Goal: Navigation & Orientation: Find specific page/section

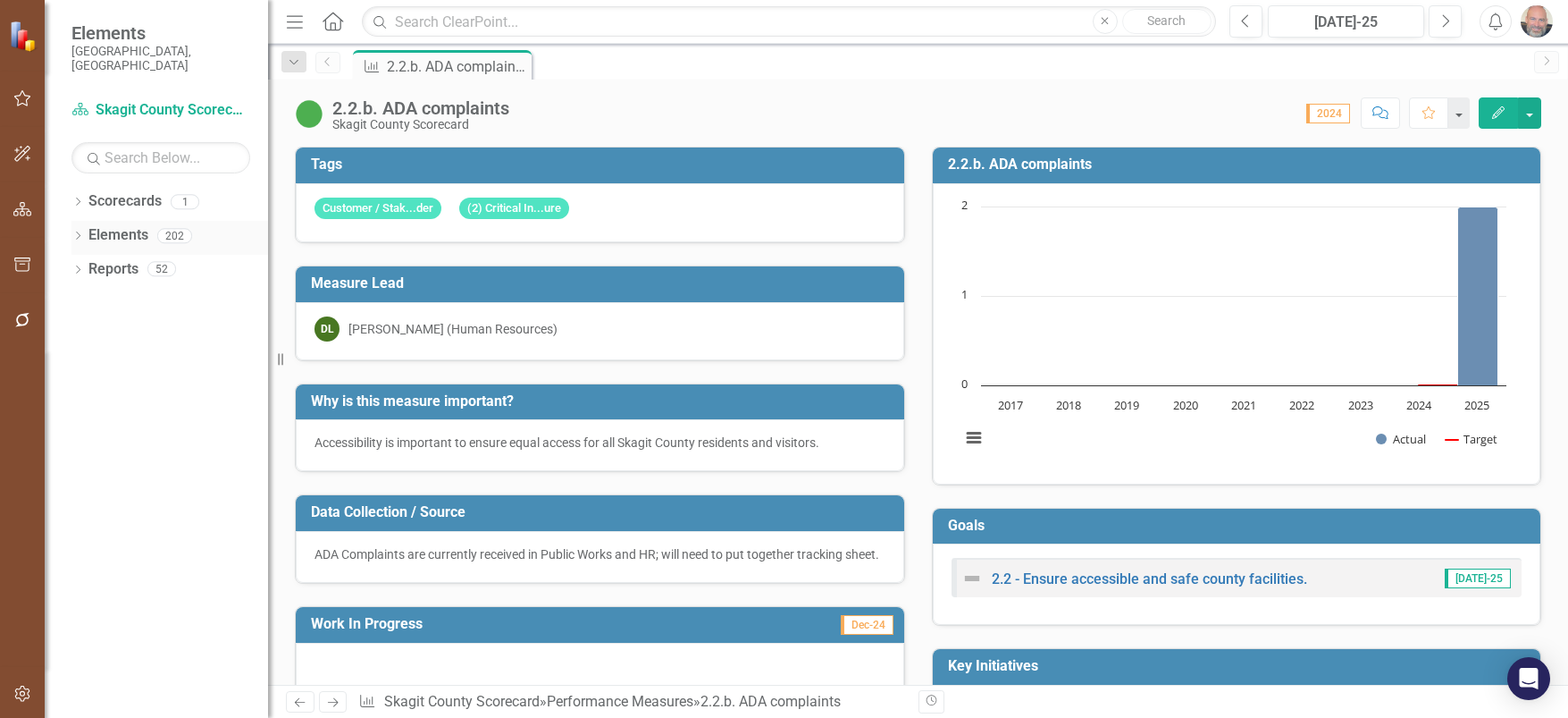
click at [74, 233] on icon "Dropdown" at bounding box center [77, 238] width 13 height 10
click at [86, 266] on icon "Dropdown" at bounding box center [86, 271] width 13 height 10
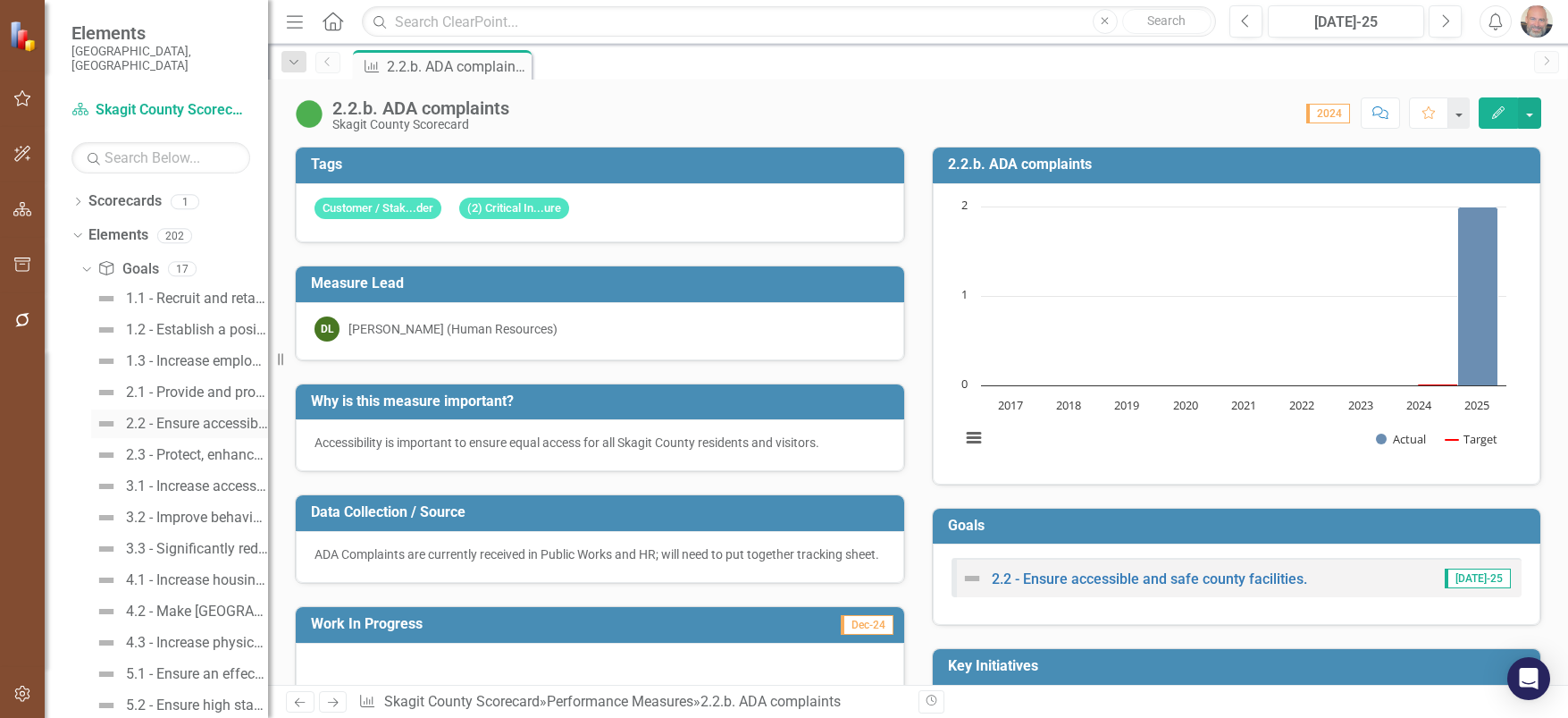
click at [181, 416] on div "2.2 - Ensure accessible and safe county facilities." at bounding box center [196, 424] width 142 height 16
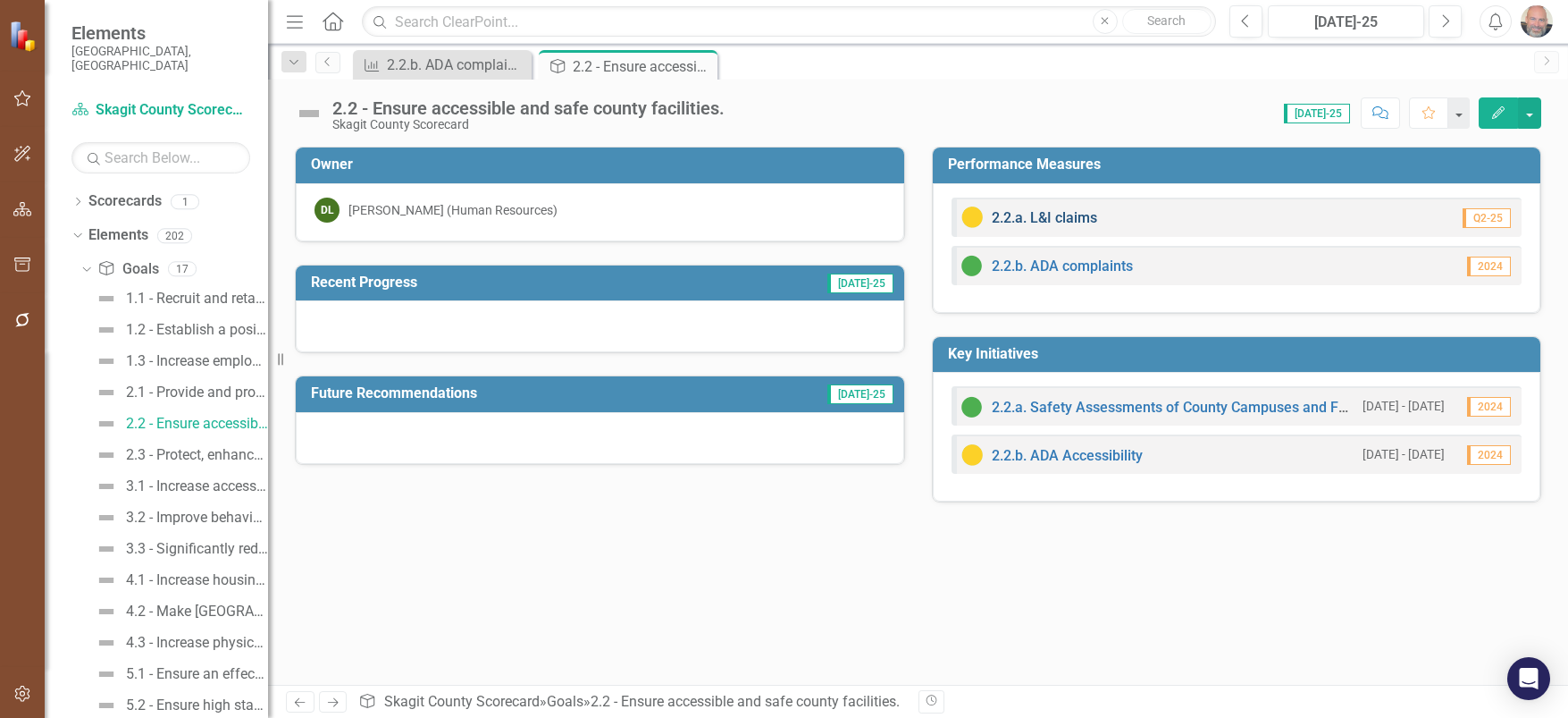
click at [1077, 214] on link "2.2.a. L&I claims" at bounding box center [1044, 217] width 105 height 17
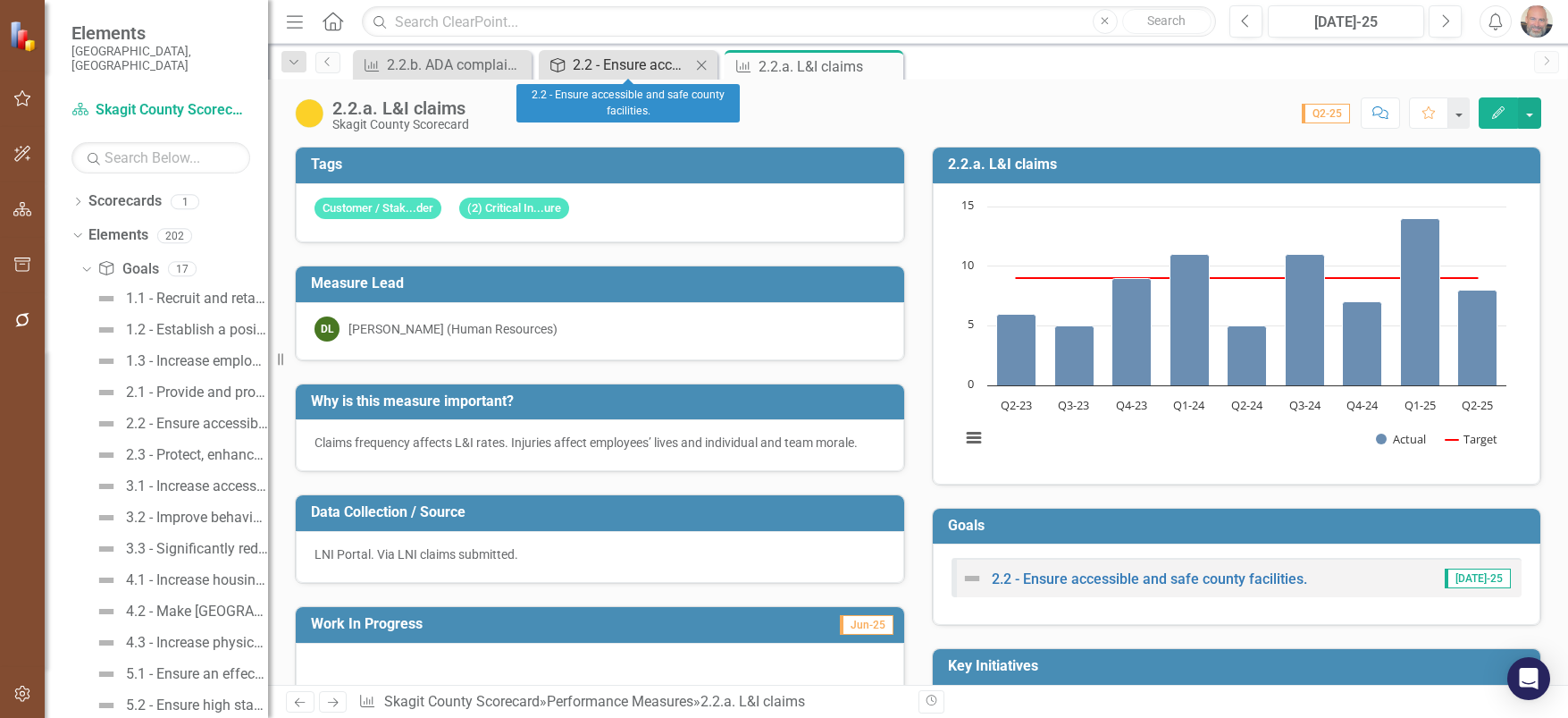
click at [627, 65] on div "2.2 - Ensure accessible and safe county facilities." at bounding box center [631, 64] width 118 height 23
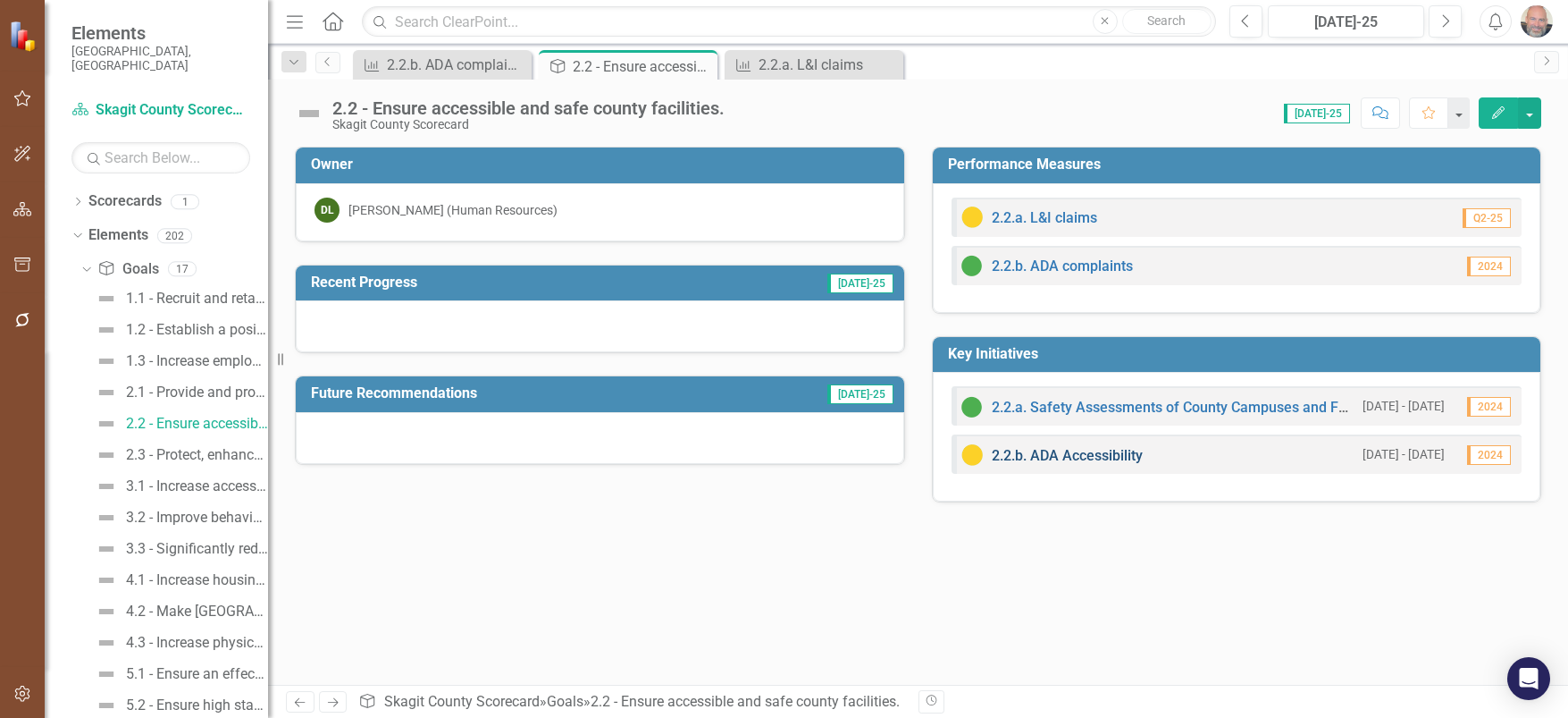
click at [1084, 455] on link "2.2.b. ADA Accessibility" at bounding box center [1067, 455] width 150 height 17
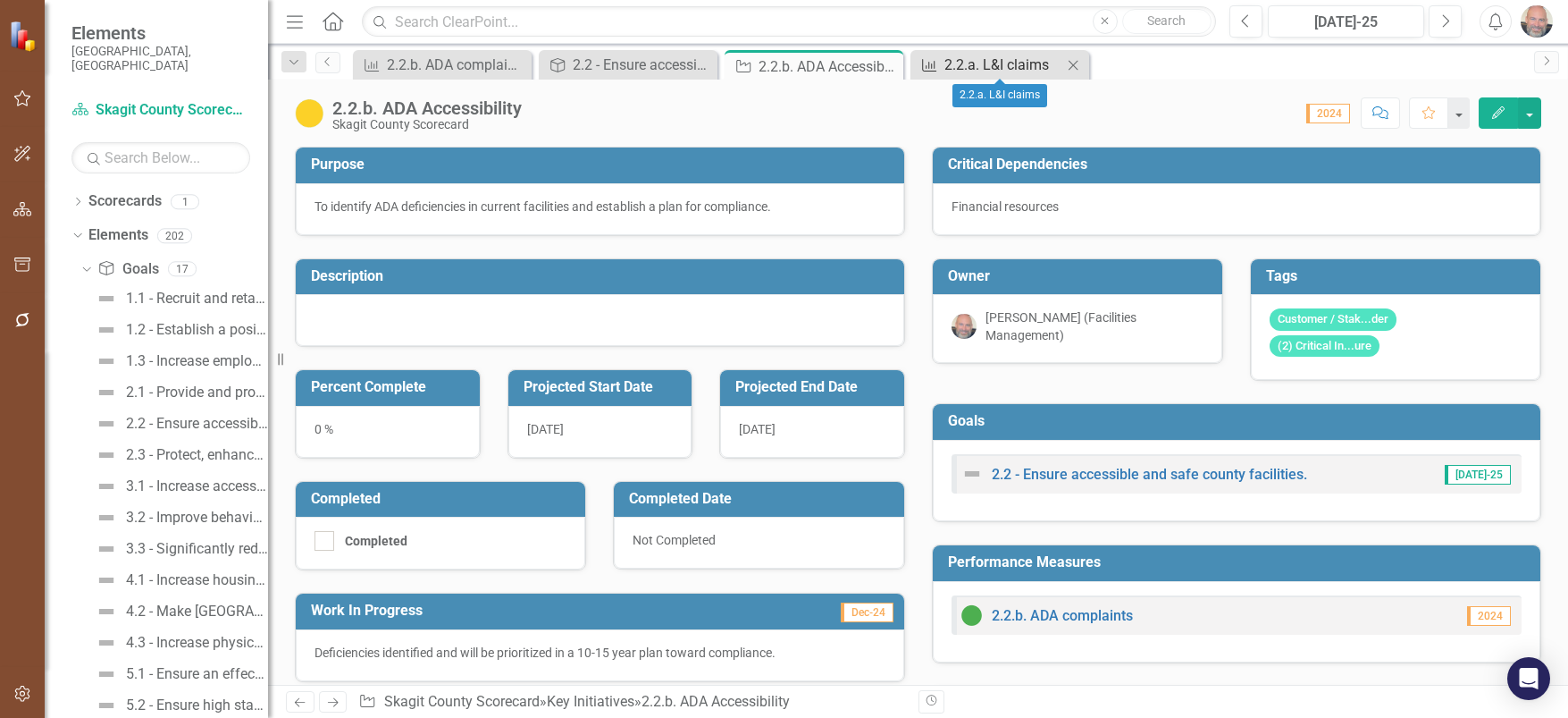
click at [998, 68] on div "2.2.a. L&I claims" at bounding box center [1003, 64] width 118 height 23
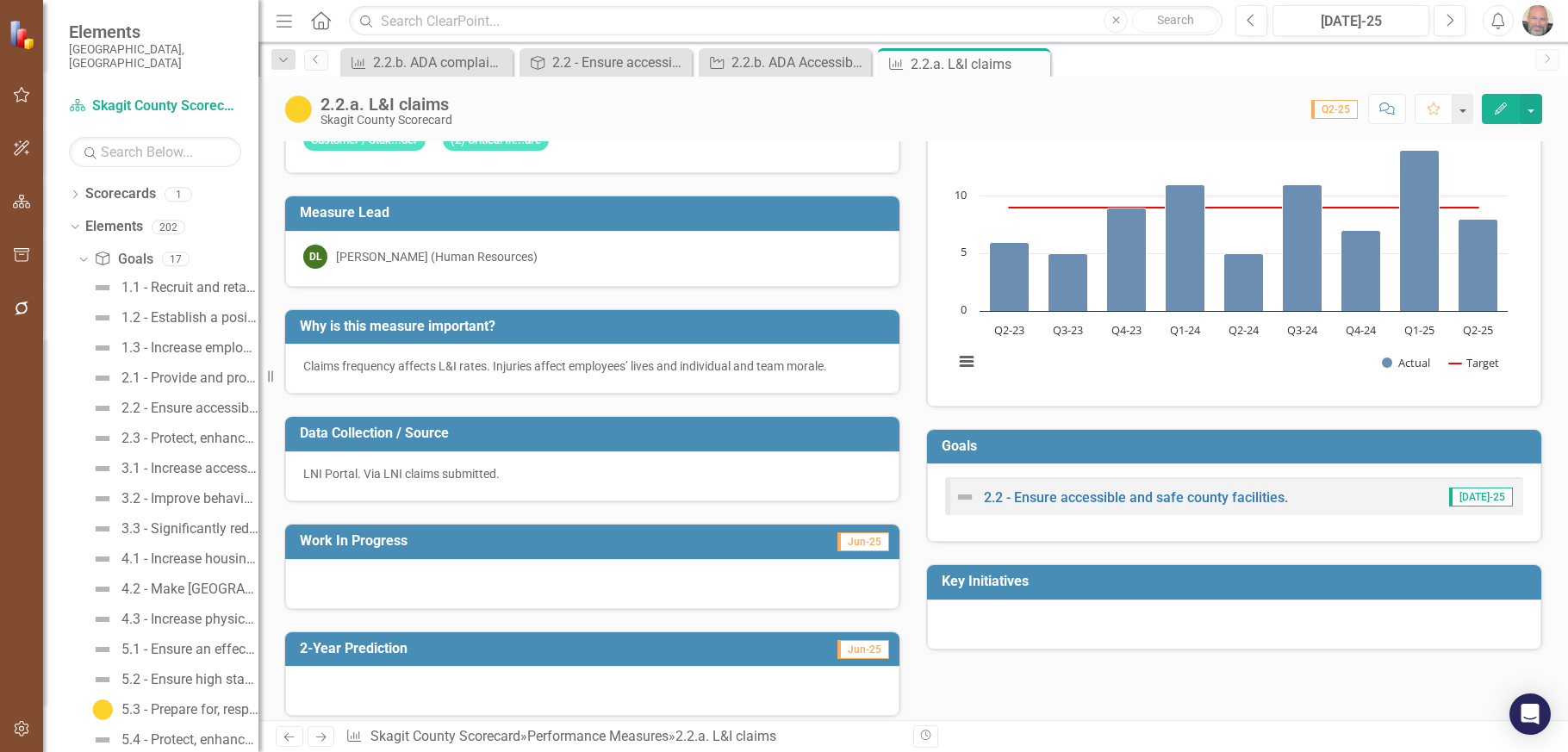
scroll to position [86, 0]
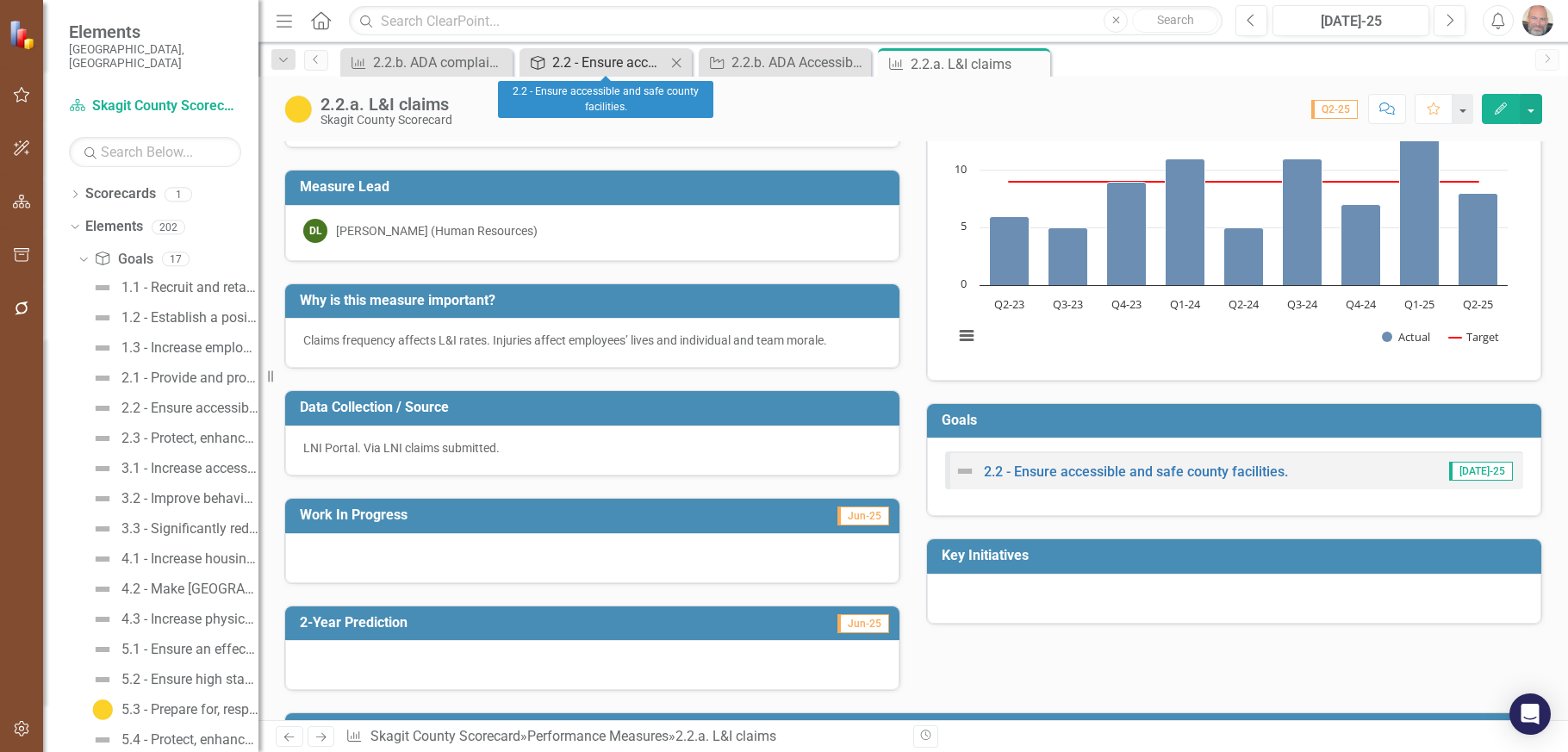
click at [625, 61] on div "2.2 - Ensure accessible and safe county facilities." at bounding box center [608, 62] width 114 height 22
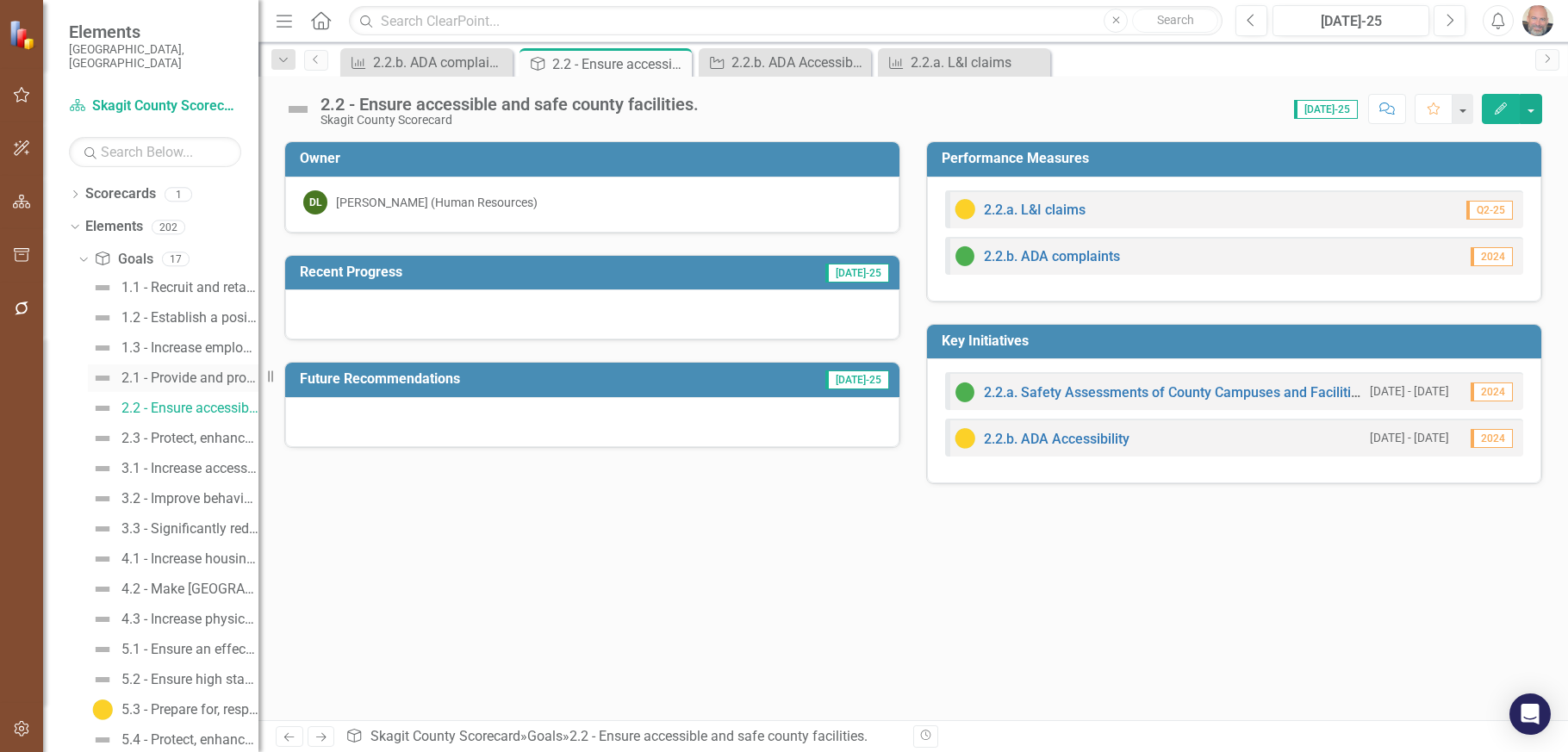
click at [180, 370] on div "2.1 - Provide and protect County infrastructure for to support resiliency, sust…" at bounding box center [189, 378] width 137 height 15
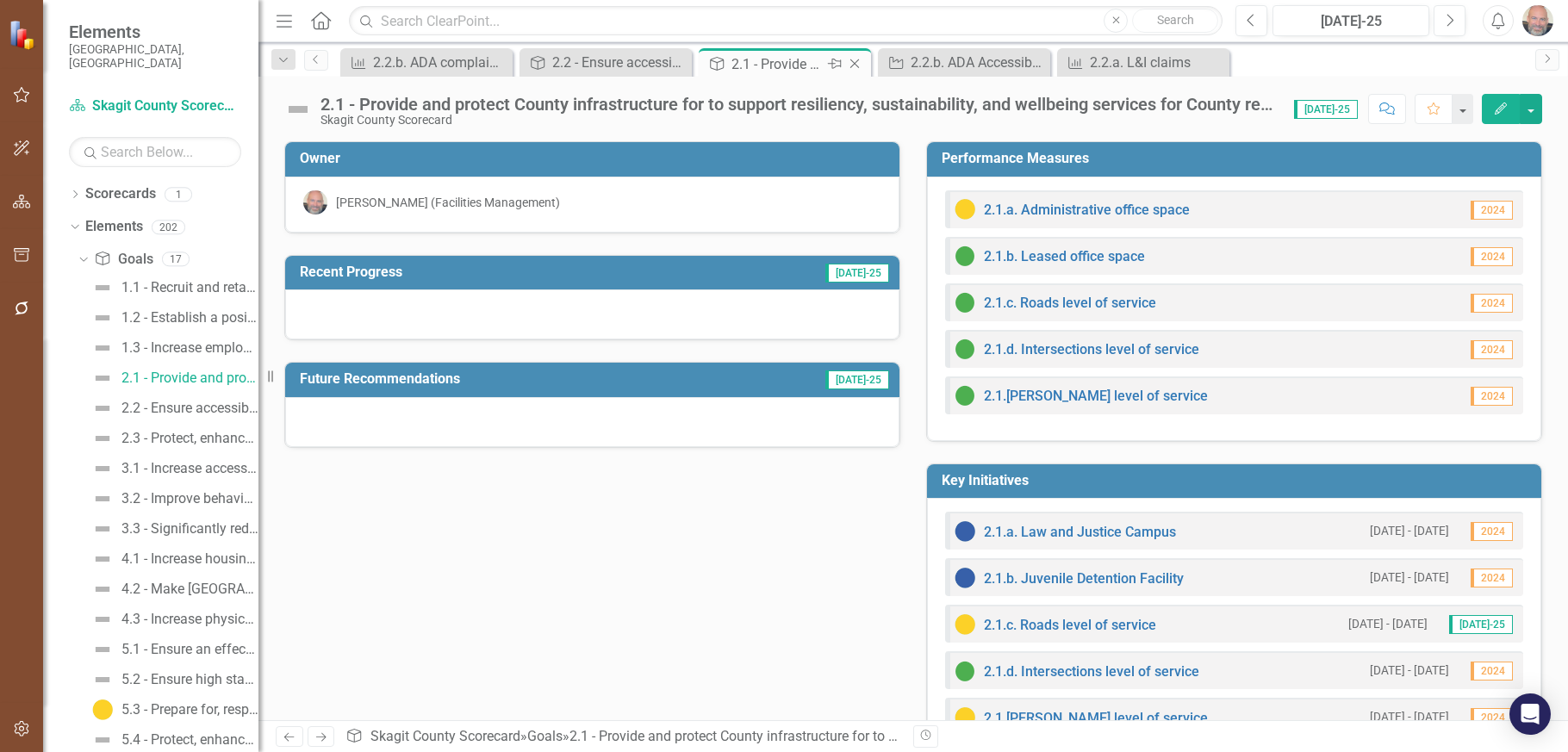
click at [855, 61] on icon "Close" at bounding box center [855, 64] width 17 height 13
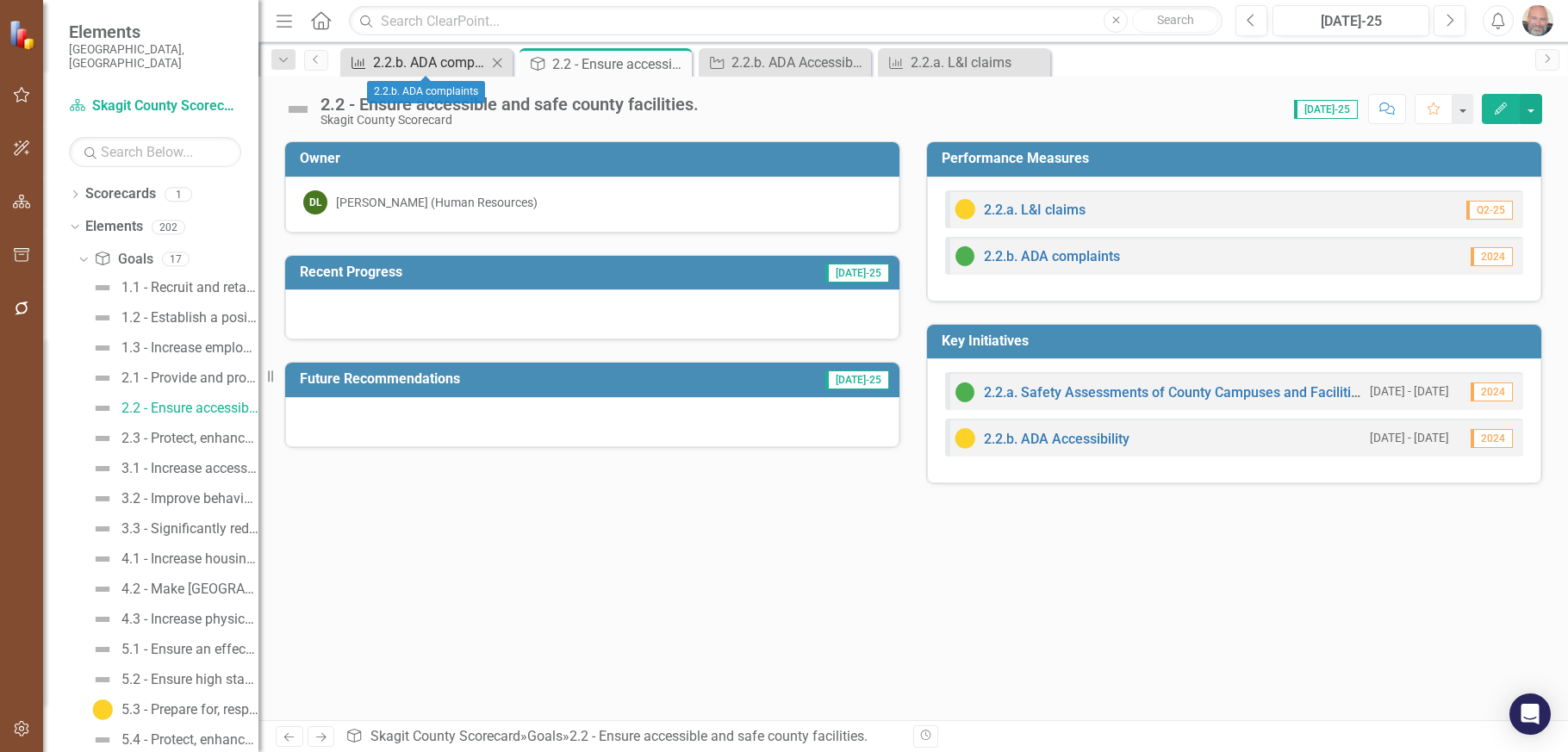
click at [419, 62] on div "2.2.b. ADA complaints" at bounding box center [430, 62] width 114 height 22
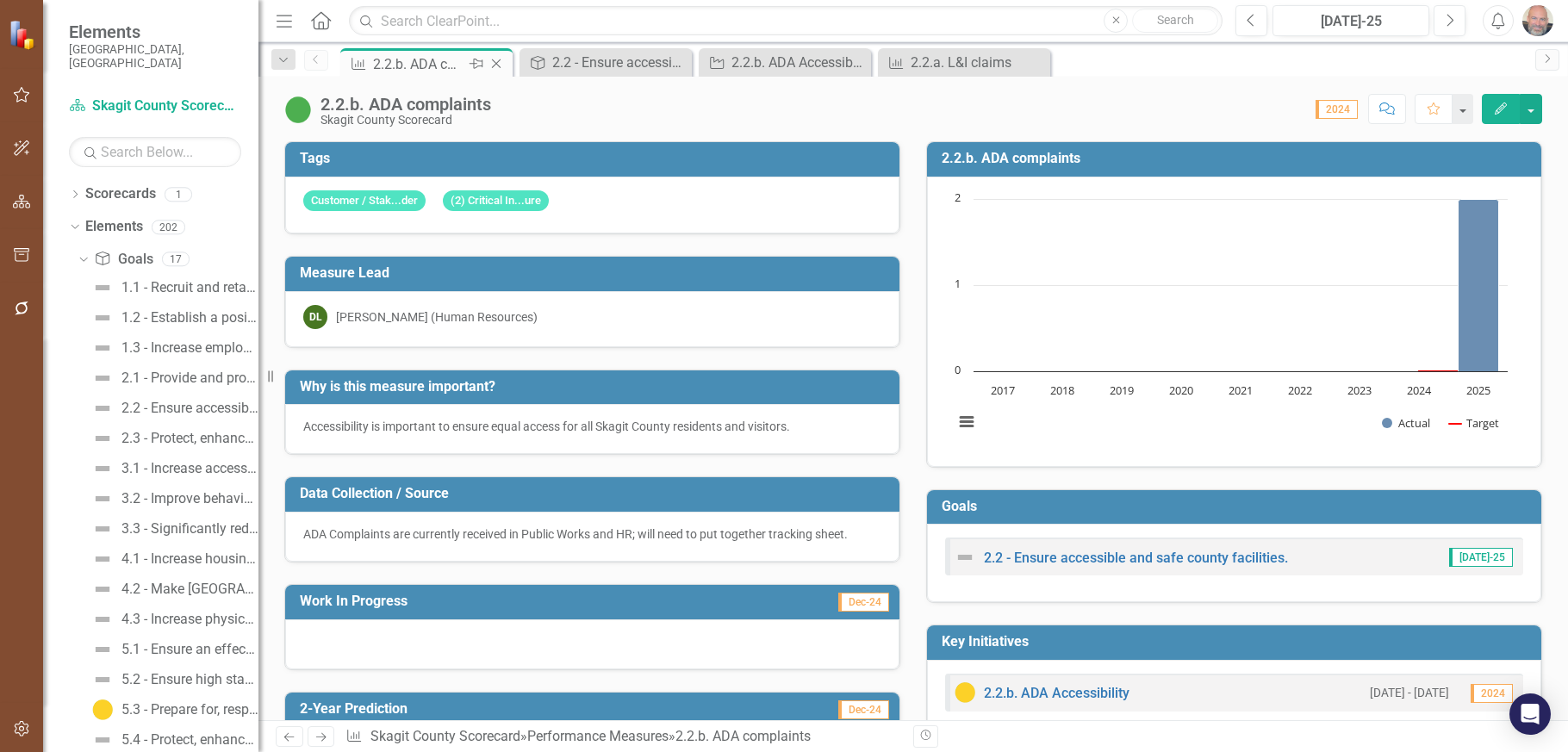
click at [498, 62] on icon at bounding box center [497, 64] width 10 height 10
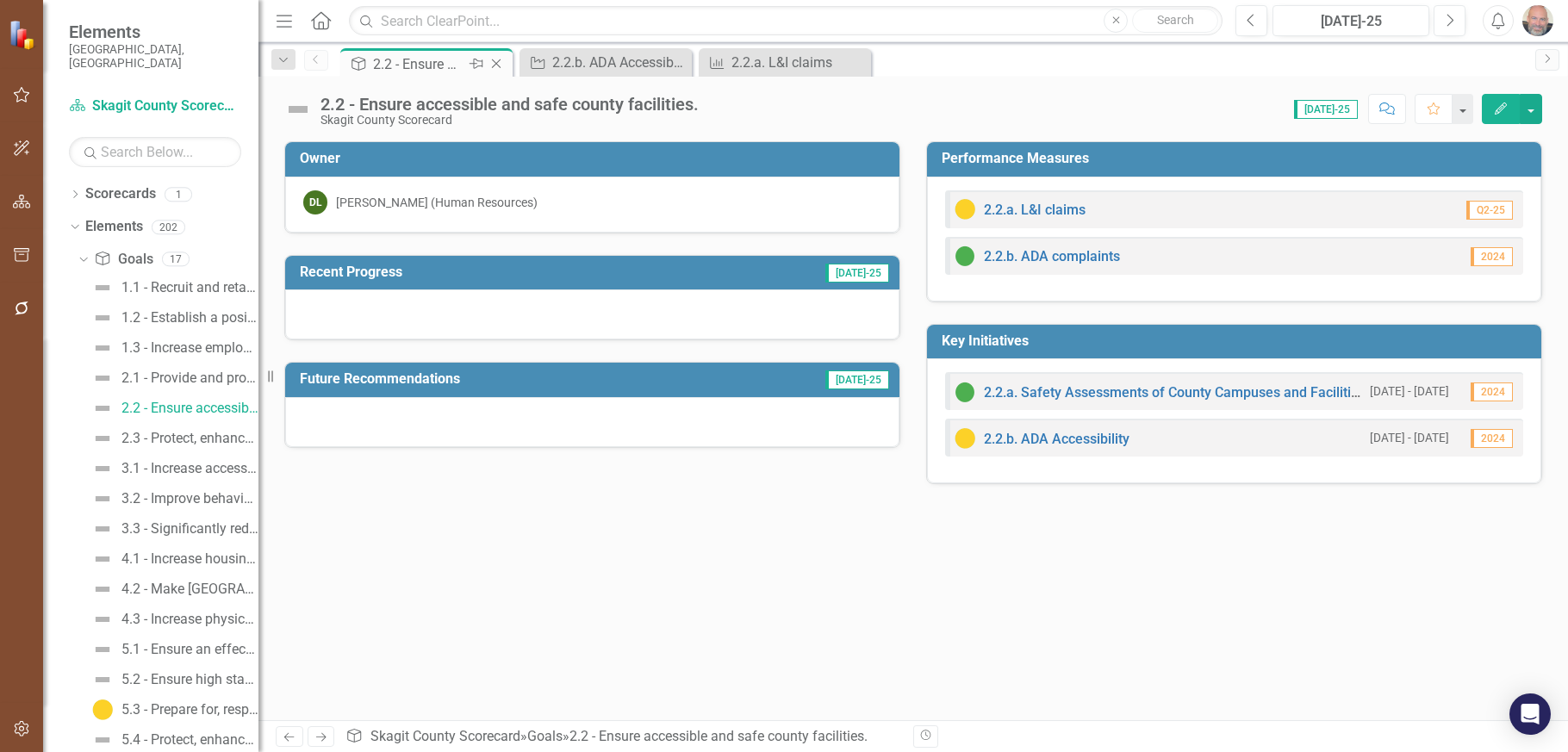
click at [426, 57] on div "2.2 - Ensure accessible and safe county facilities." at bounding box center [419, 64] width 93 height 22
drag, startPoint x: 777, startPoint y: 64, endPoint x: 569, endPoint y: 60, distance: 208.0
click at [569, 60] on div "Goal 2.2 - Ensure accessible and safe county facilities. Pin Close Key Initiati…" at bounding box center [932, 62] width 1190 height 28
drag, startPoint x: 622, startPoint y: 59, endPoint x: 889, endPoint y: 69, distance: 267.2
click at [889, 69] on div "Goal 2.2 - Ensure accessible and safe county facilities. Pin Close Key Initiati…" at bounding box center [932, 62] width 1190 height 28
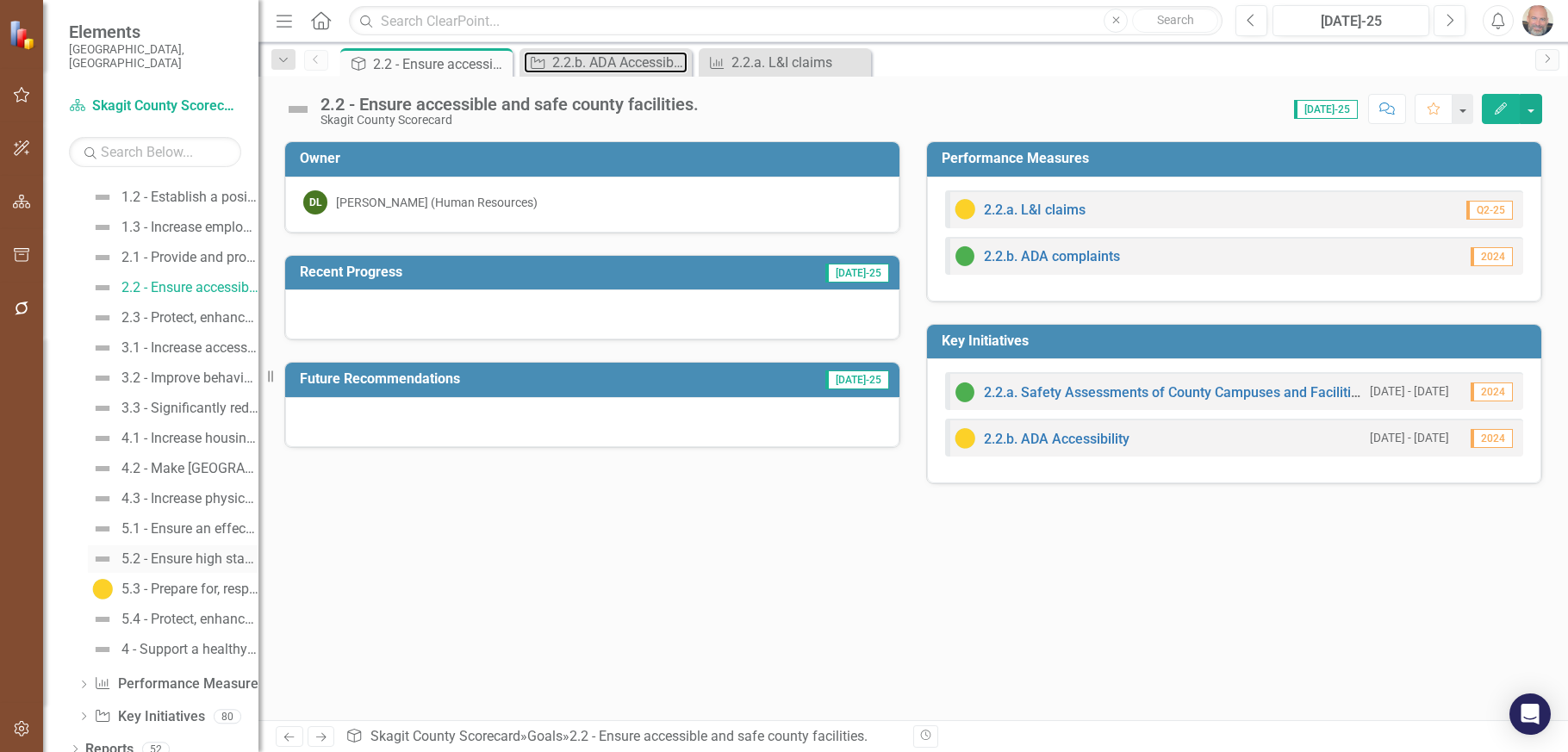
scroll to position [122, 0]
click at [781, 59] on div "2.2.a. L&I claims" at bounding box center [788, 62] width 114 height 22
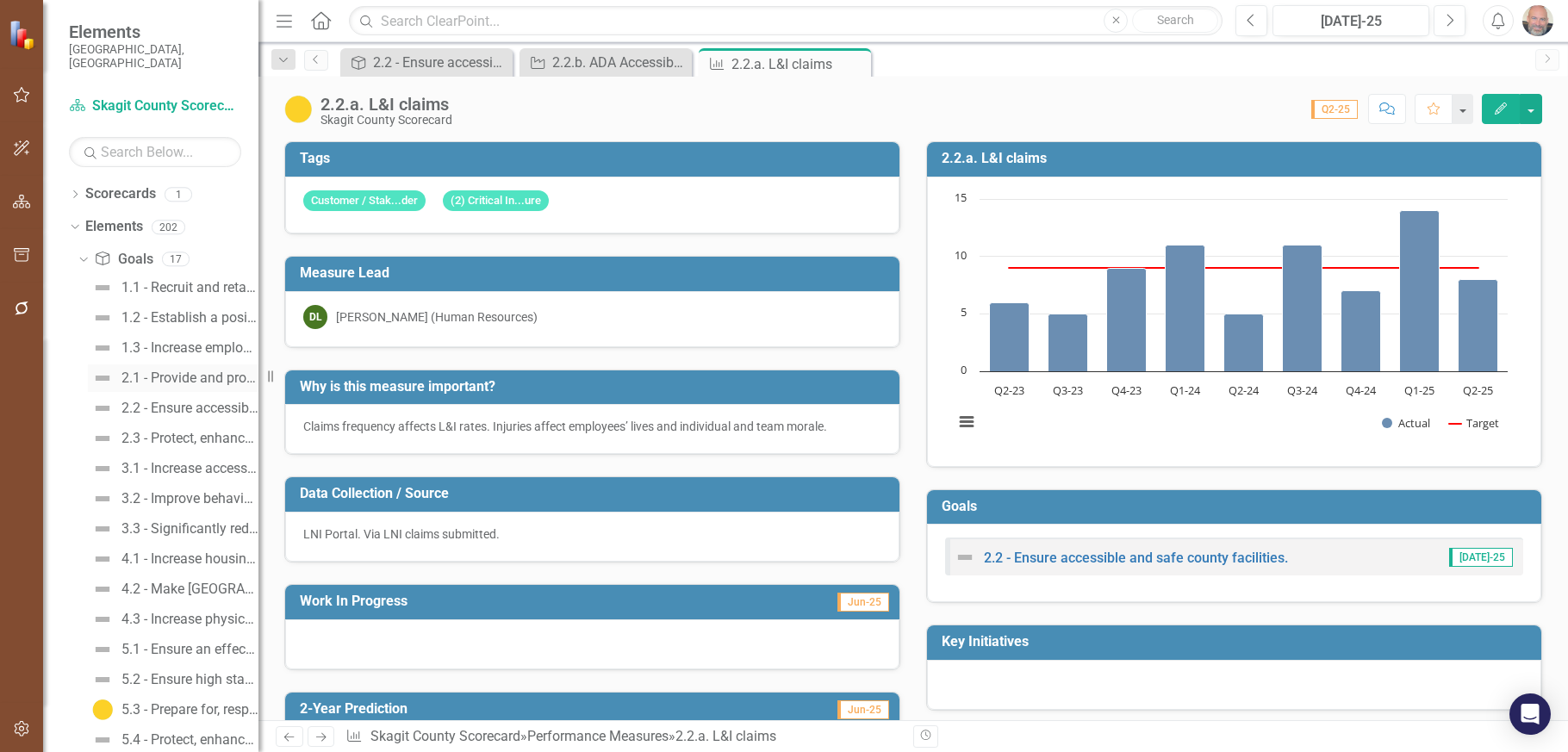
click at [177, 370] on div "2.1 - Provide and protect County infrastructure for to support resiliency, sust…" at bounding box center [189, 378] width 137 height 15
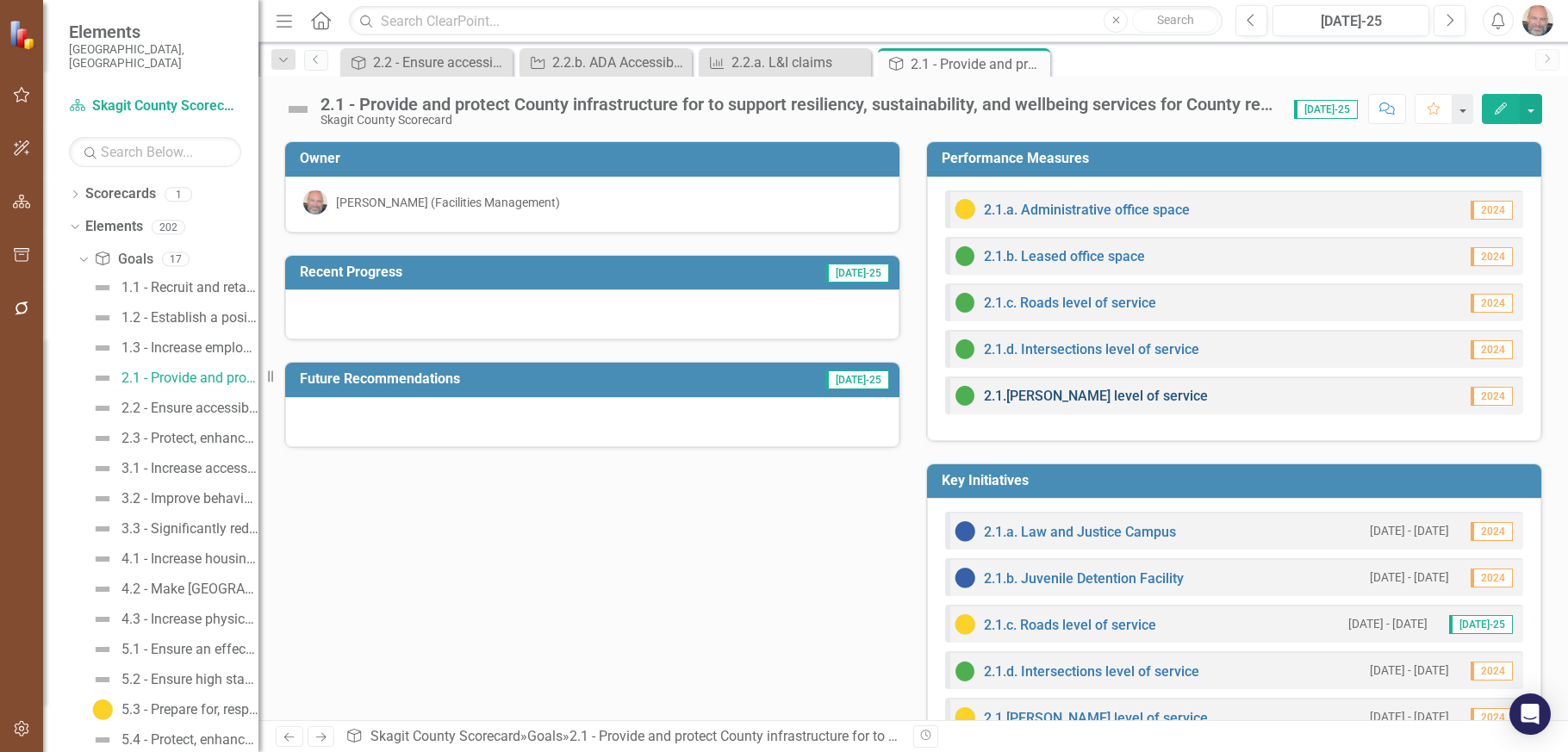
click at [1078, 394] on link "2.1.[PERSON_NAME] level of service" at bounding box center [1095, 395] width 224 height 16
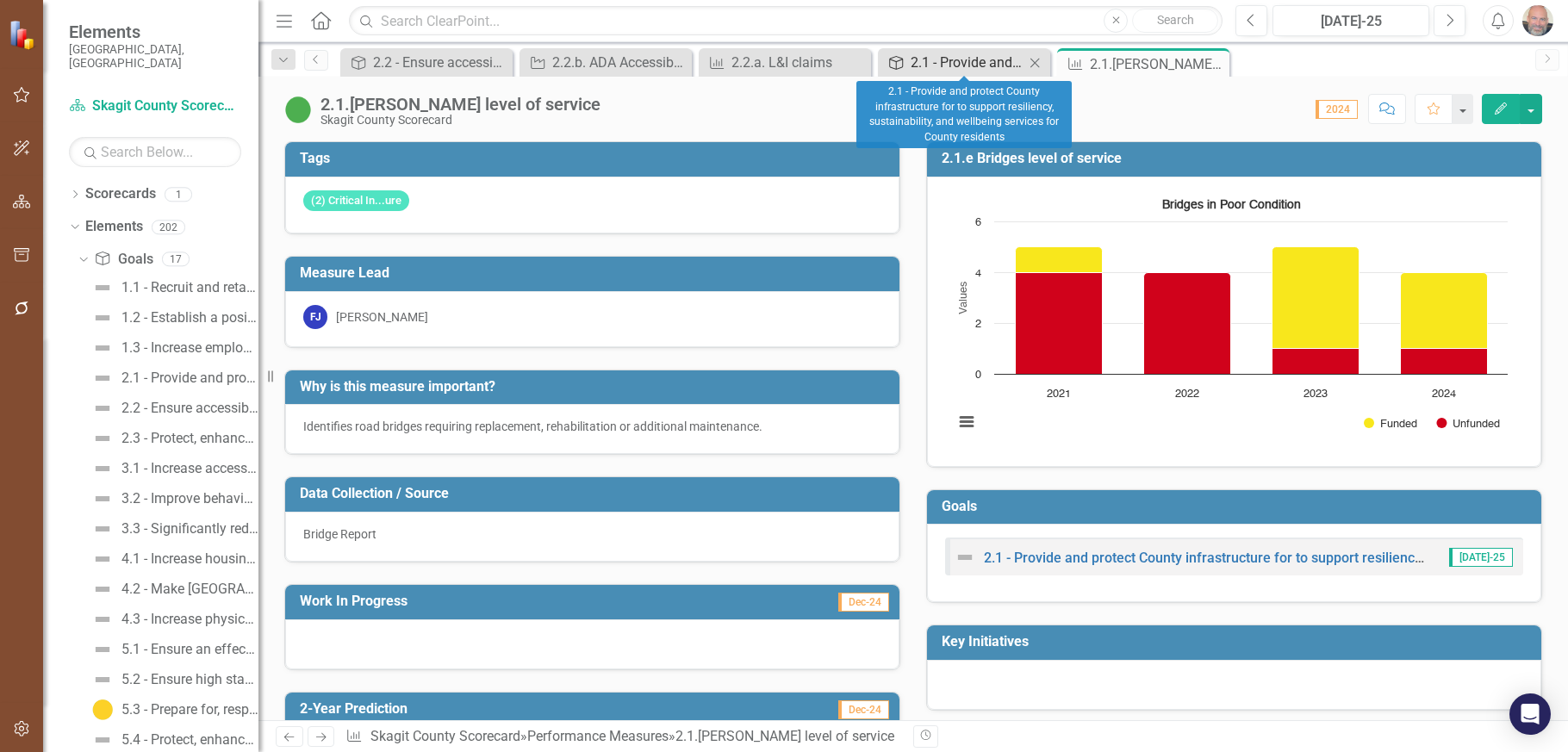
click at [950, 60] on div "2.1 - Provide and protect County infrastructure for to support resiliency, sust…" at bounding box center [967, 62] width 114 height 22
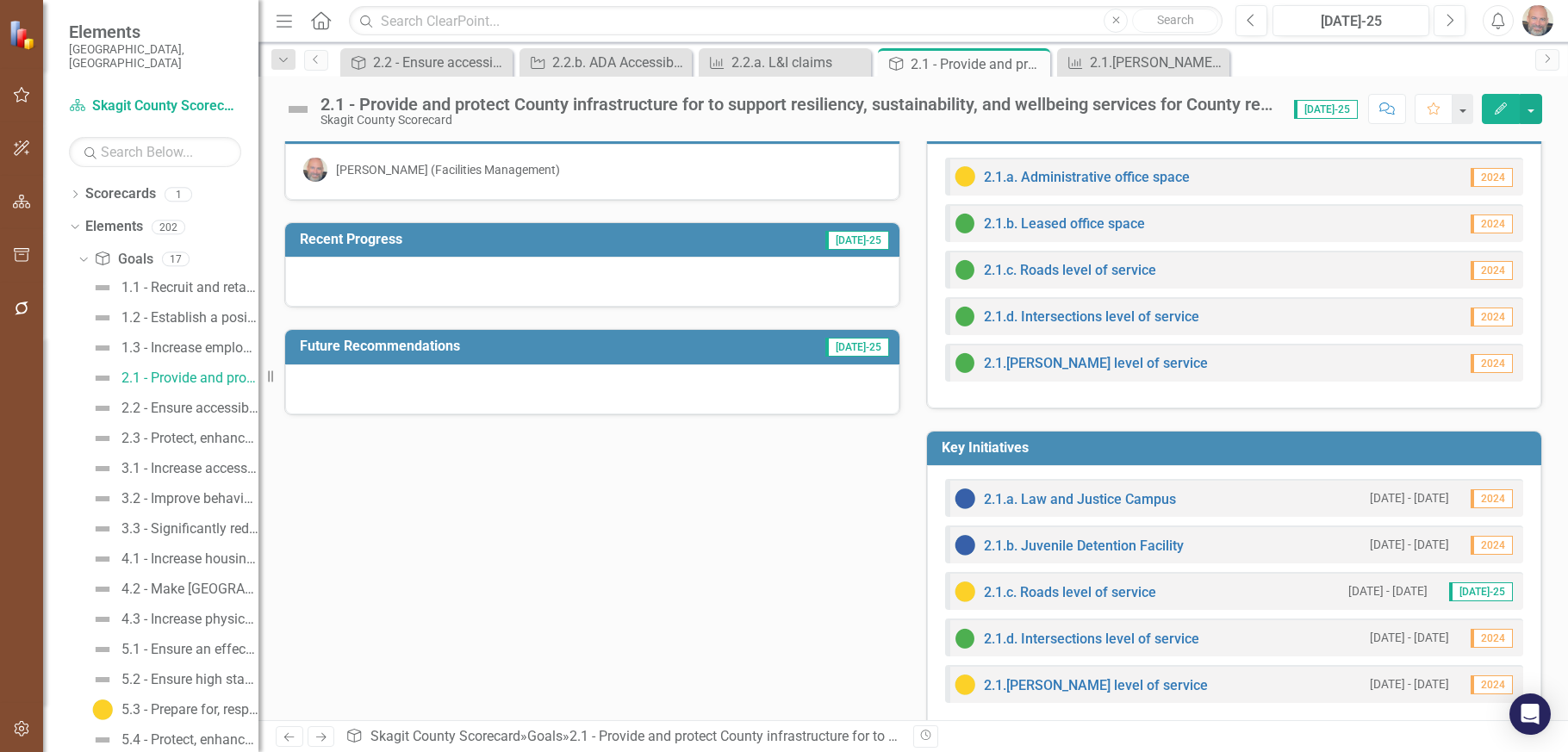
scroll to position [60, 0]
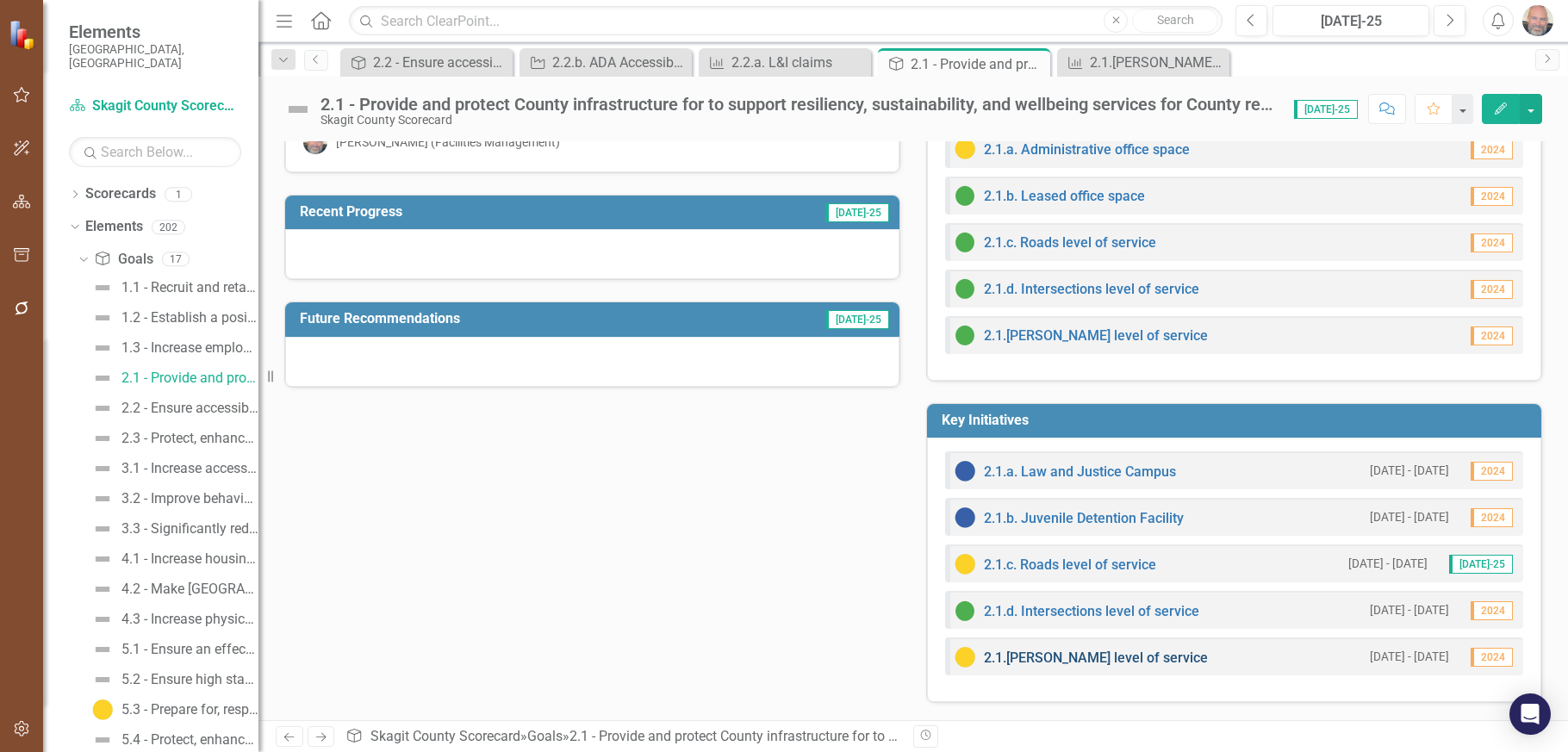
click at [1068, 656] on link "2.1.[PERSON_NAME] level of service" at bounding box center [1095, 657] width 224 height 16
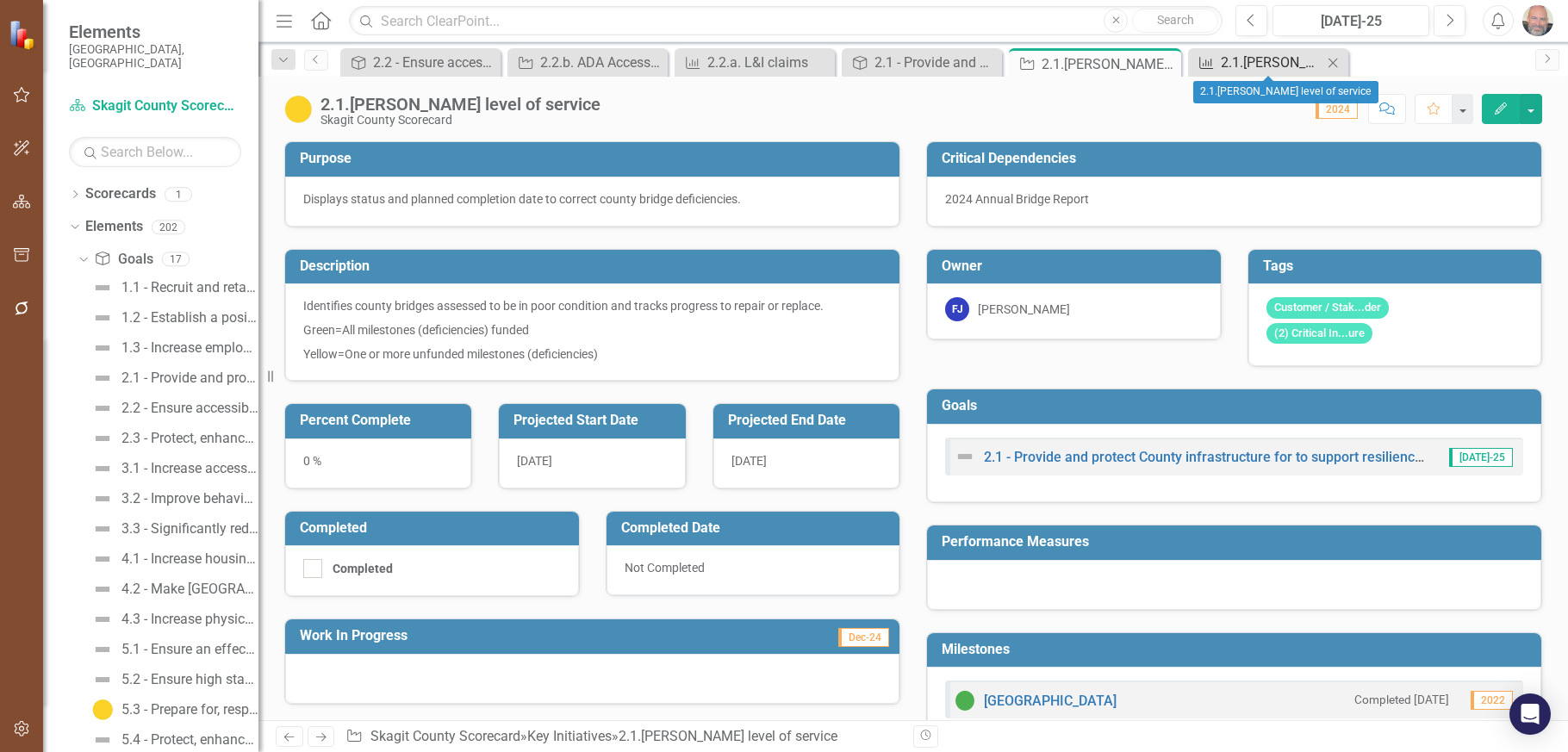
click at [1266, 59] on div "2.1.[PERSON_NAME] level of service" at bounding box center [1272, 62] width 101 height 22
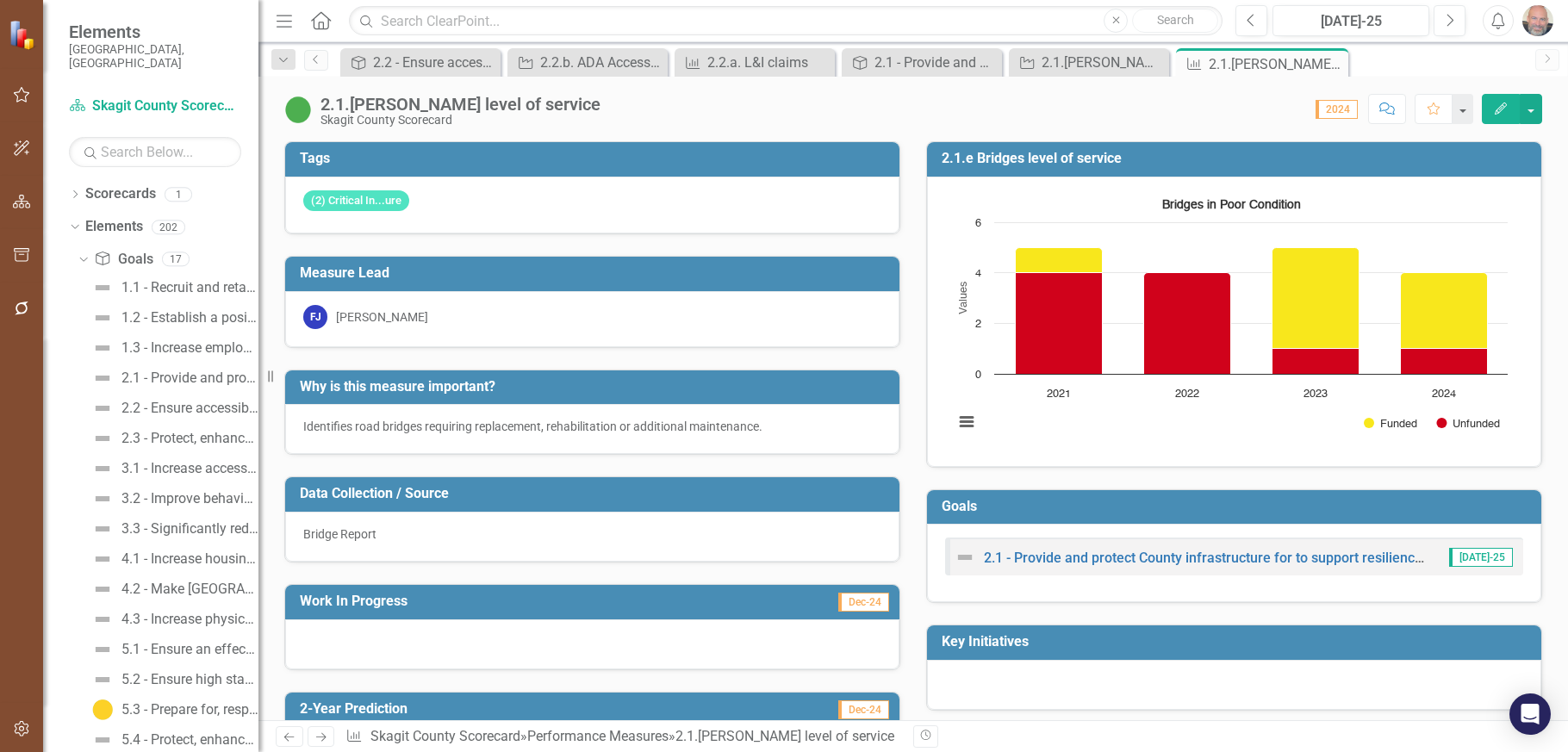
click at [1512, 235] on div "Tags (2) Critical In...ure Measure Lead FJ [PERSON_NAME] Why is this measure im…" at bounding box center [914, 658] width 1310 height 1078
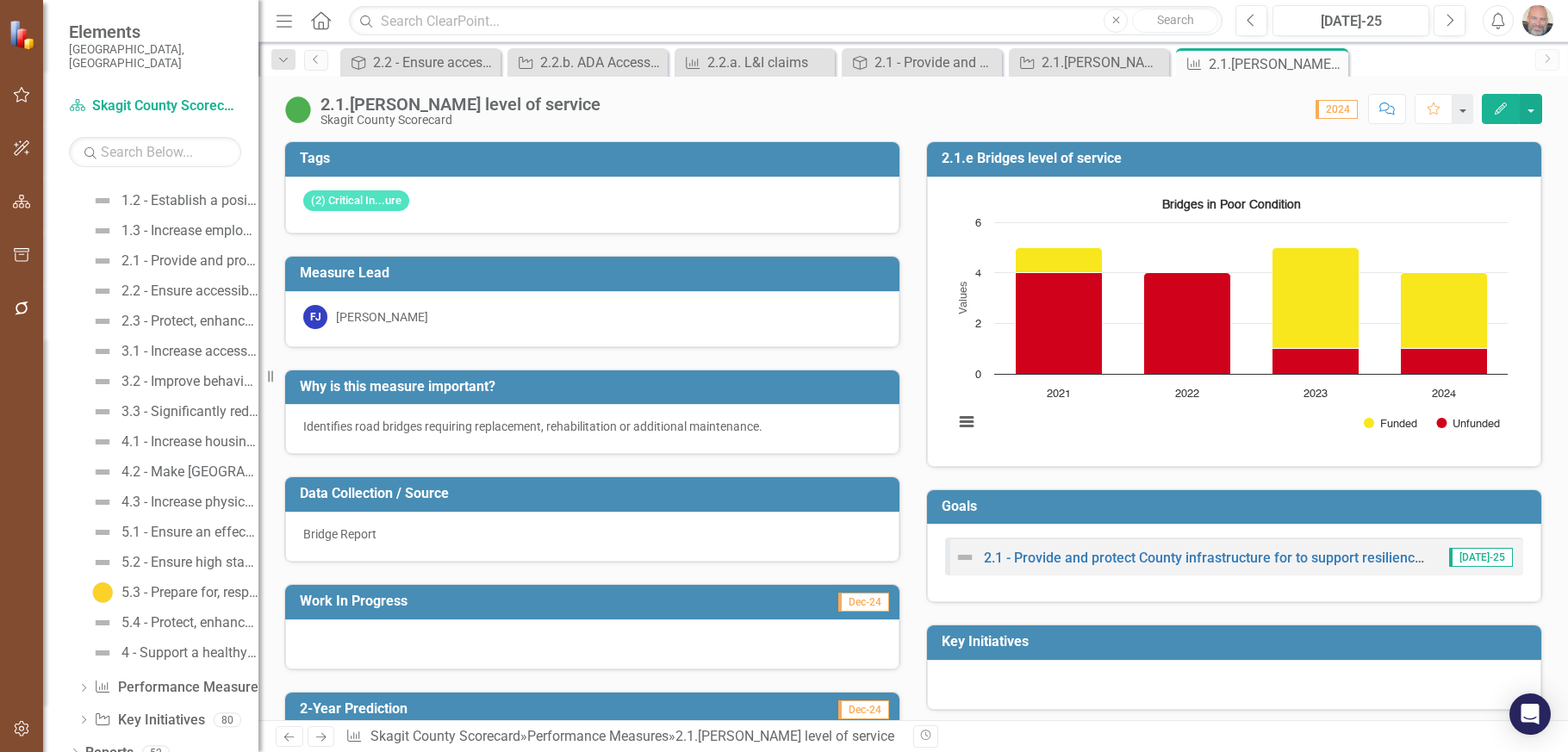
scroll to position [122, 0]
click at [83, 691] on icon "Dropdown" at bounding box center [83, 716] width 12 height 10
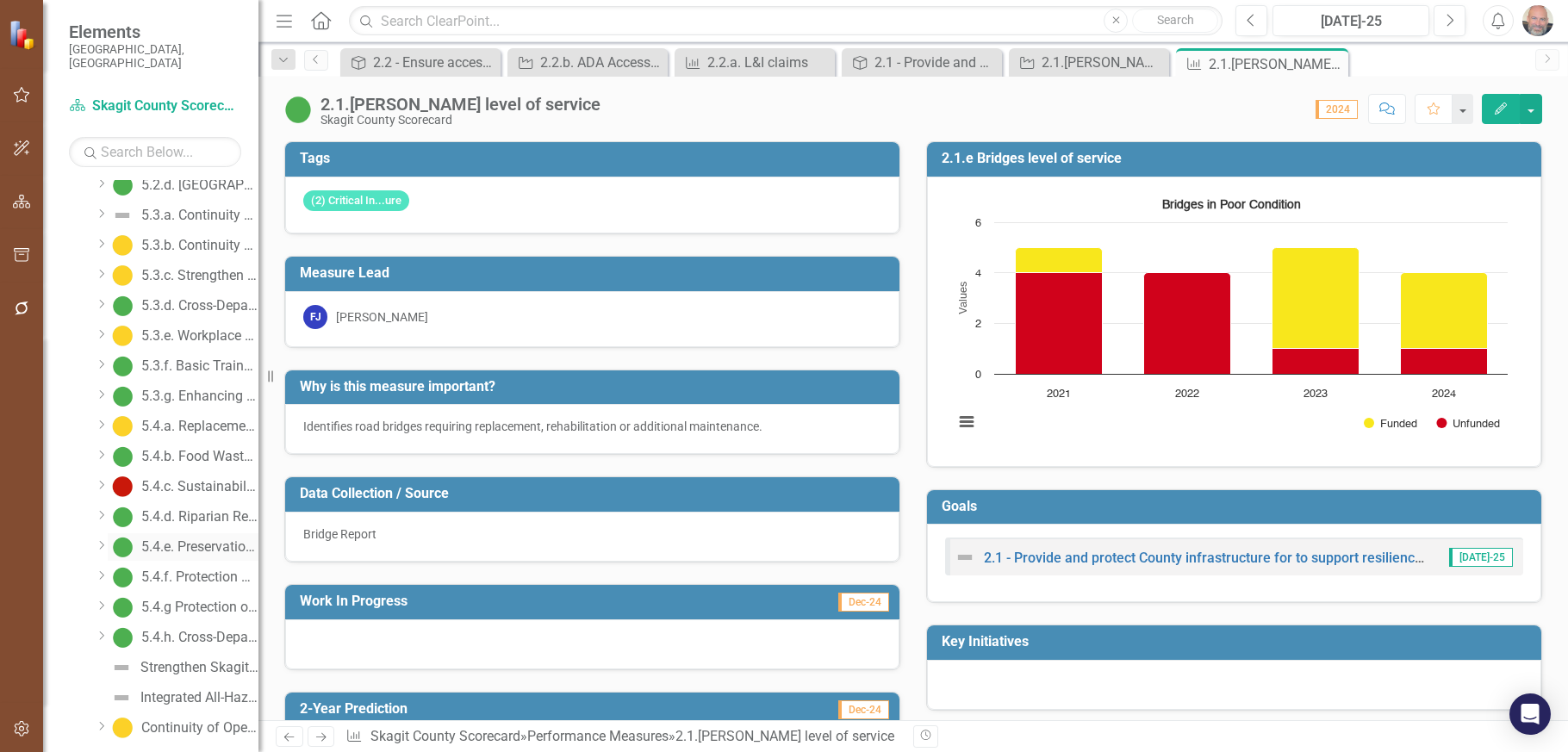
scroll to position [2189, 0]
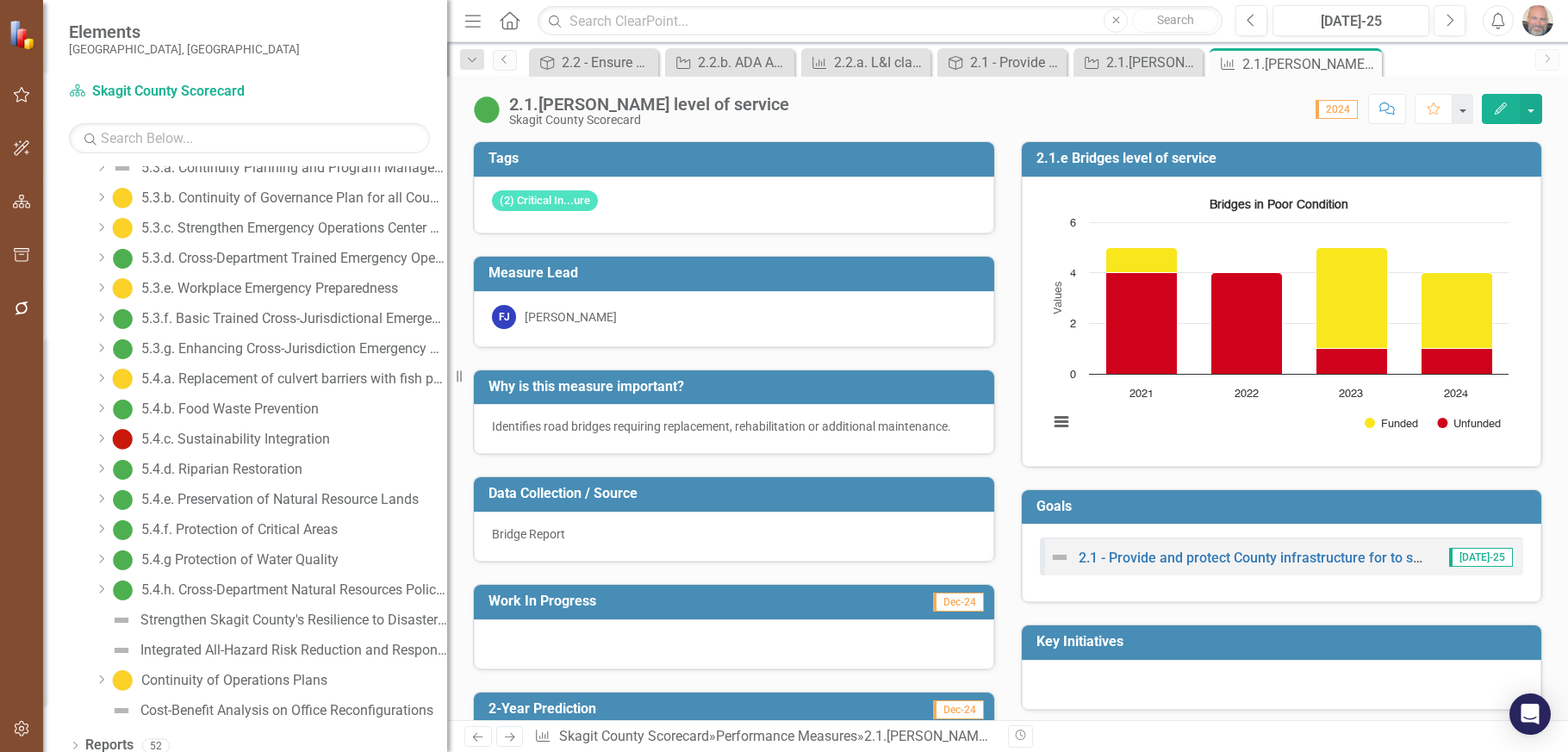
drag, startPoint x: 263, startPoint y: 296, endPoint x: 447, endPoint y: 318, distance: 185.3
click at [447, 318] on div "Resize" at bounding box center [454, 376] width 13 height 752
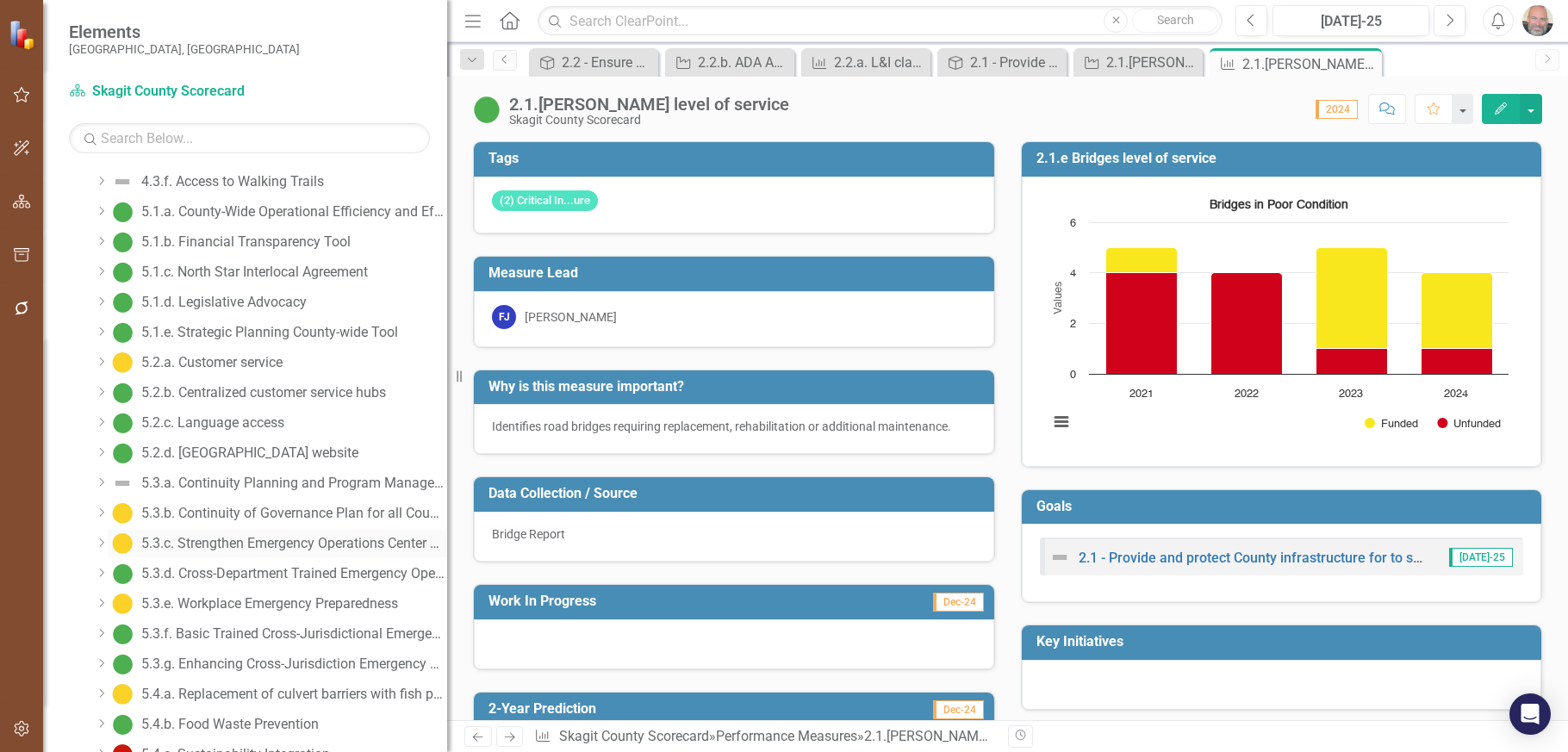
scroll to position [1845, 0]
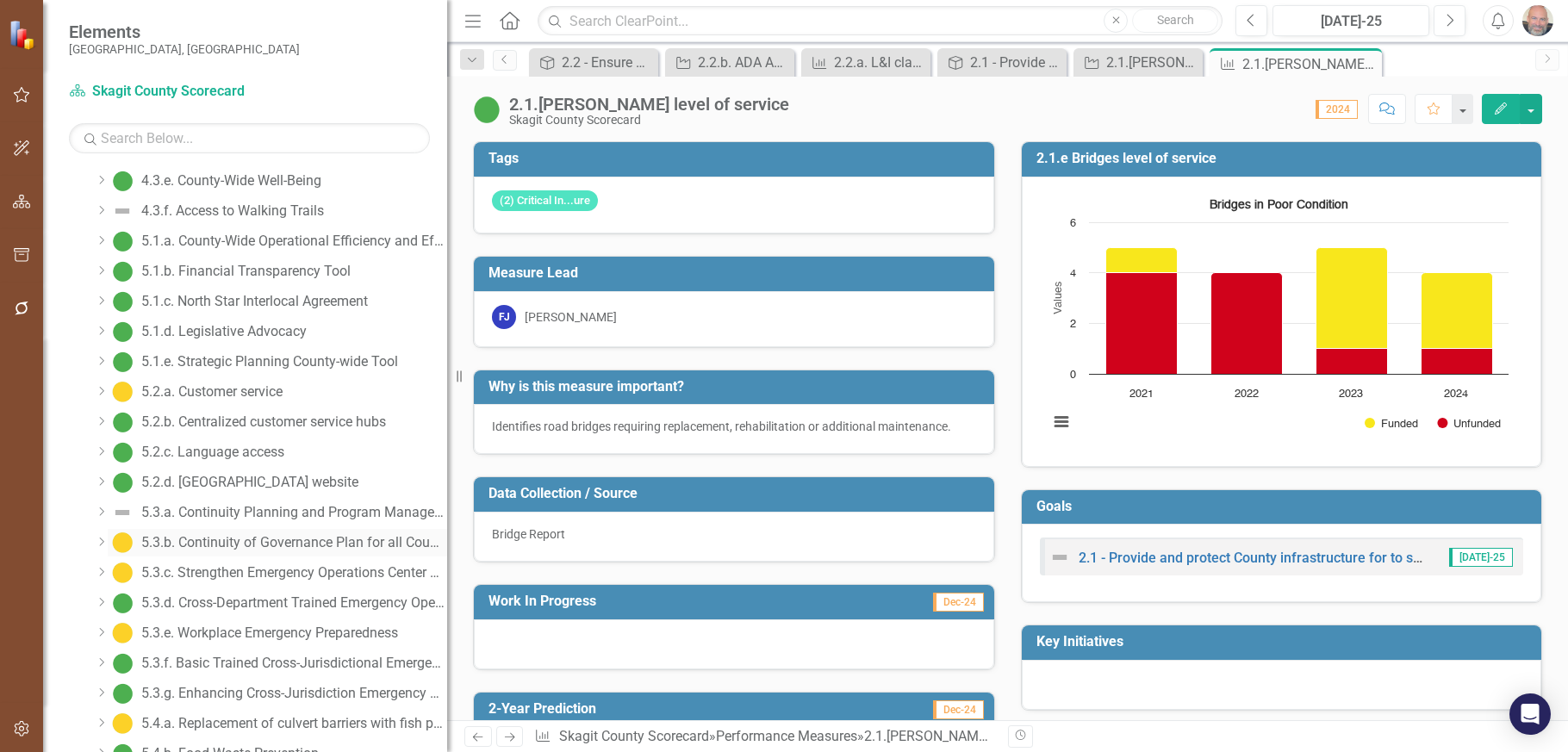
click at [287, 541] on div "5.3.b. Continuity of Governance Plan for all County Offices" at bounding box center [294, 542] width 306 height 15
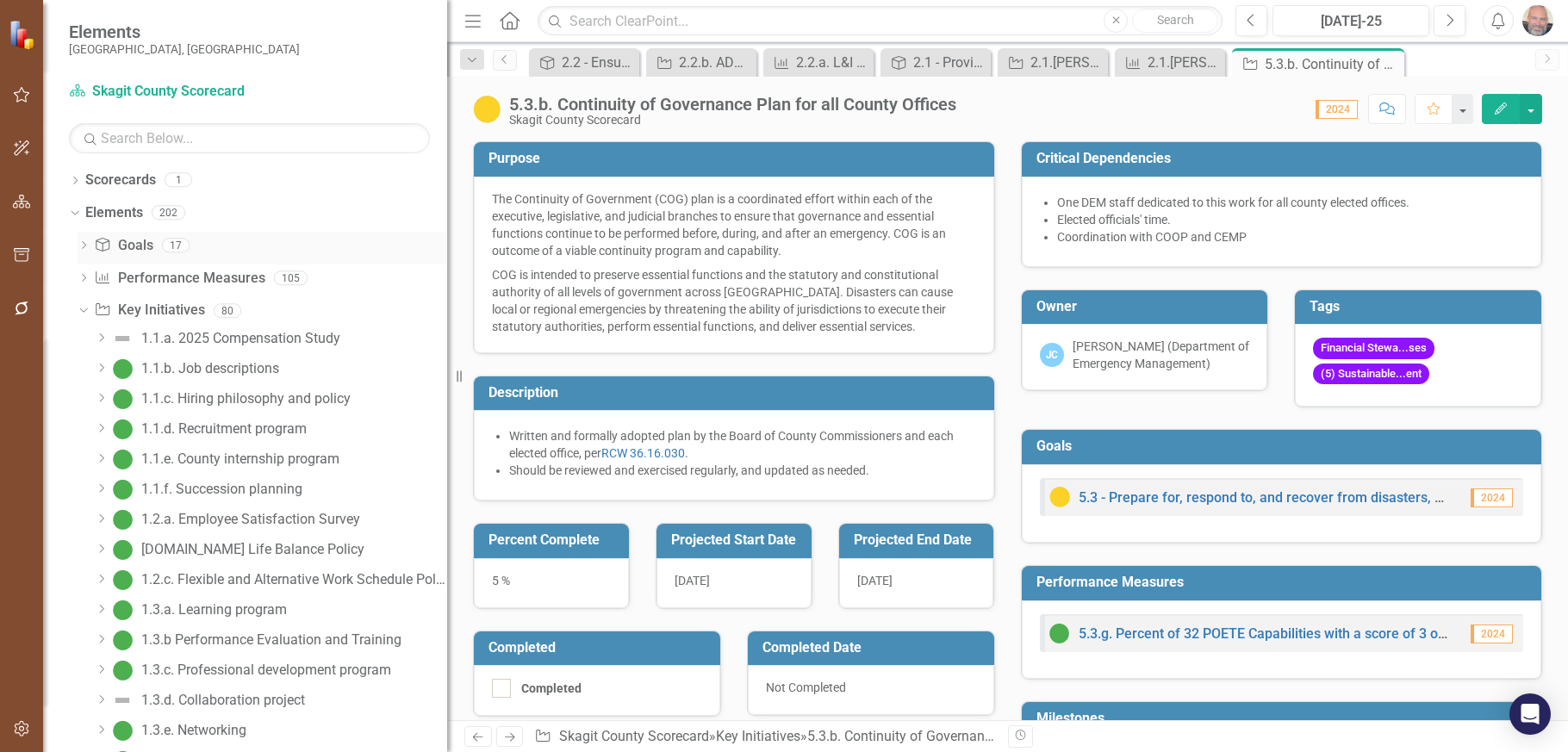
click at [81, 244] on icon "Dropdown" at bounding box center [83, 247] width 12 height 10
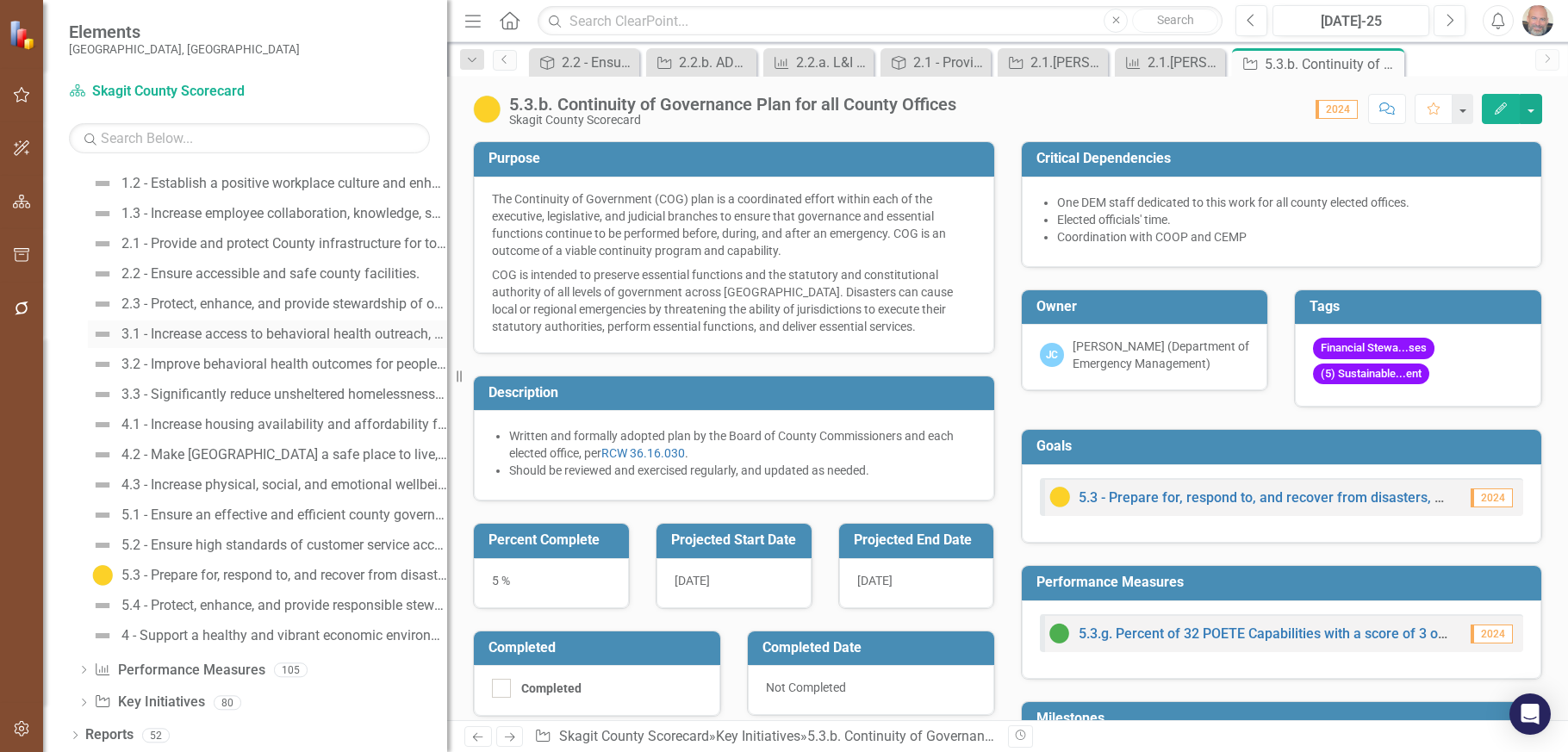
scroll to position [122, 0]
click at [210, 572] on div "5.3 - Prepare for, respond to, and recover from disasters, events, incidents, a…" at bounding box center [284, 574] width 326 height 15
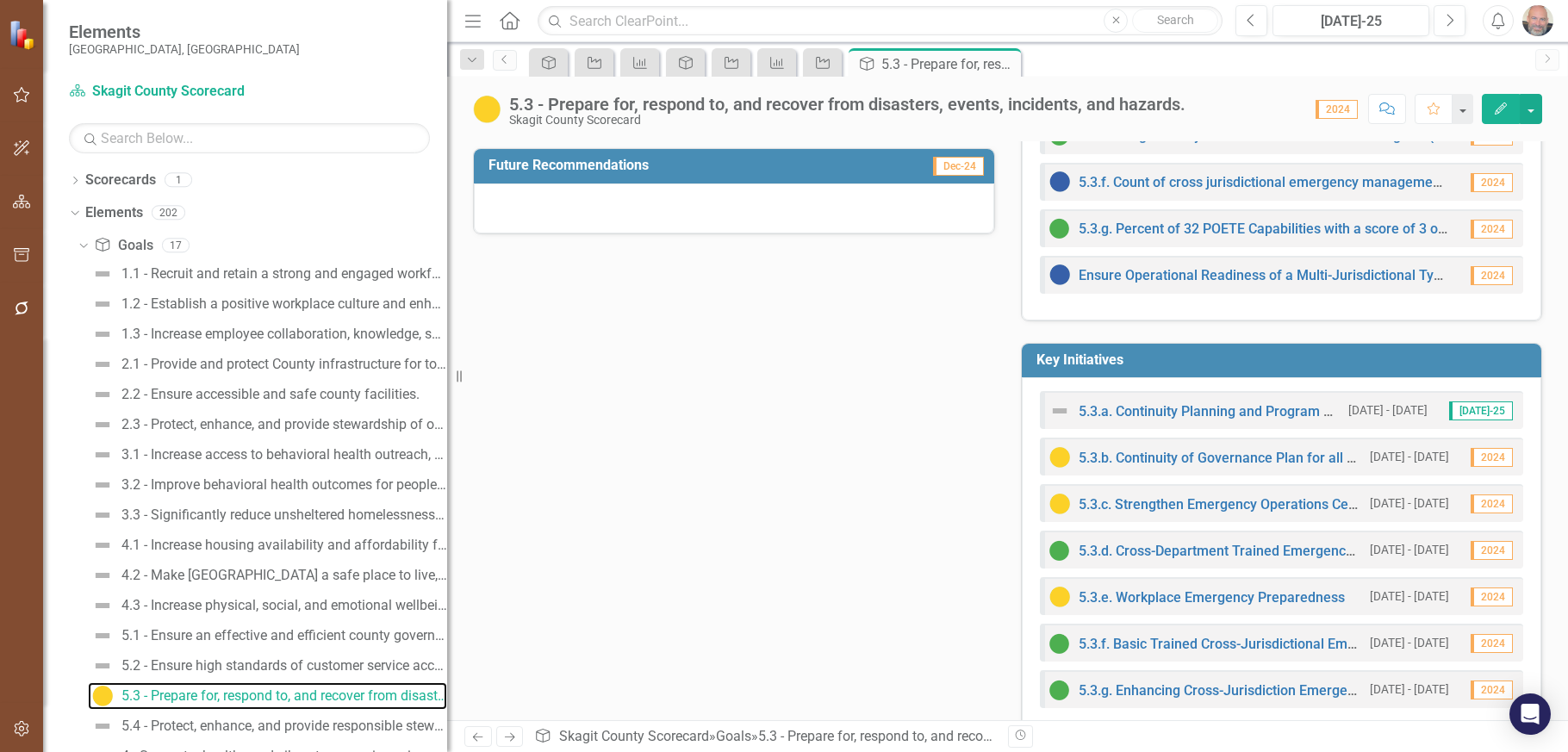
scroll to position [246, 0]
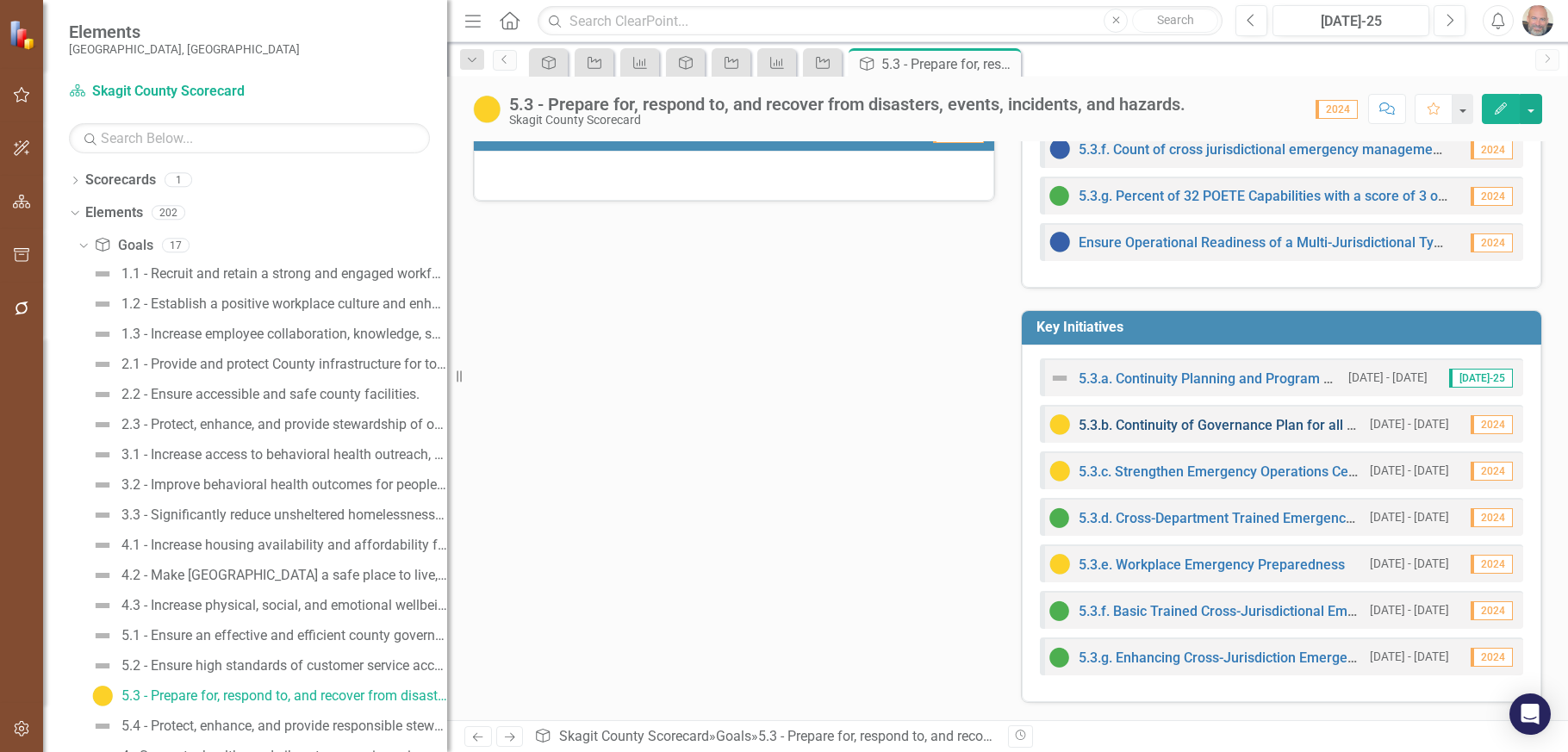
click at [1187, 427] on link "5.3.b. Continuity of Governance Plan for all County Offices" at bounding box center [1258, 425] width 357 height 16
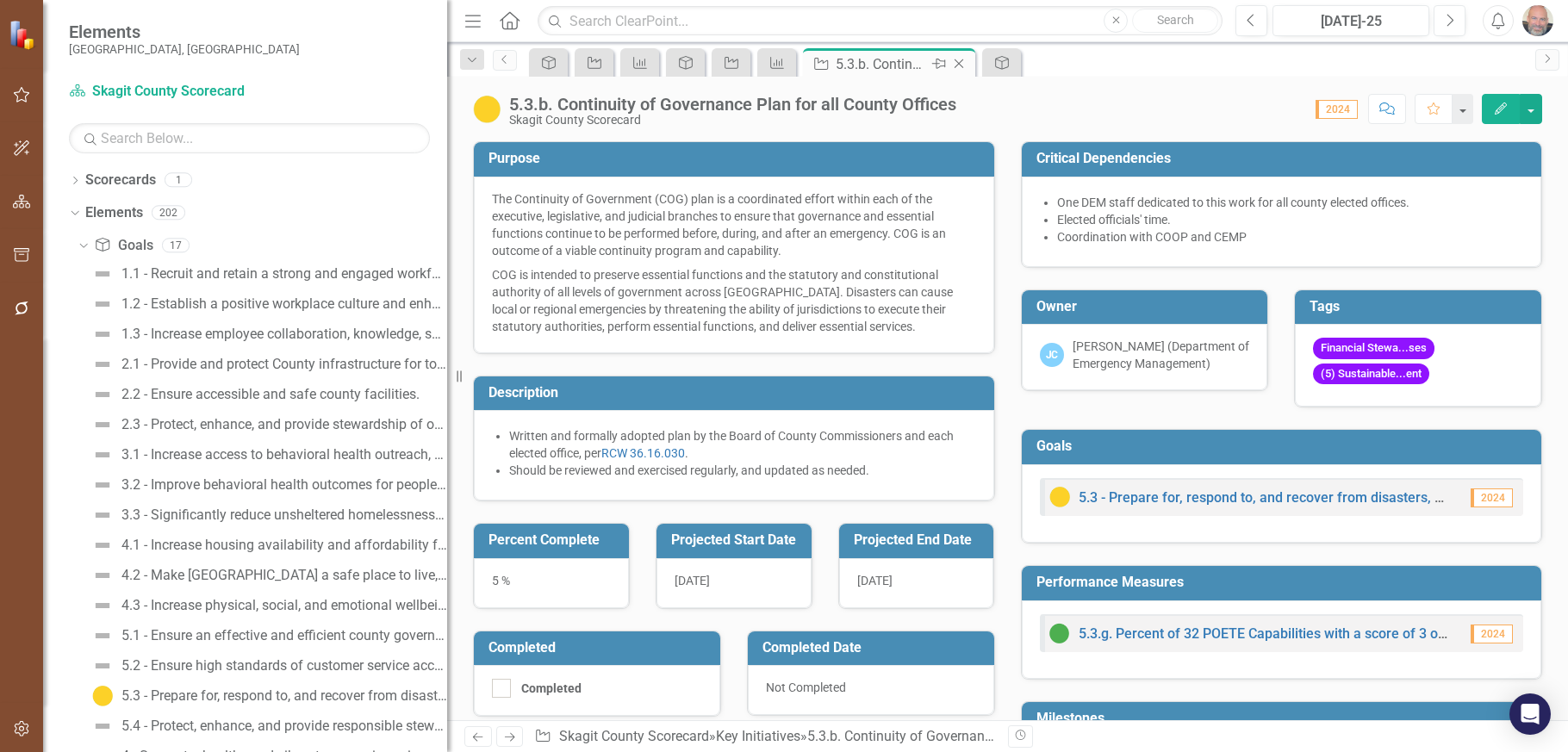
click at [957, 62] on icon at bounding box center [960, 64] width 10 height 10
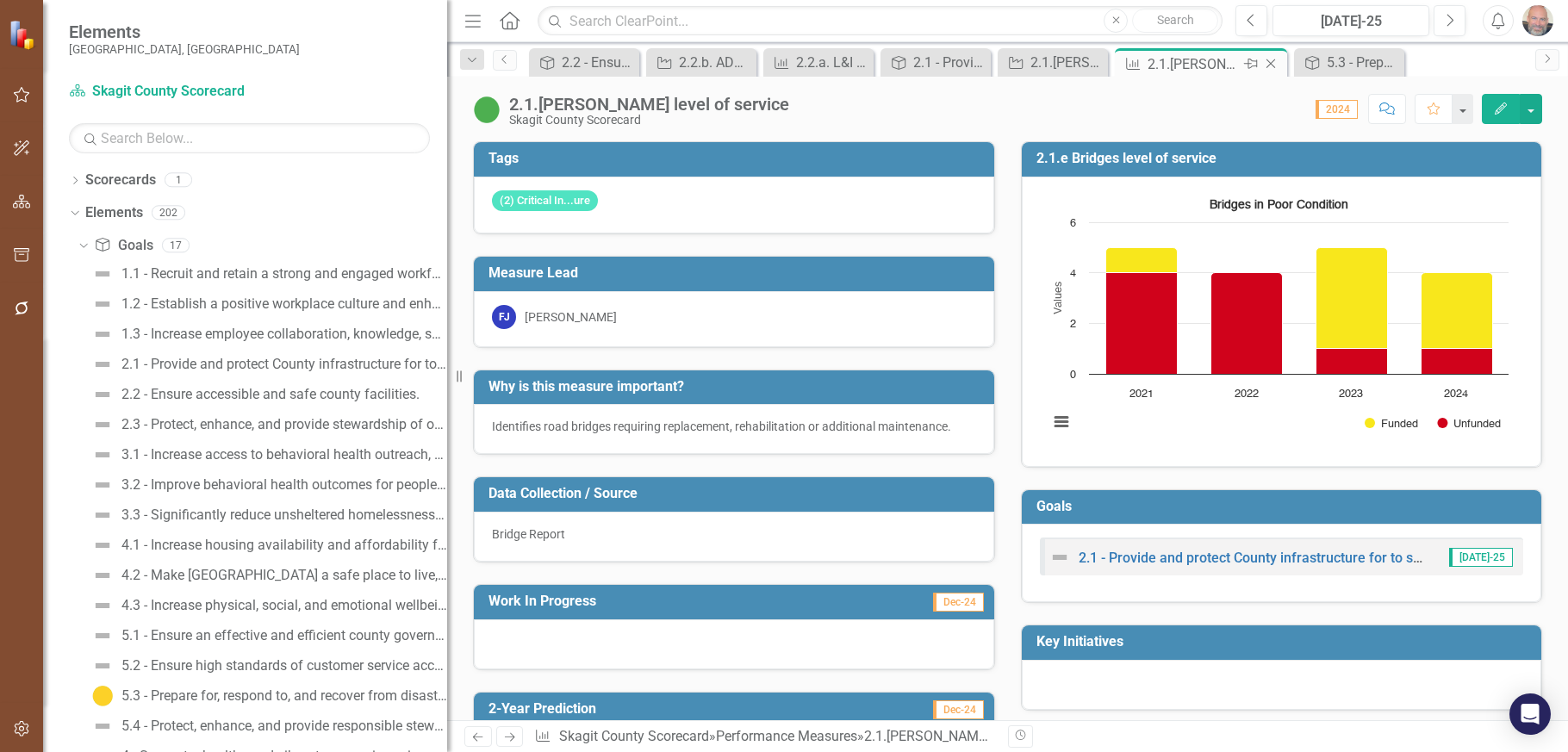
click at [1274, 63] on icon "Close" at bounding box center [1271, 64] width 17 height 13
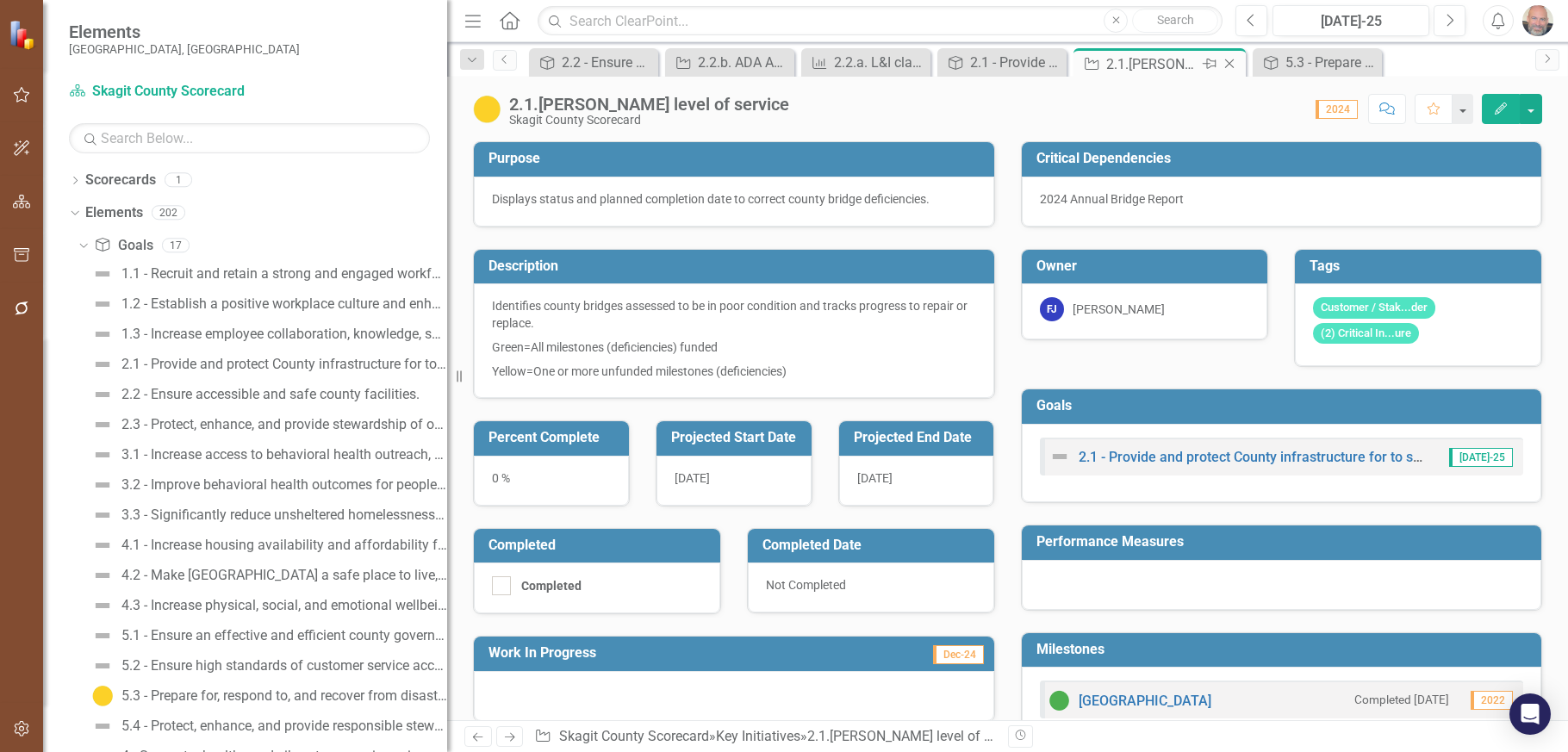
click at [1234, 67] on icon "Close" at bounding box center [1230, 64] width 17 height 13
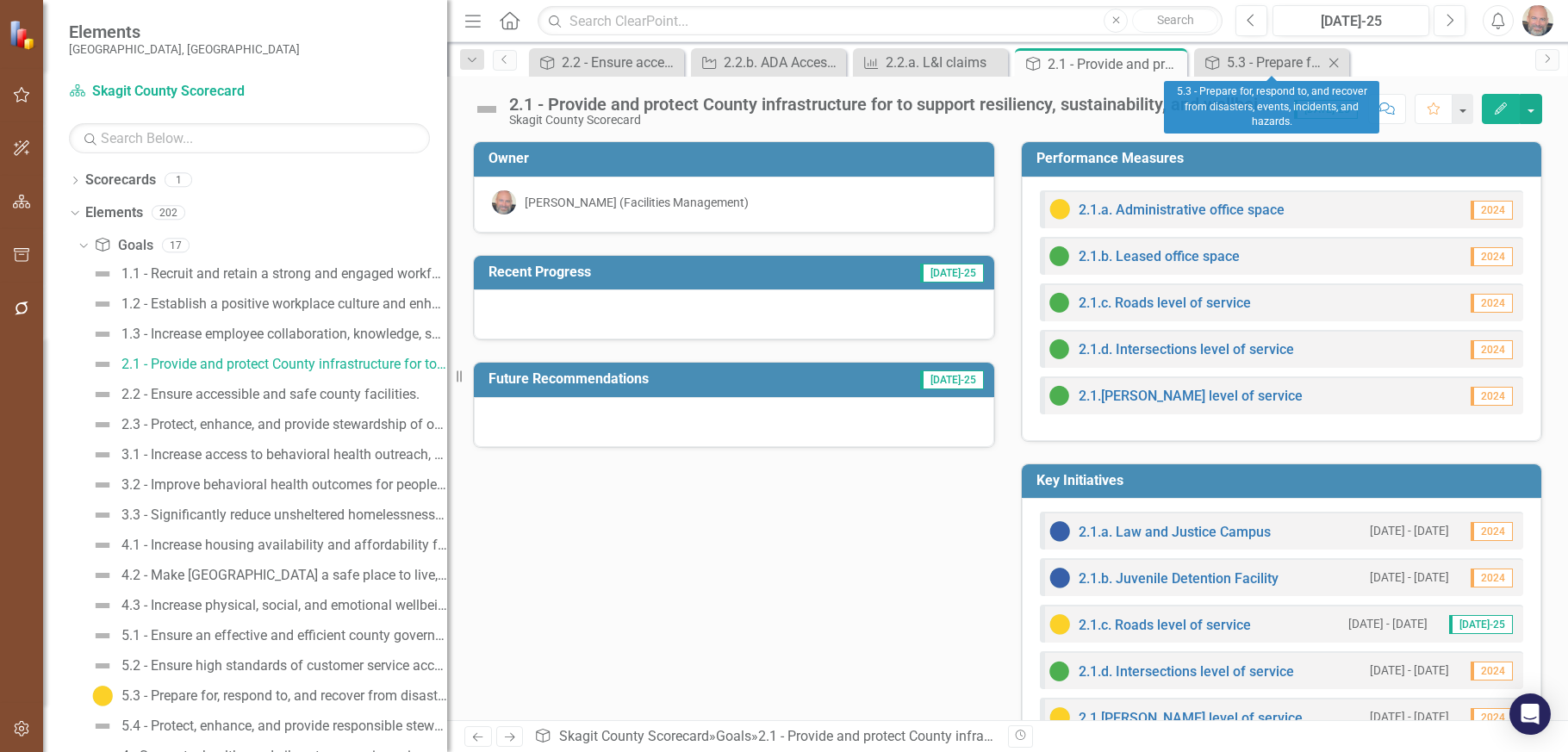
click at [1333, 64] on icon at bounding box center [1334, 62] width 10 height 10
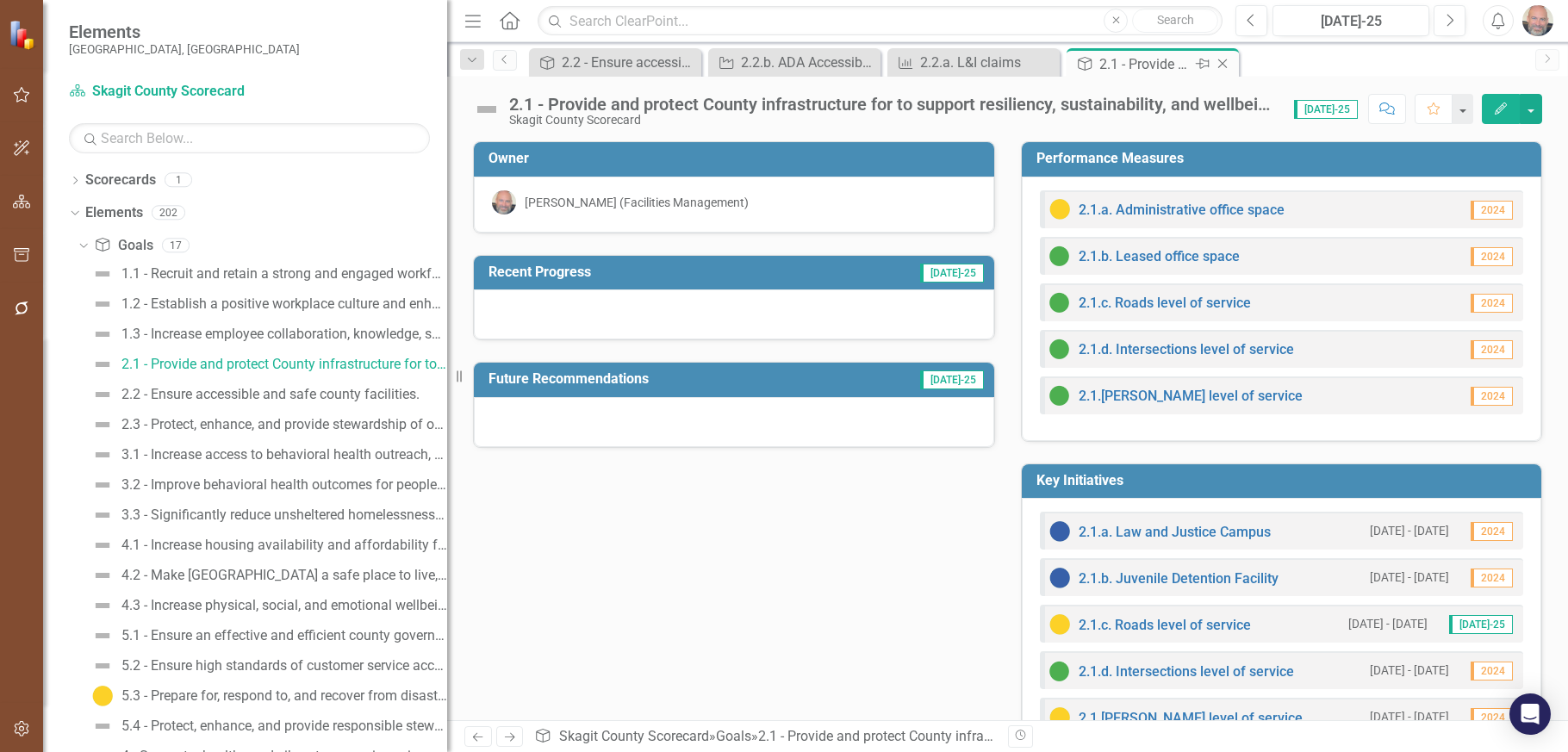
click at [1225, 60] on icon "Close" at bounding box center [1222, 64] width 17 height 13
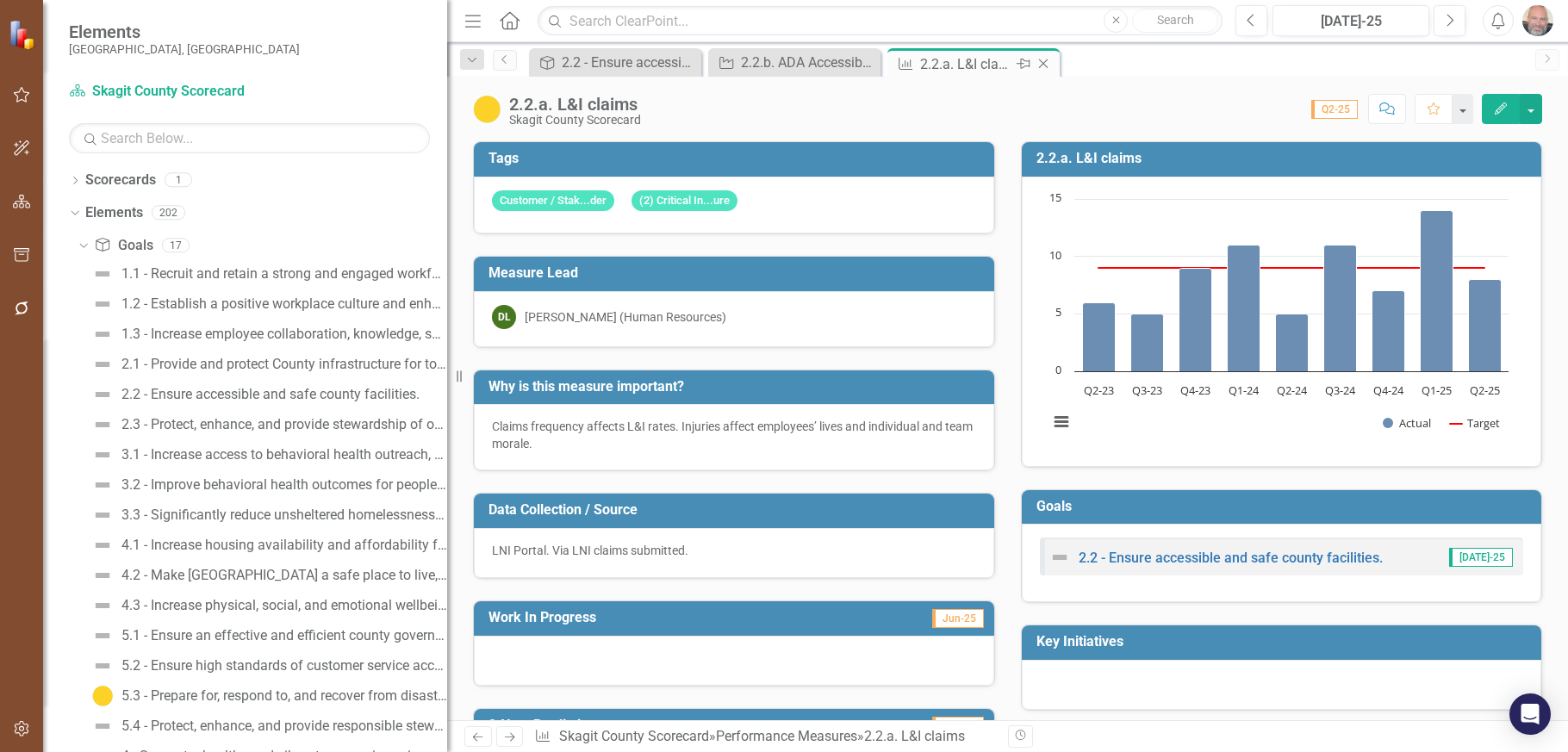
click at [1046, 63] on icon "Close" at bounding box center [1044, 64] width 17 height 13
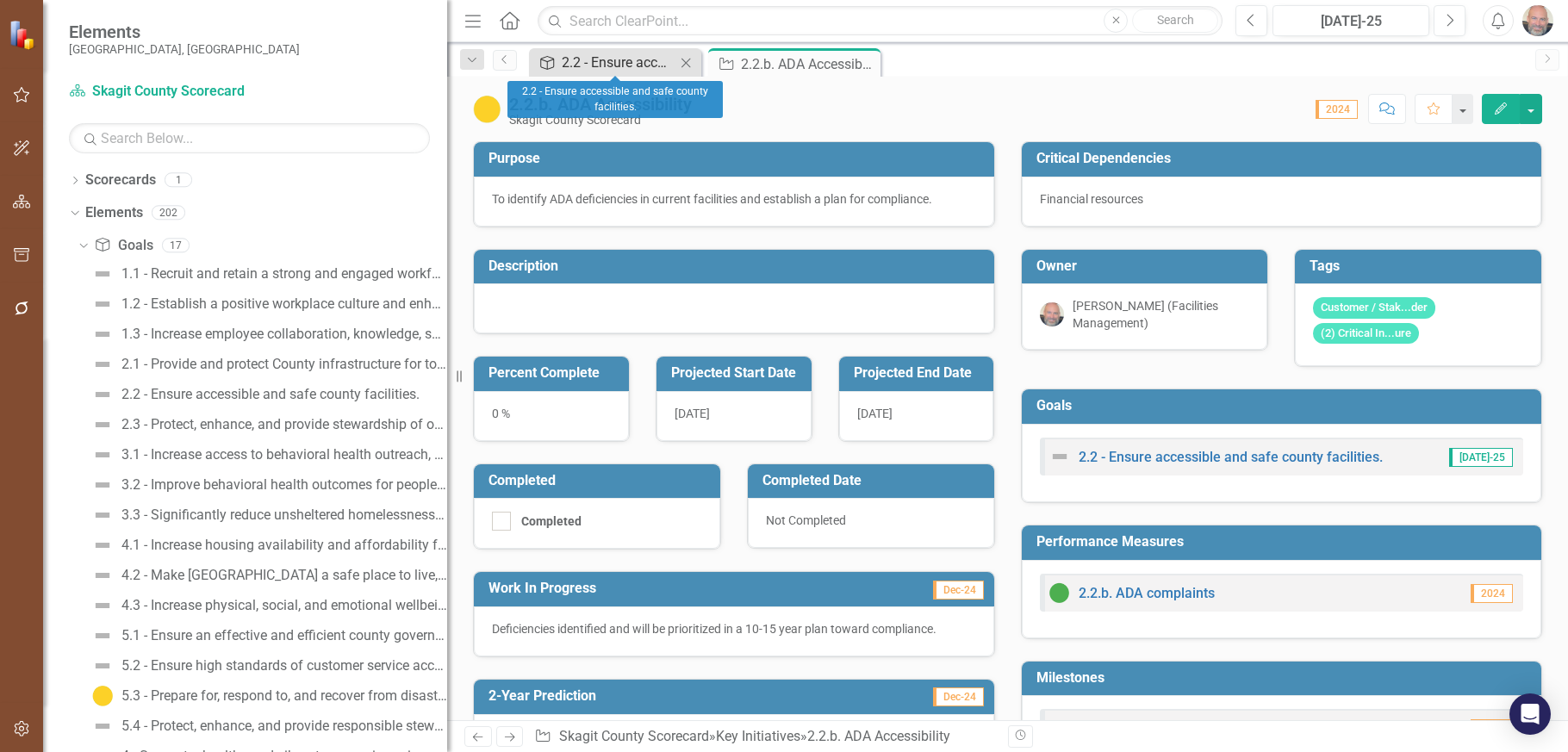
click at [652, 57] on div "2.2 - Ensure accessible and safe county facilities." at bounding box center [618, 62] width 114 height 22
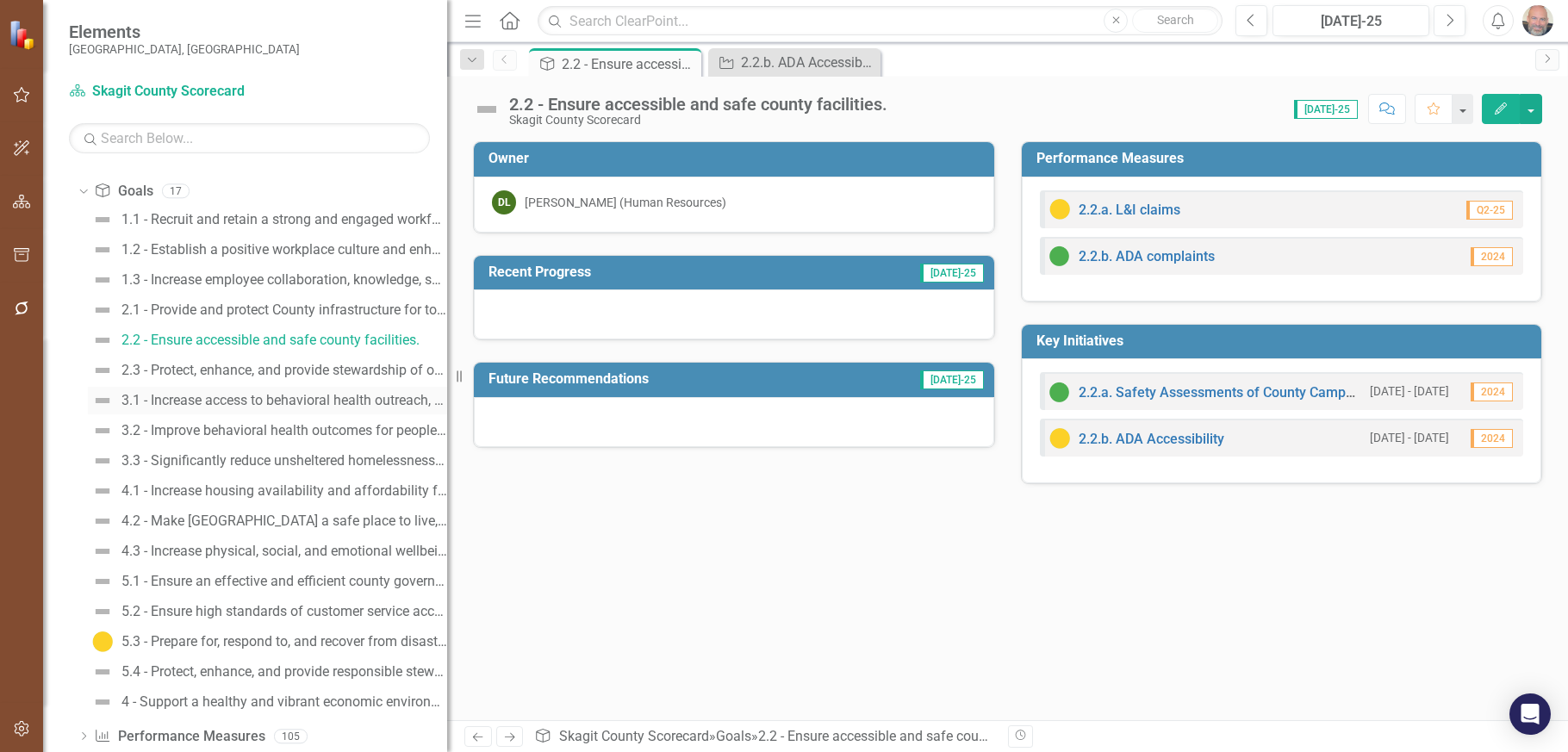
scroll to position [122, 0]
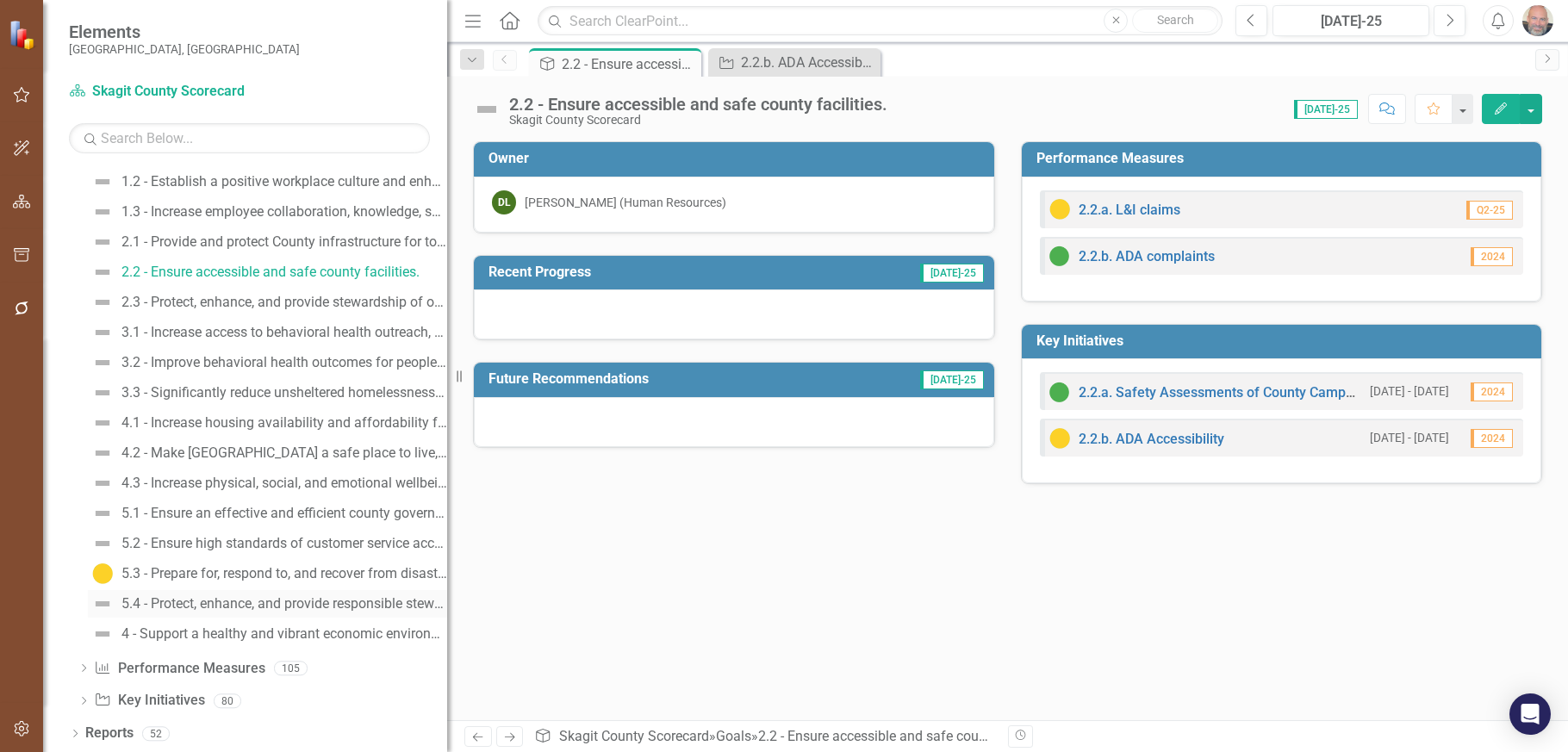
click at [231, 602] on div "5.4 - Protect, enhance, and provide responsible stewardship and sustainability …" at bounding box center [284, 603] width 326 height 15
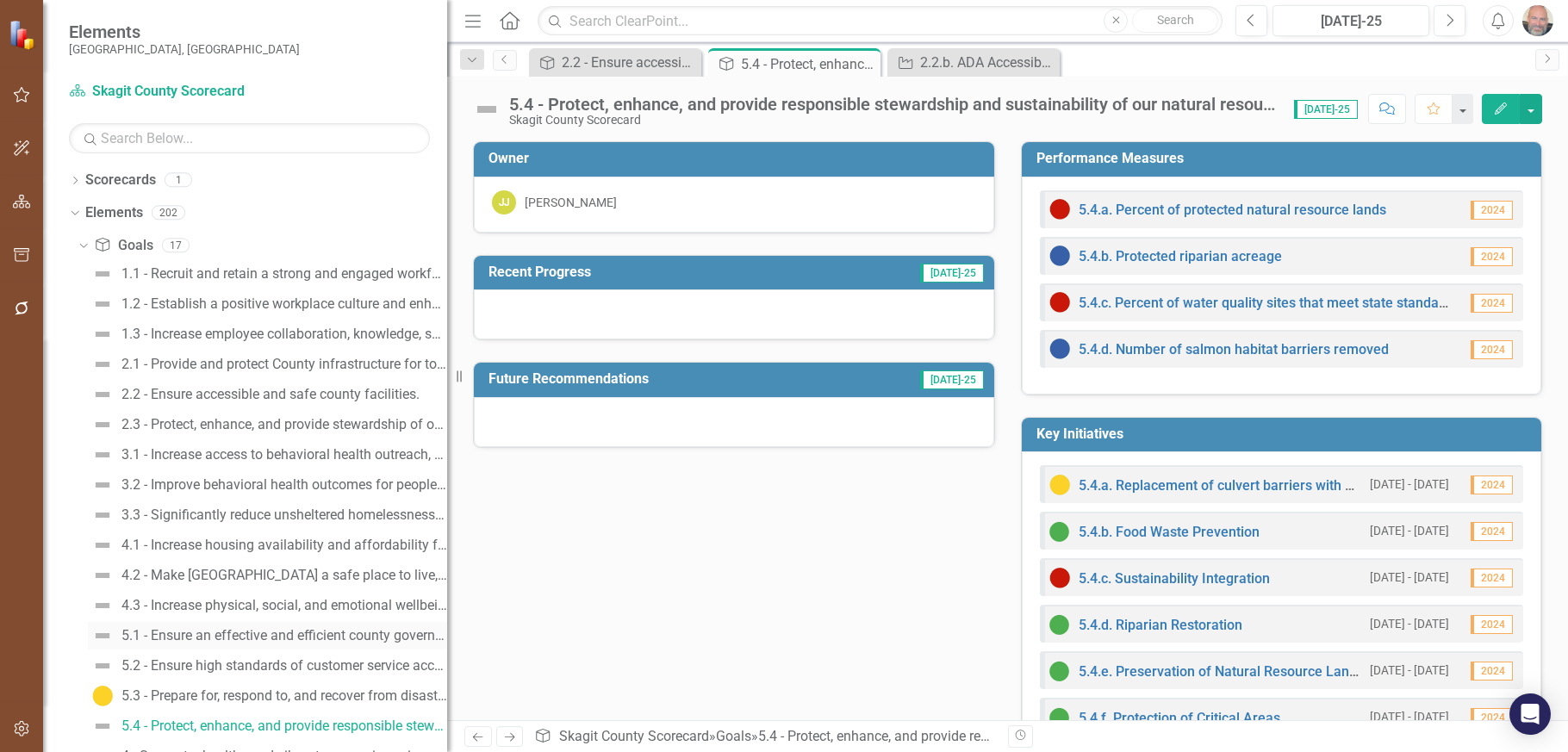
click at [261, 635] on div "5.1 - Ensure an effective and efficient county government." at bounding box center [284, 636] width 326 height 15
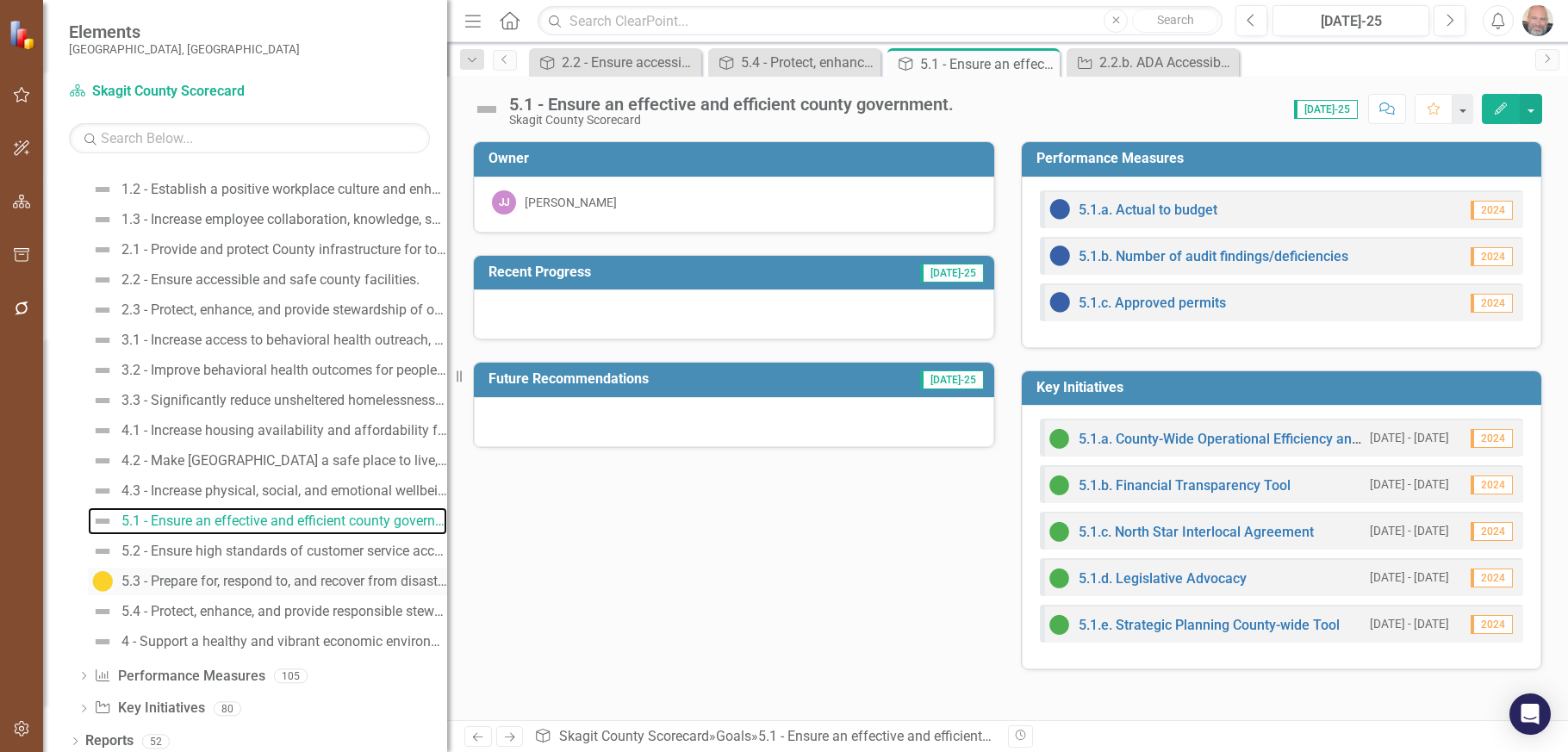
scroll to position [122, 0]
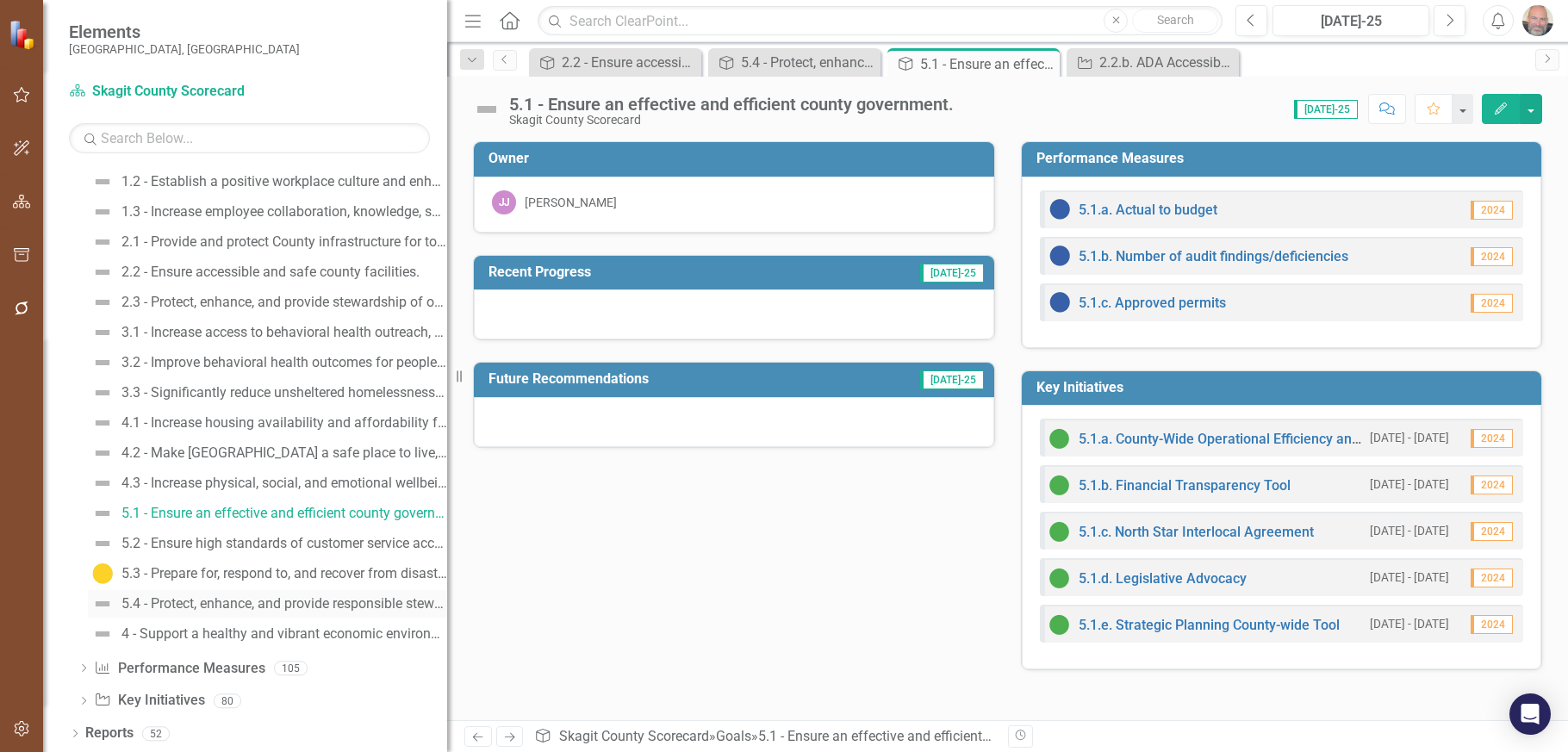
click at [288, 602] on div "5.4 - Protect, enhance, and provide responsible stewardship and sustainability …" at bounding box center [284, 603] width 326 height 15
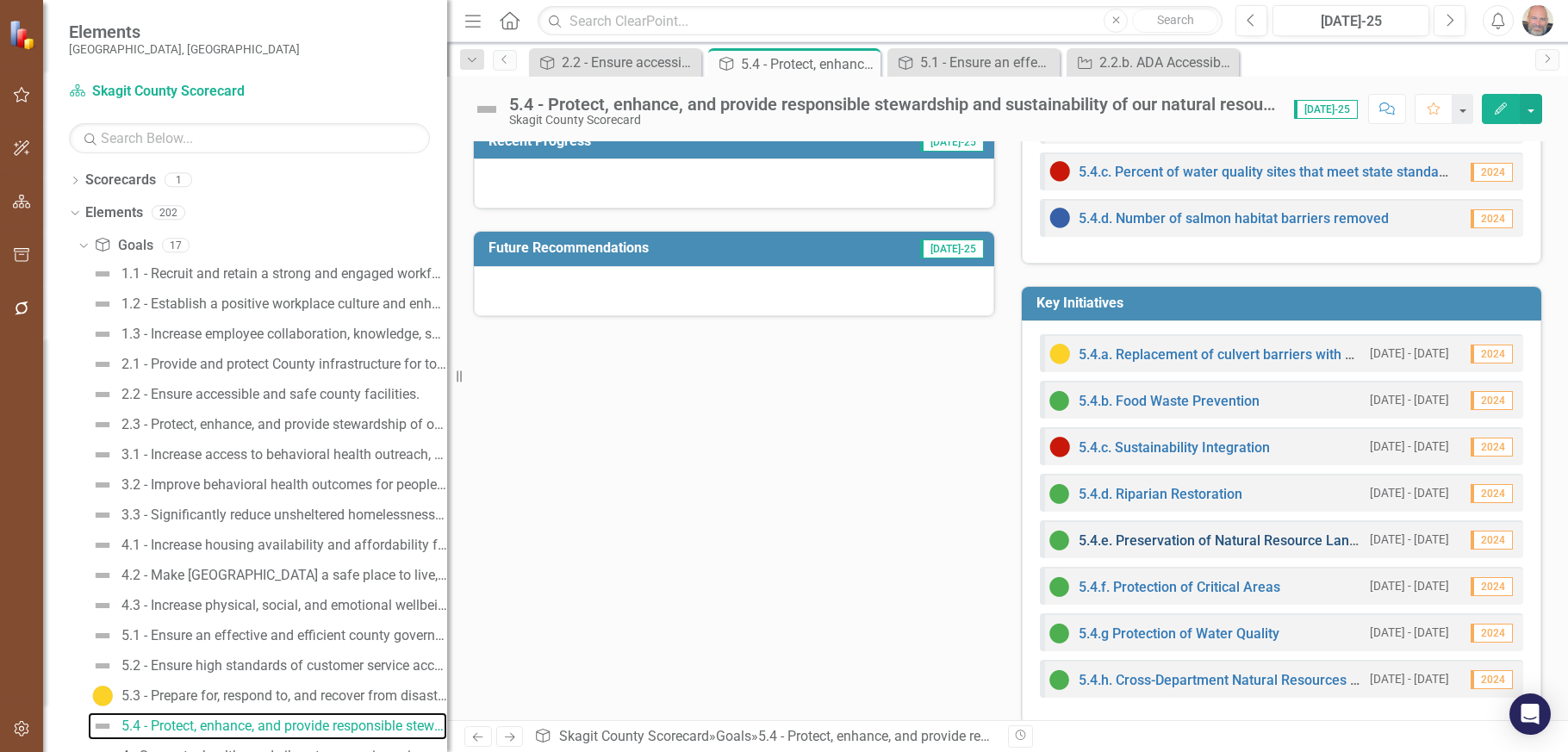
scroll to position [154, 0]
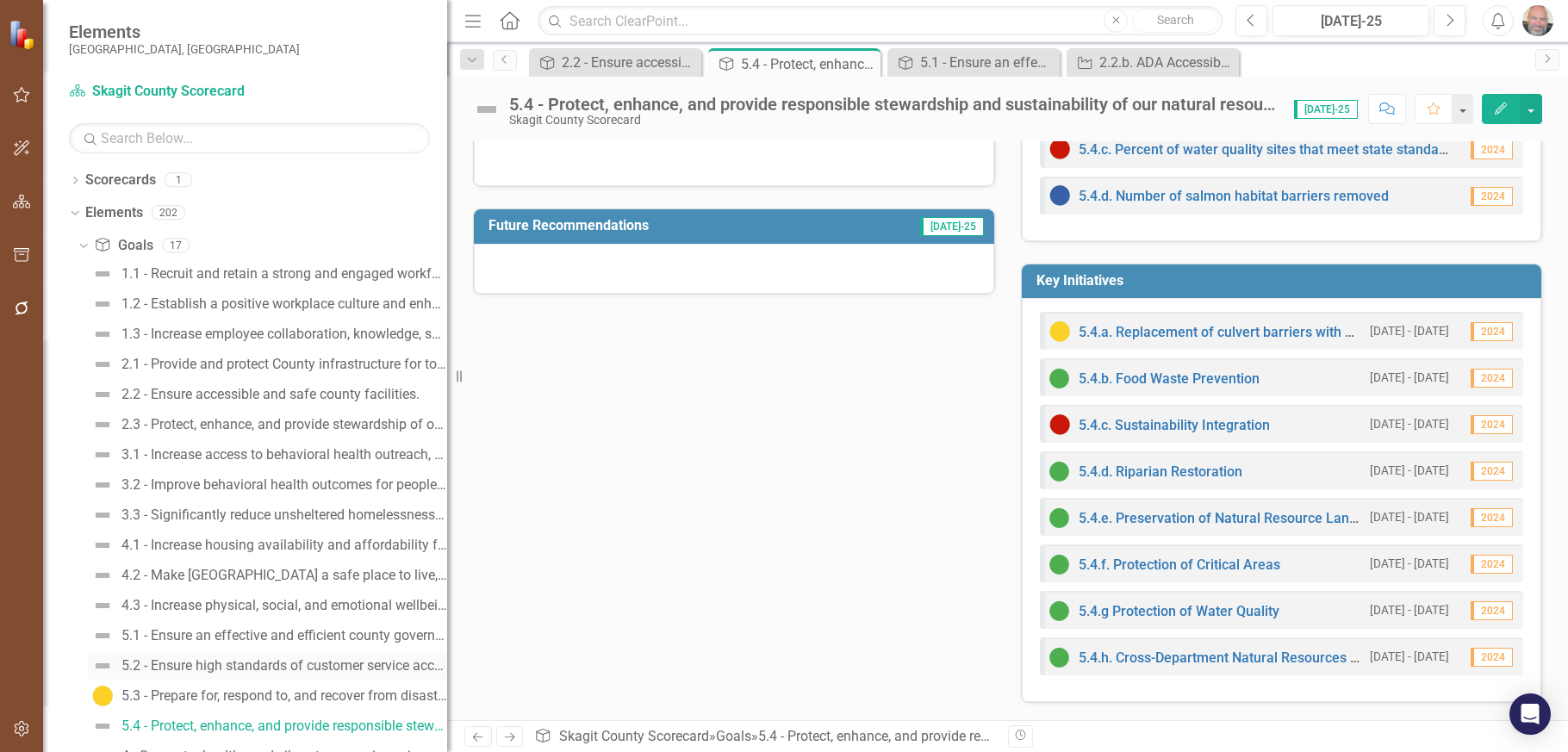
click at [268, 665] on div "5.2 - Ensure high standards of customer service accessibility for all county se…" at bounding box center [284, 665] width 326 height 15
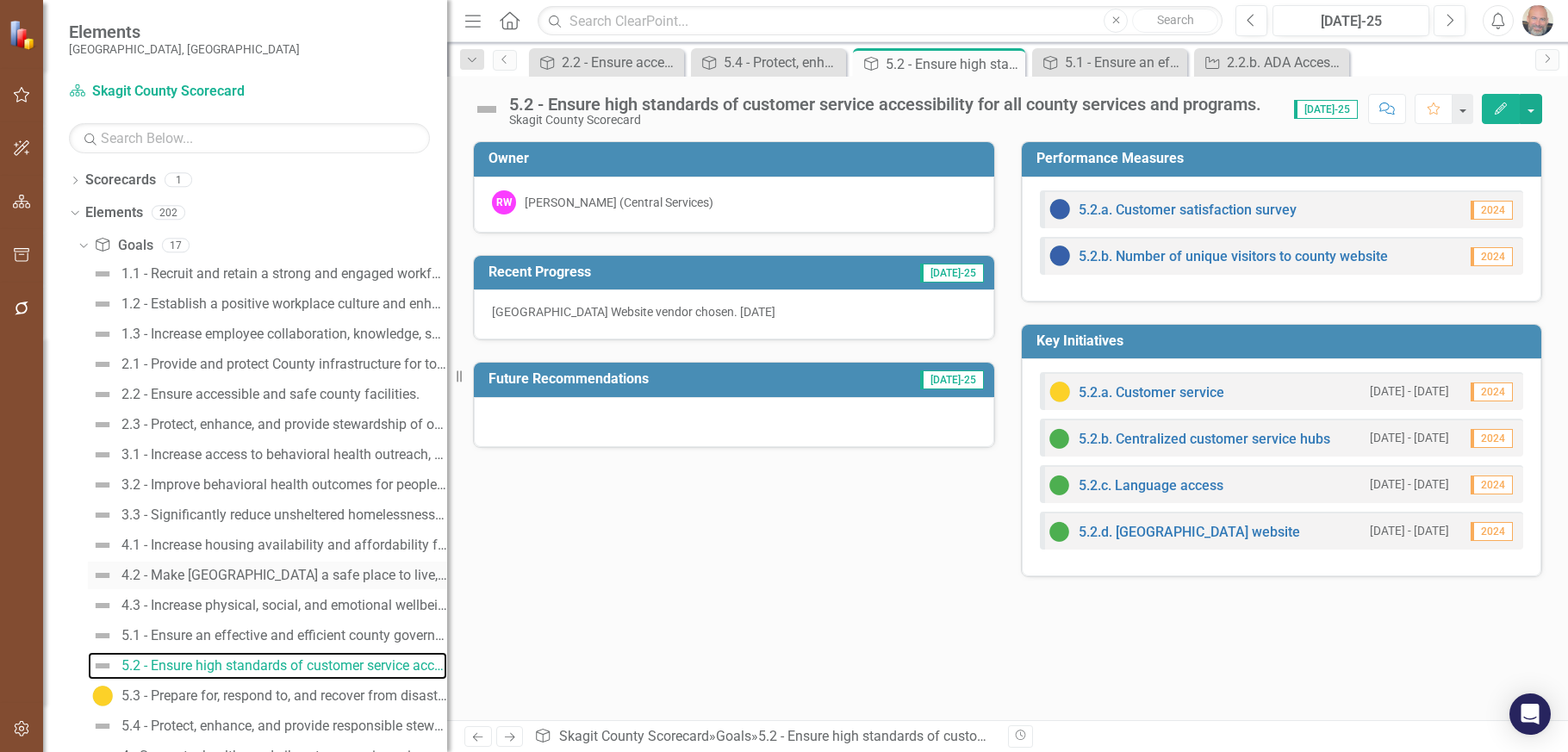
scroll to position [86, 0]
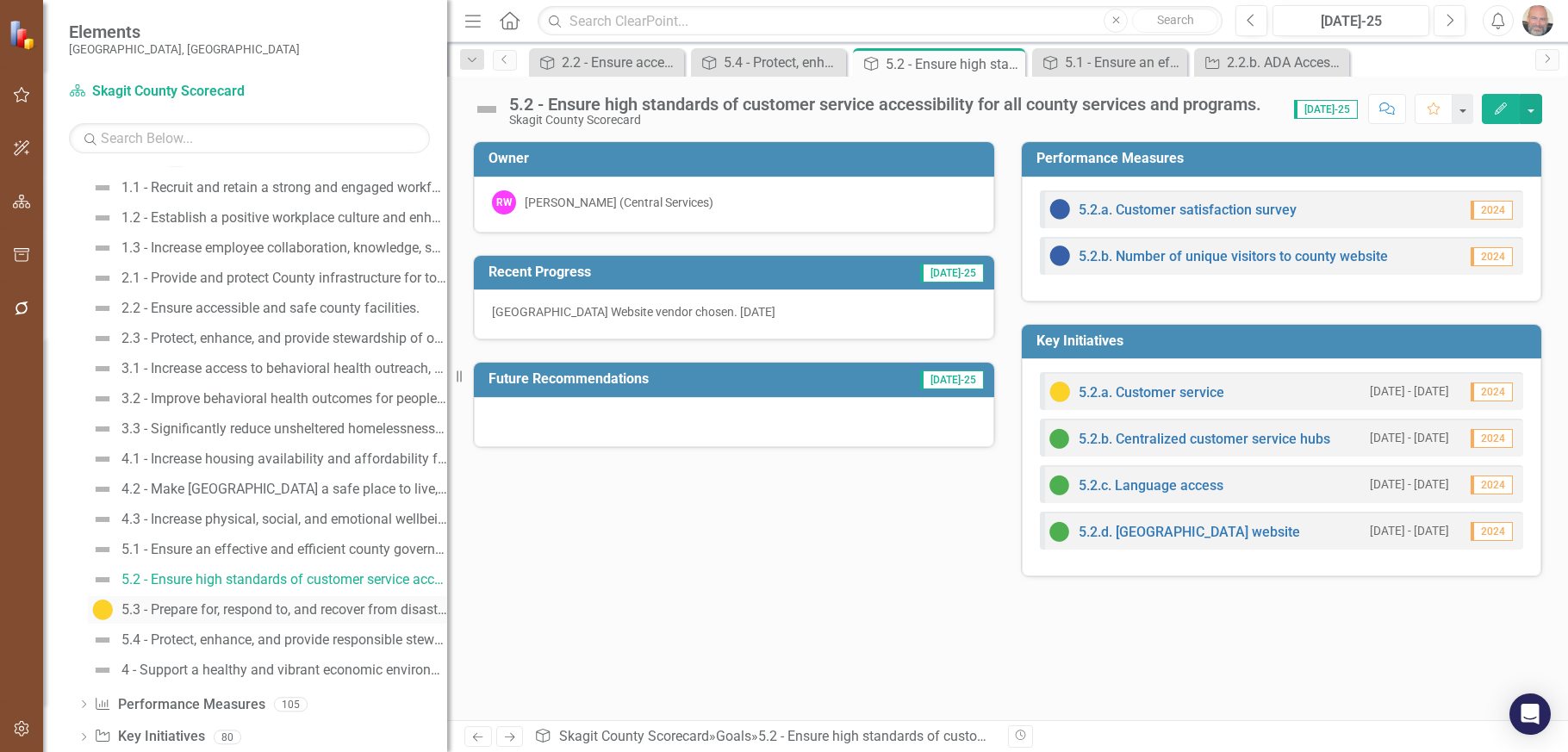
click at [251, 607] on div "5.3 - Prepare for, respond to, and recover from disasters, events, incidents, a…" at bounding box center [284, 610] width 326 height 15
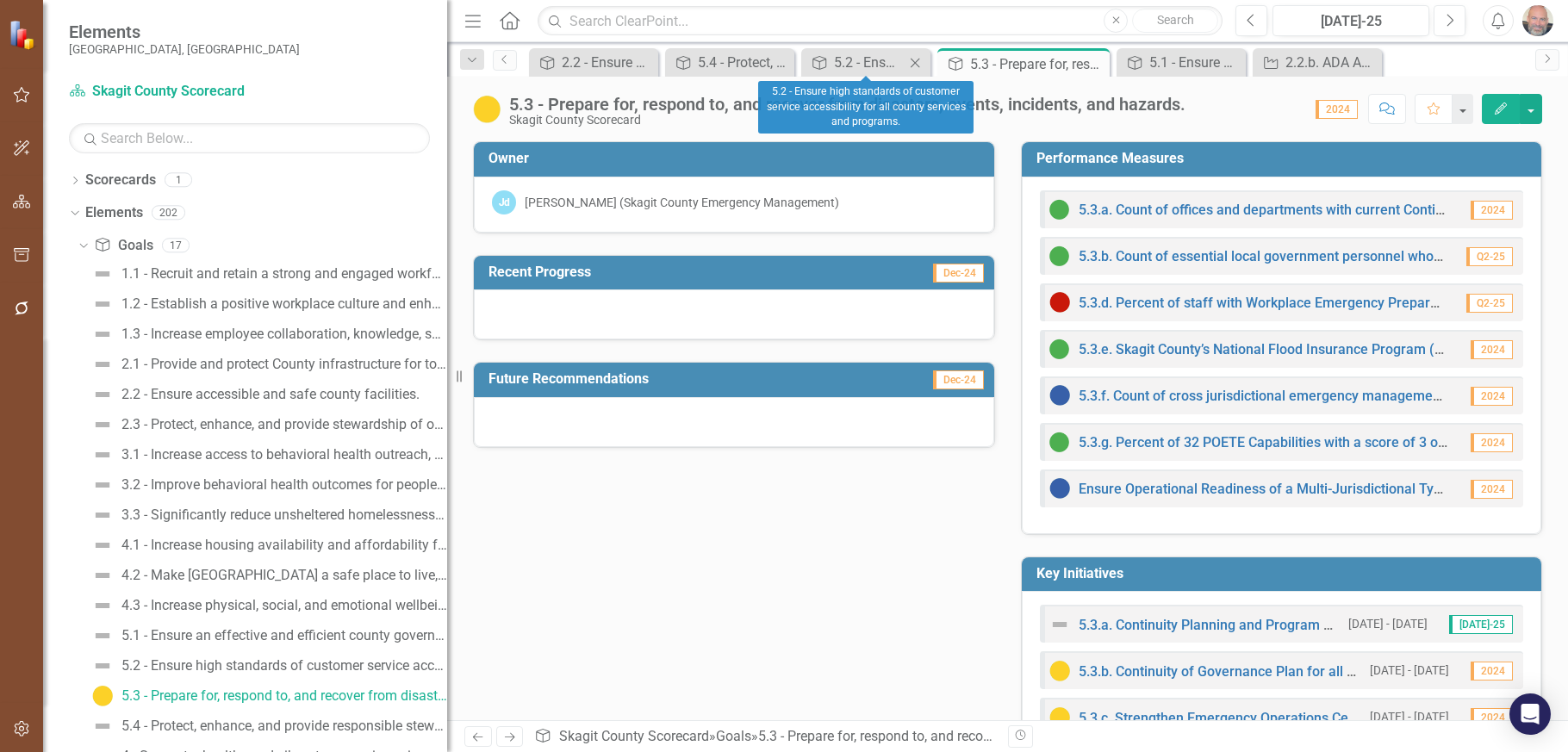
click at [912, 62] on icon "Close" at bounding box center [915, 63] width 17 height 13
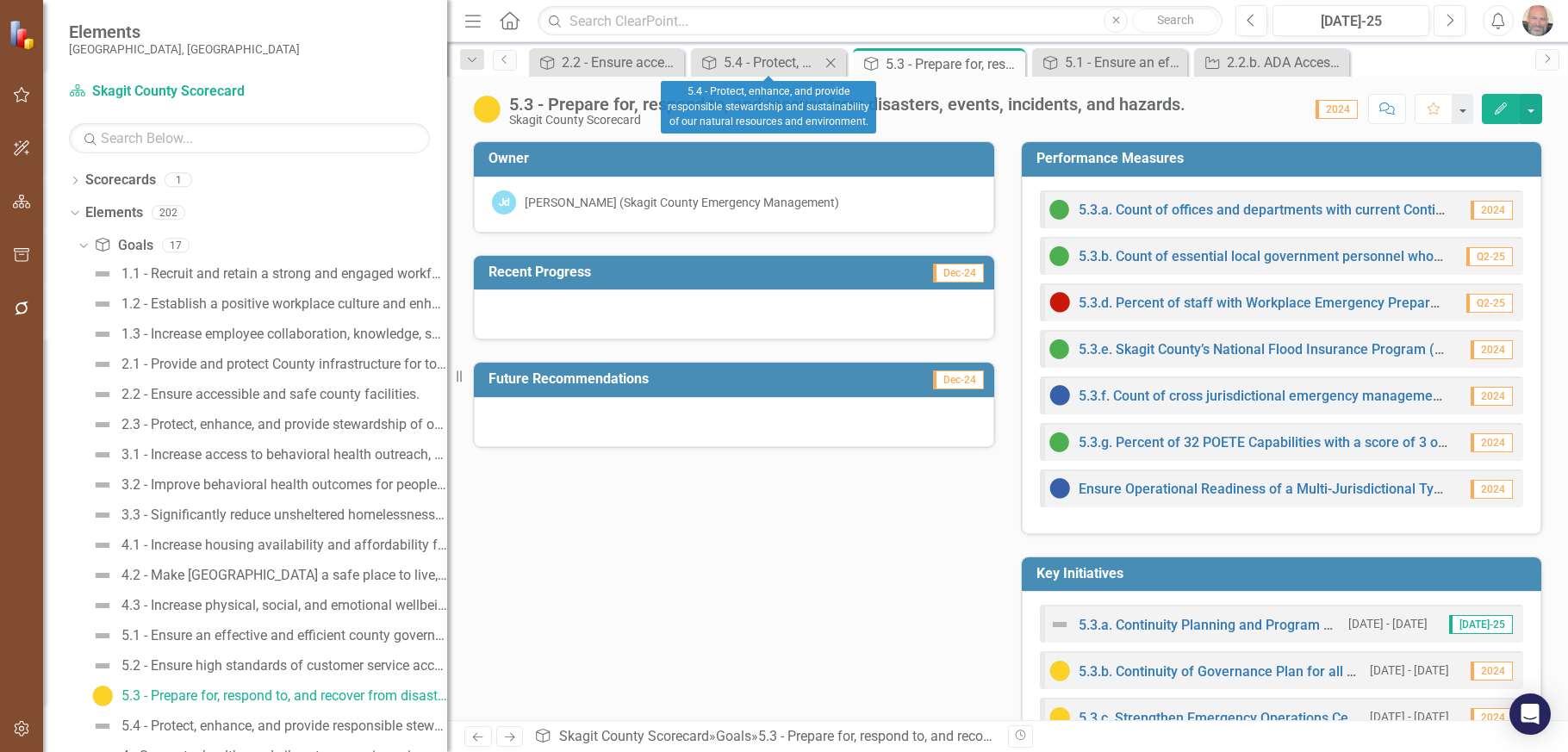
click at [832, 62] on icon at bounding box center [831, 62] width 10 height 10
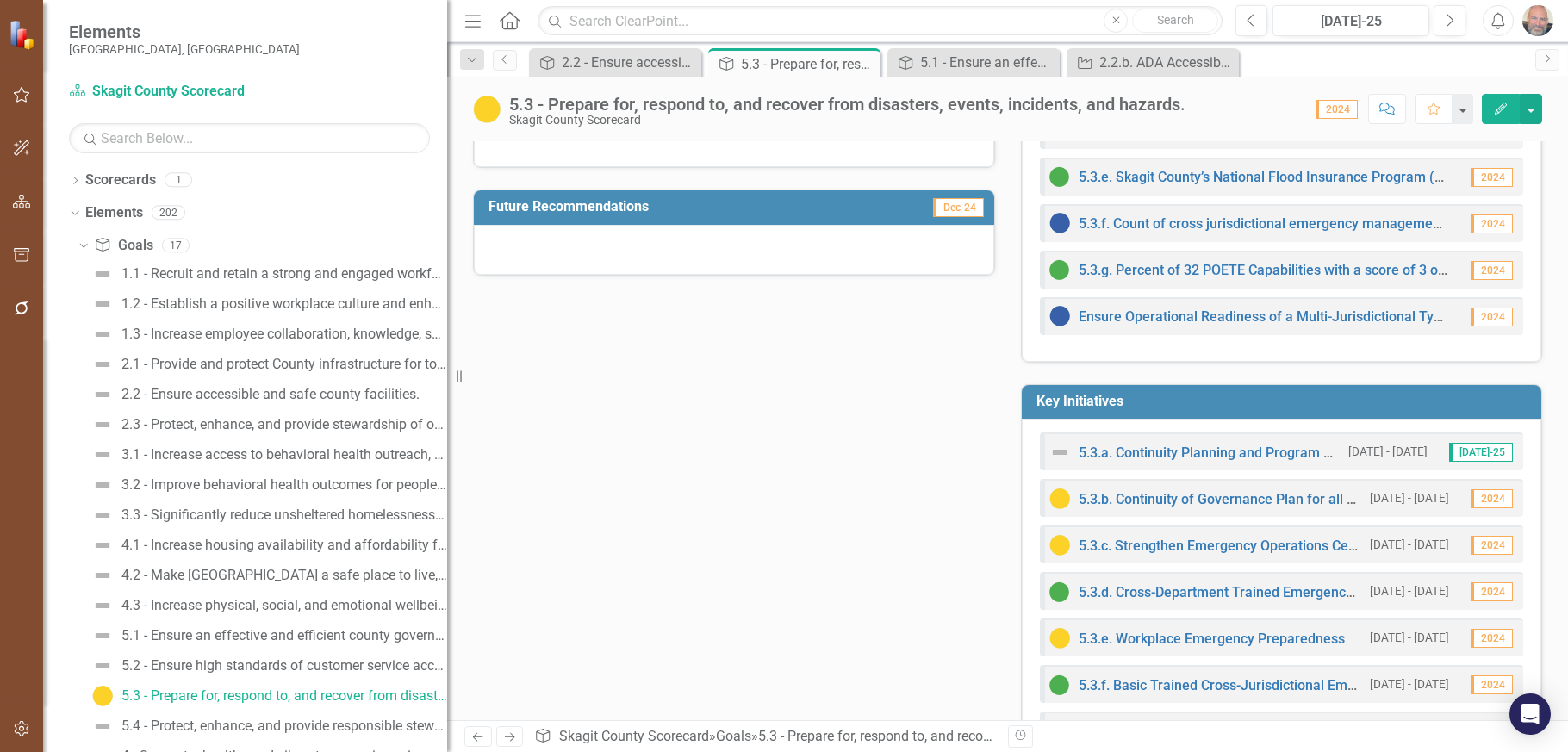
scroll to position [246, 0]
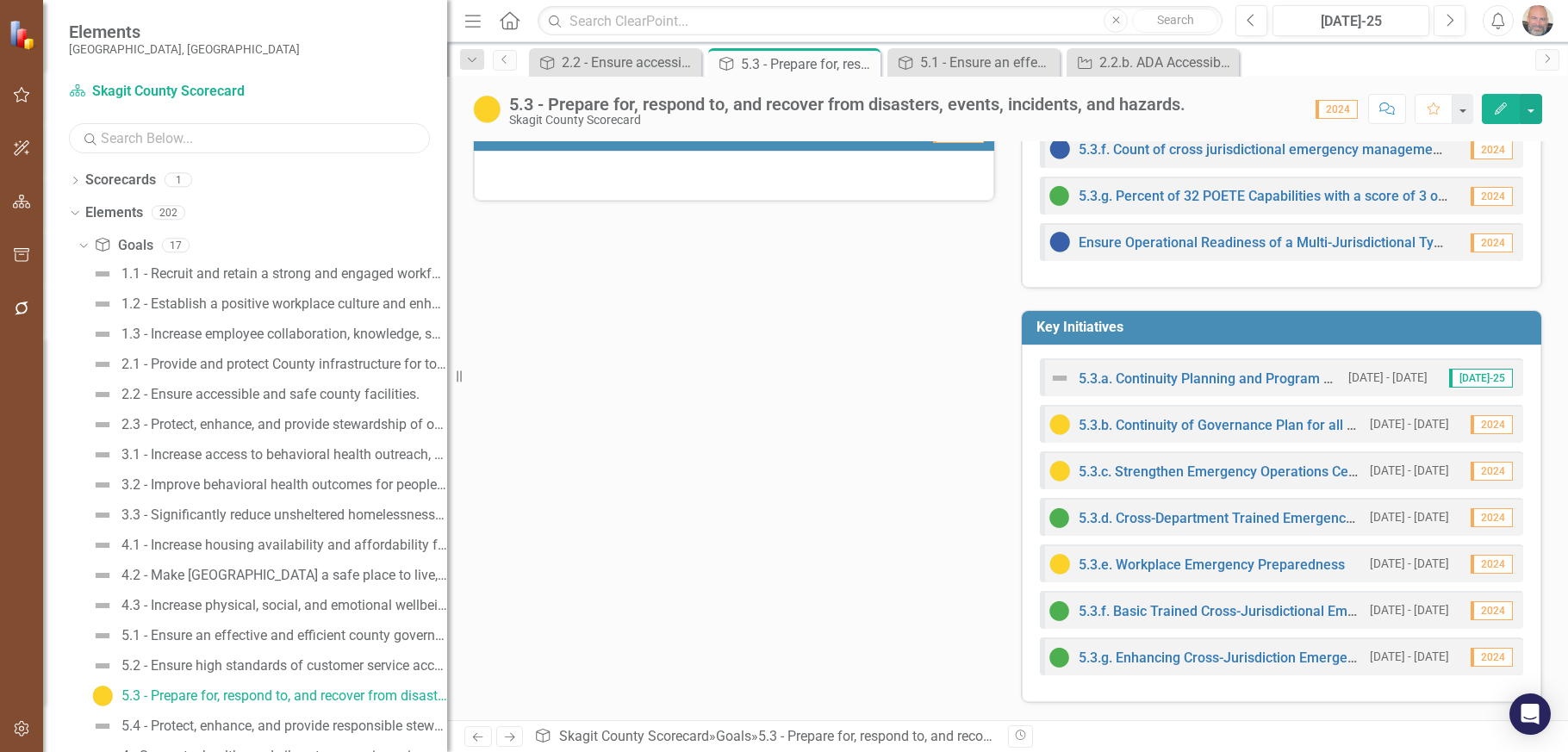
click at [244, 141] on input "text" at bounding box center [249, 138] width 361 height 31
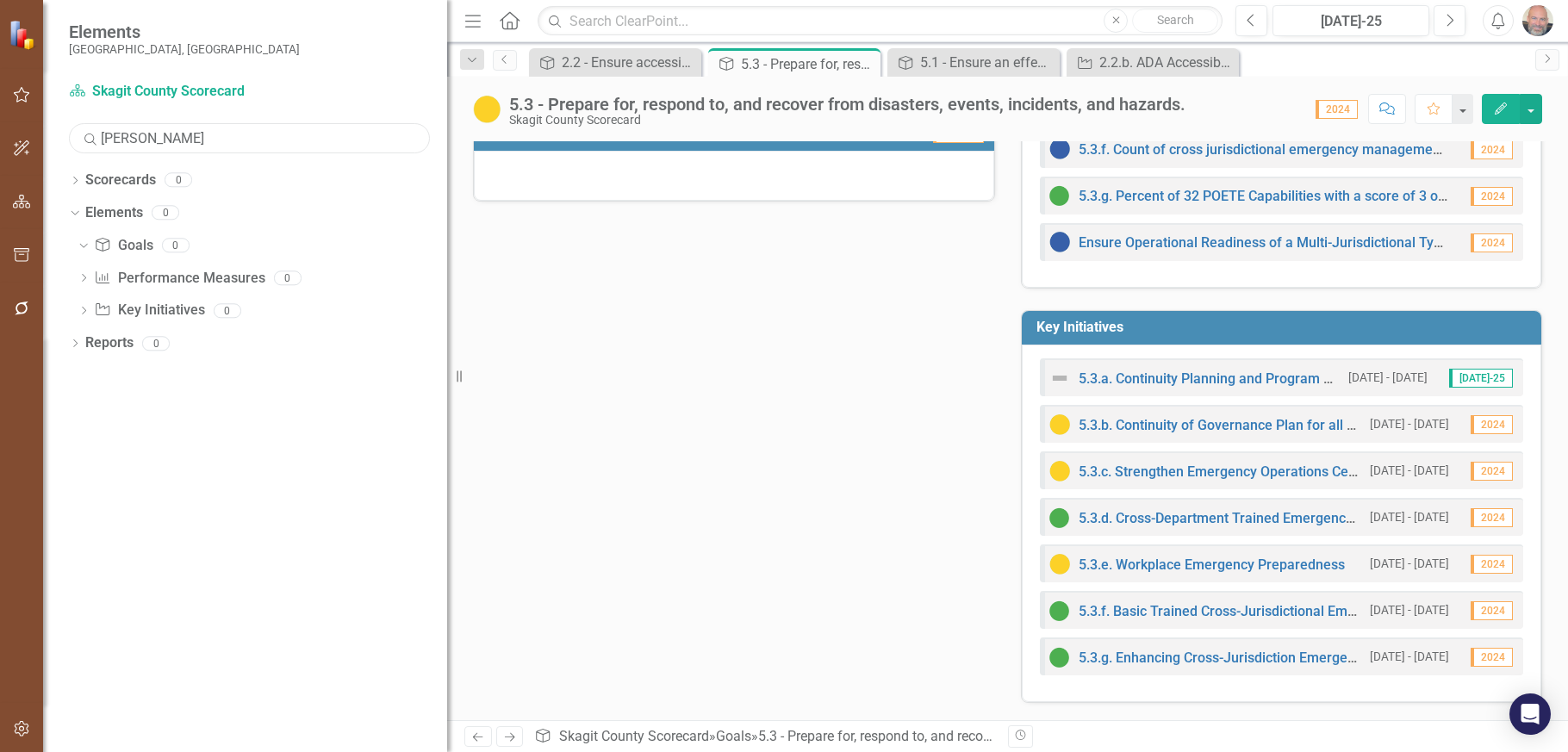
type input "[PERSON_NAME]"
click at [75, 180] on icon "Dropdown" at bounding box center [74, 182] width 12 height 10
click at [22, 92] on icon "button" at bounding box center [22, 94] width 18 height 13
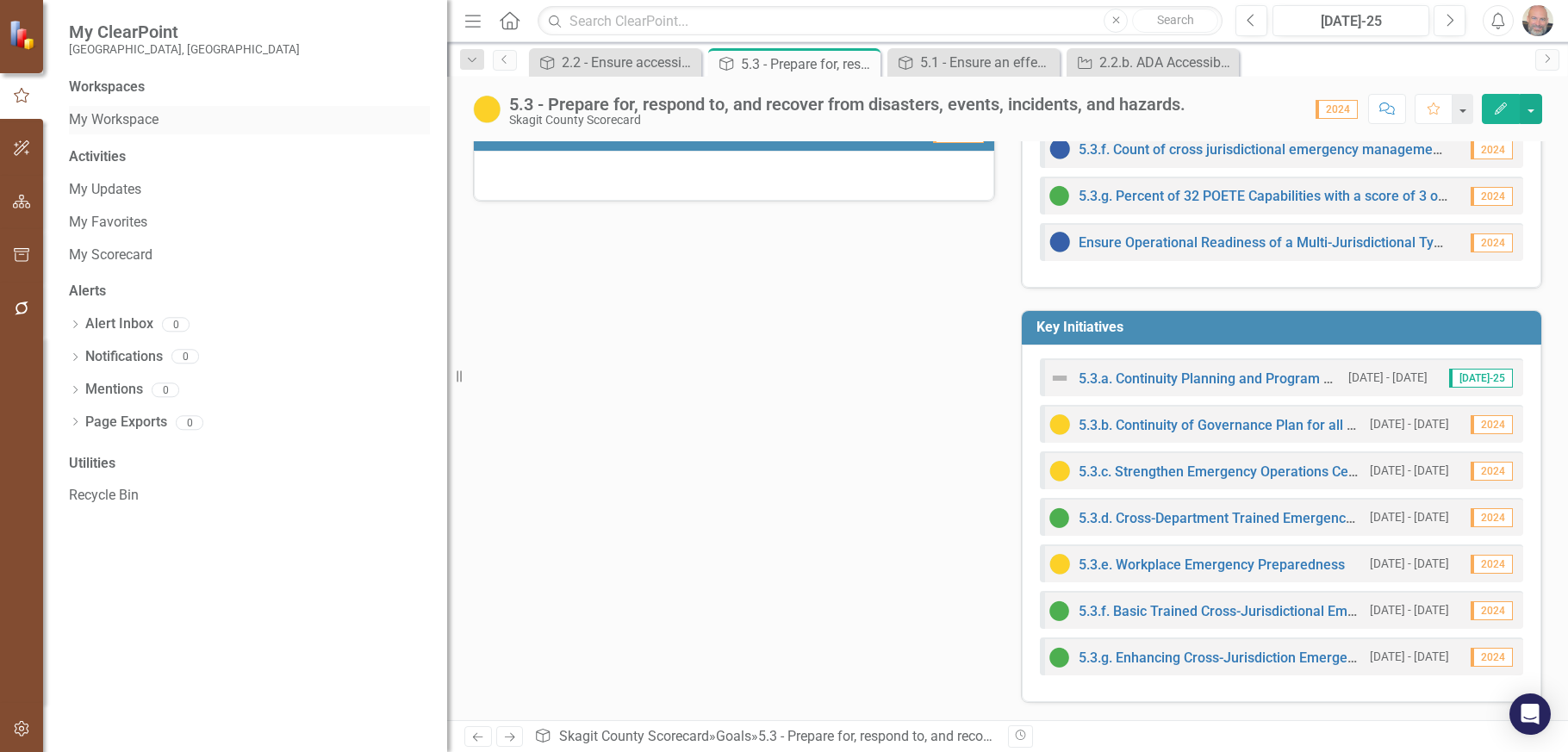
click at [98, 117] on link "My Workspace" at bounding box center [249, 119] width 361 height 20
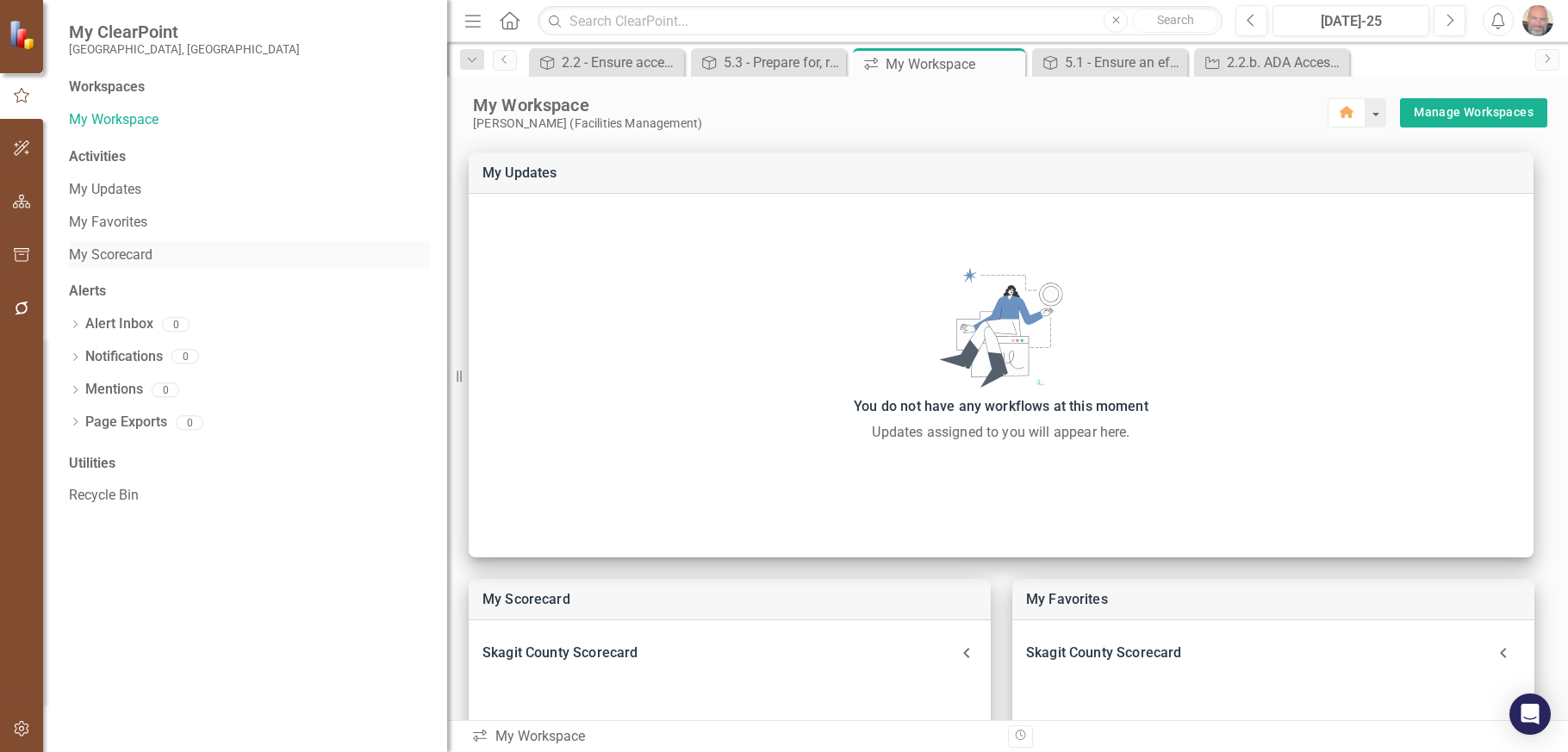
click at [111, 251] on link "My Scorecard" at bounding box center [249, 255] width 361 height 20
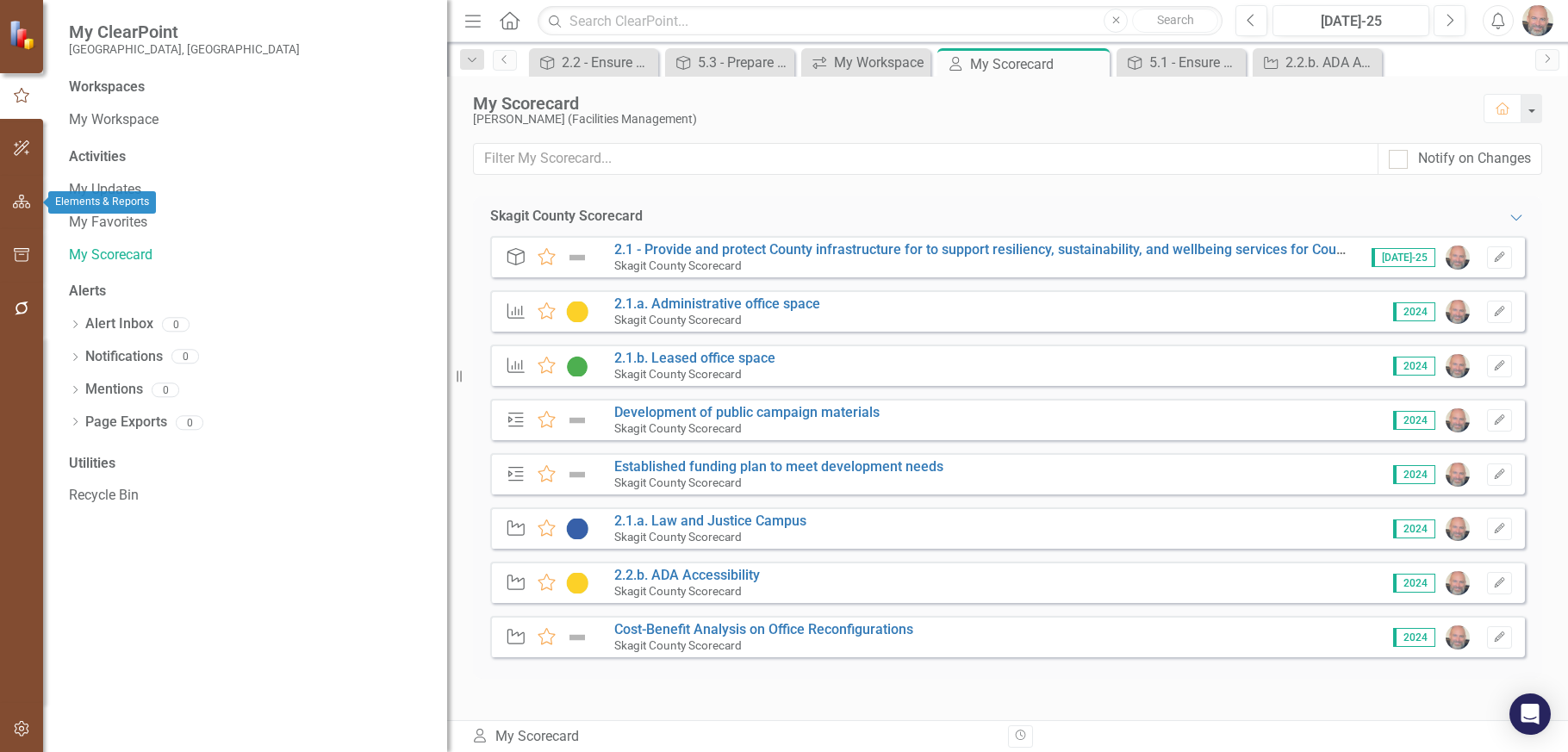
click at [24, 202] on icon "button" at bounding box center [22, 201] width 18 height 13
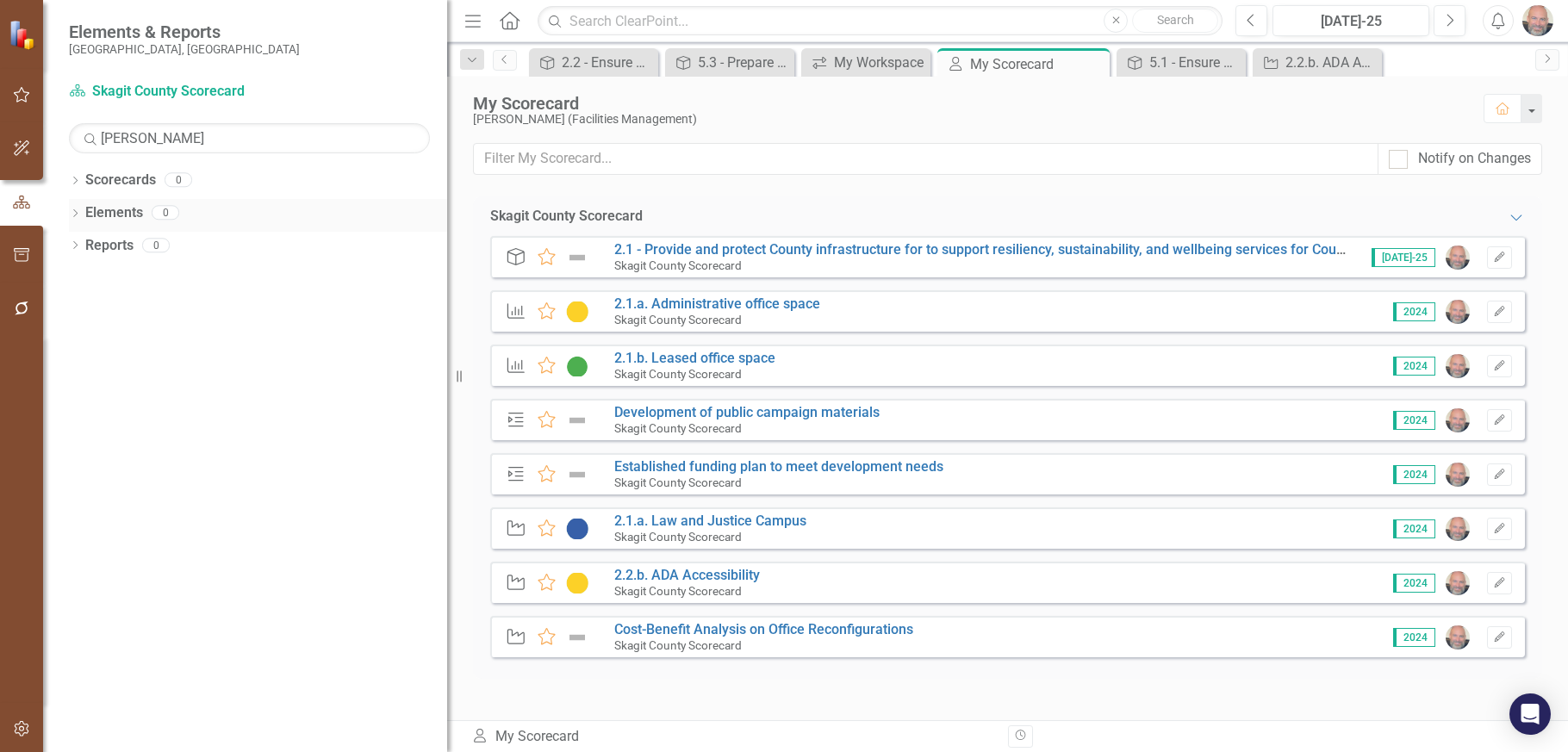
click at [78, 210] on icon "Dropdown" at bounding box center [74, 215] width 12 height 10
click at [76, 340] on icon "Dropdown" at bounding box center [74, 345] width 12 height 10
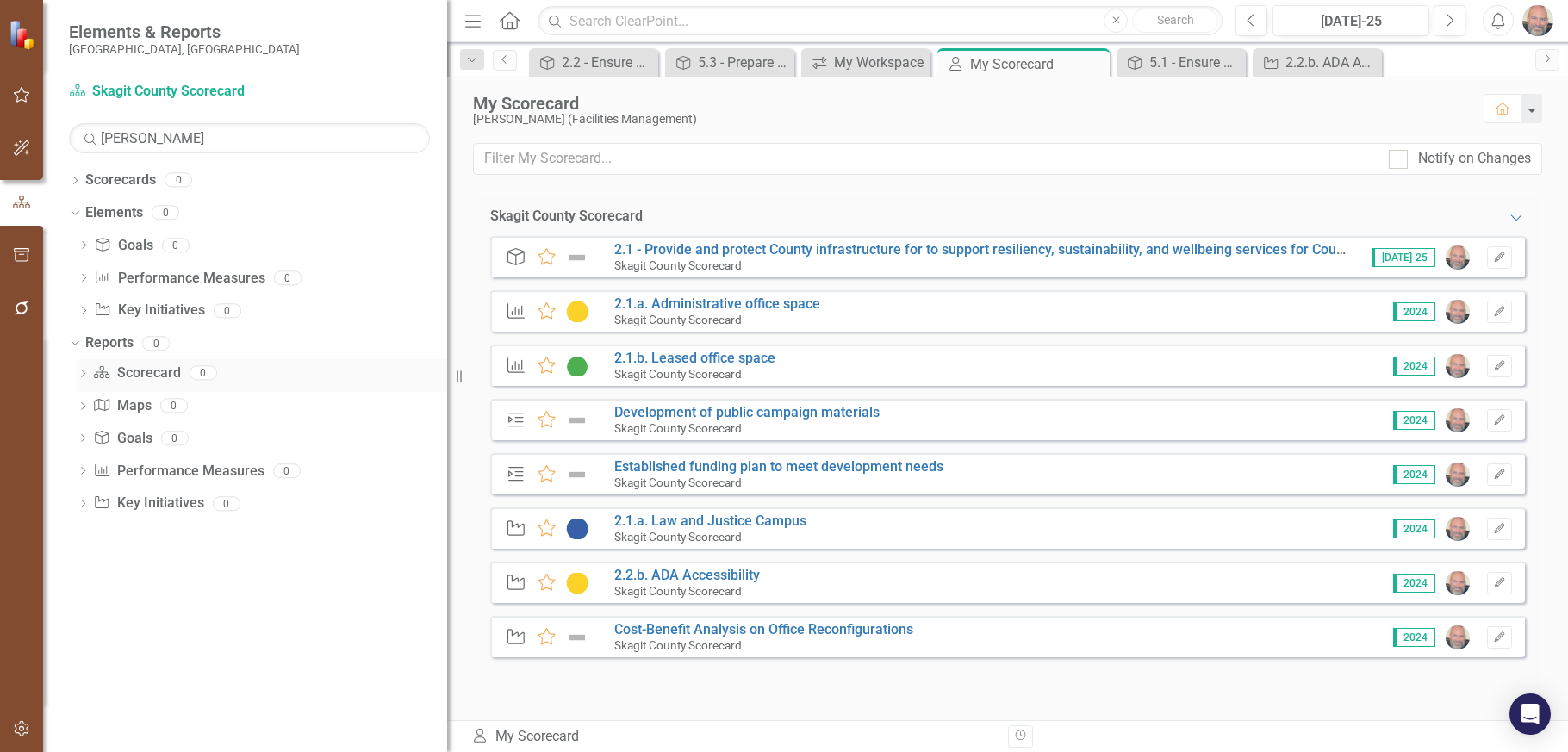
click at [145, 371] on link "Scorecard Scorecard" at bounding box center [136, 373] width 87 height 20
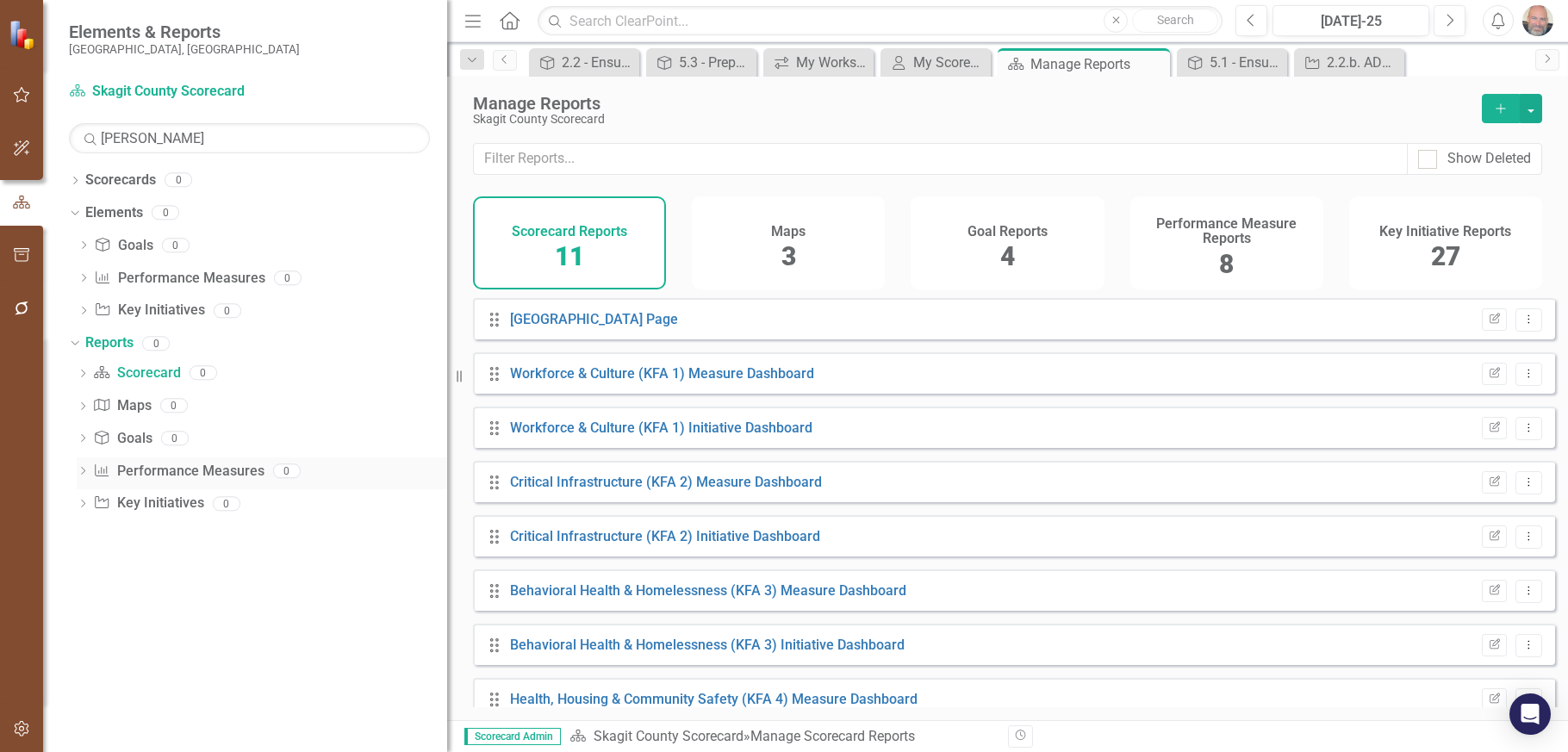
click at [76, 468] on icon "Dropdown" at bounding box center [82, 472] width 12 height 10
click at [154, 462] on link "Performance Measure Performance Measures" at bounding box center [178, 471] width 171 height 20
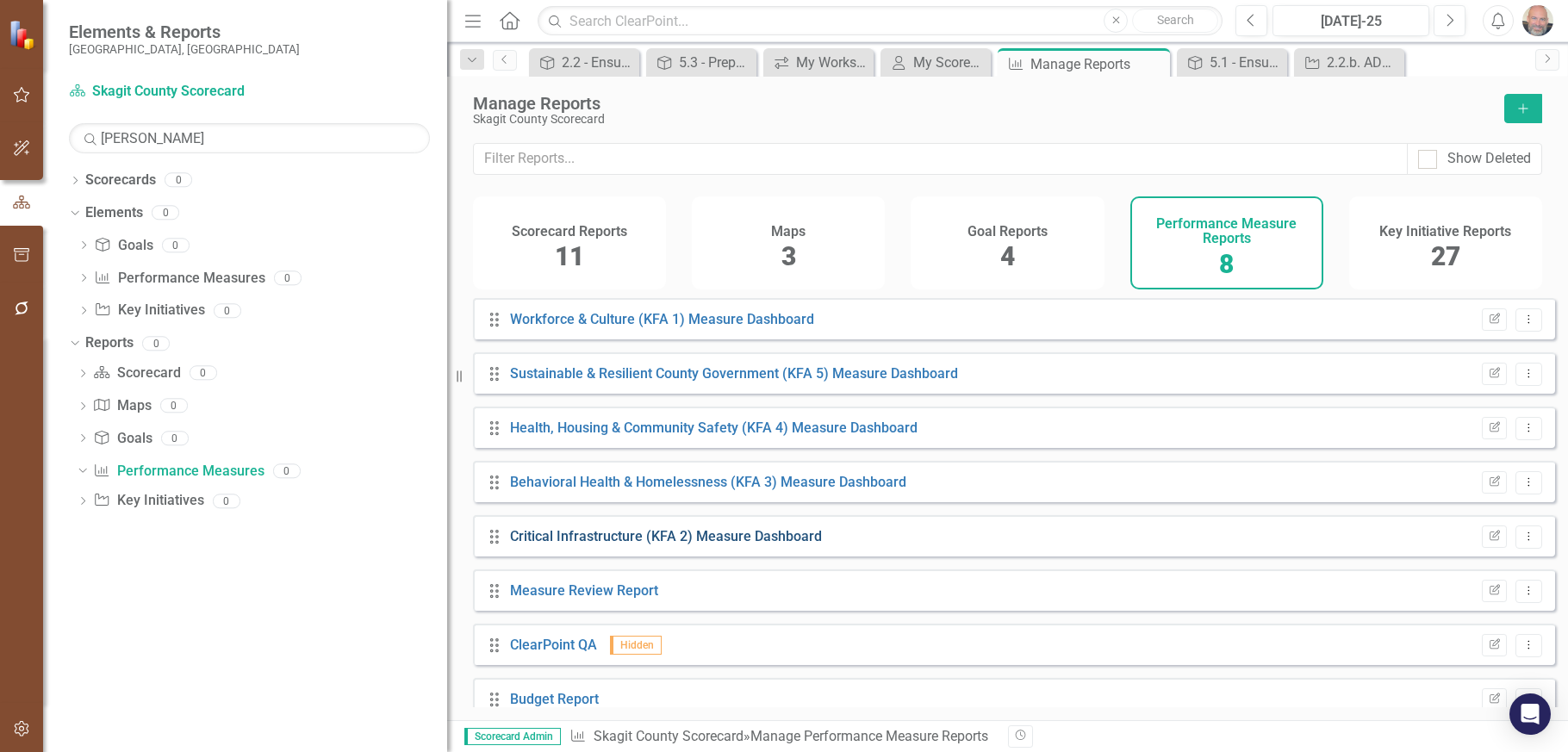
click at [585, 544] on link "Critical Infrastructure (KFA 2) Measure Dashboard" at bounding box center [666, 535] width 312 height 16
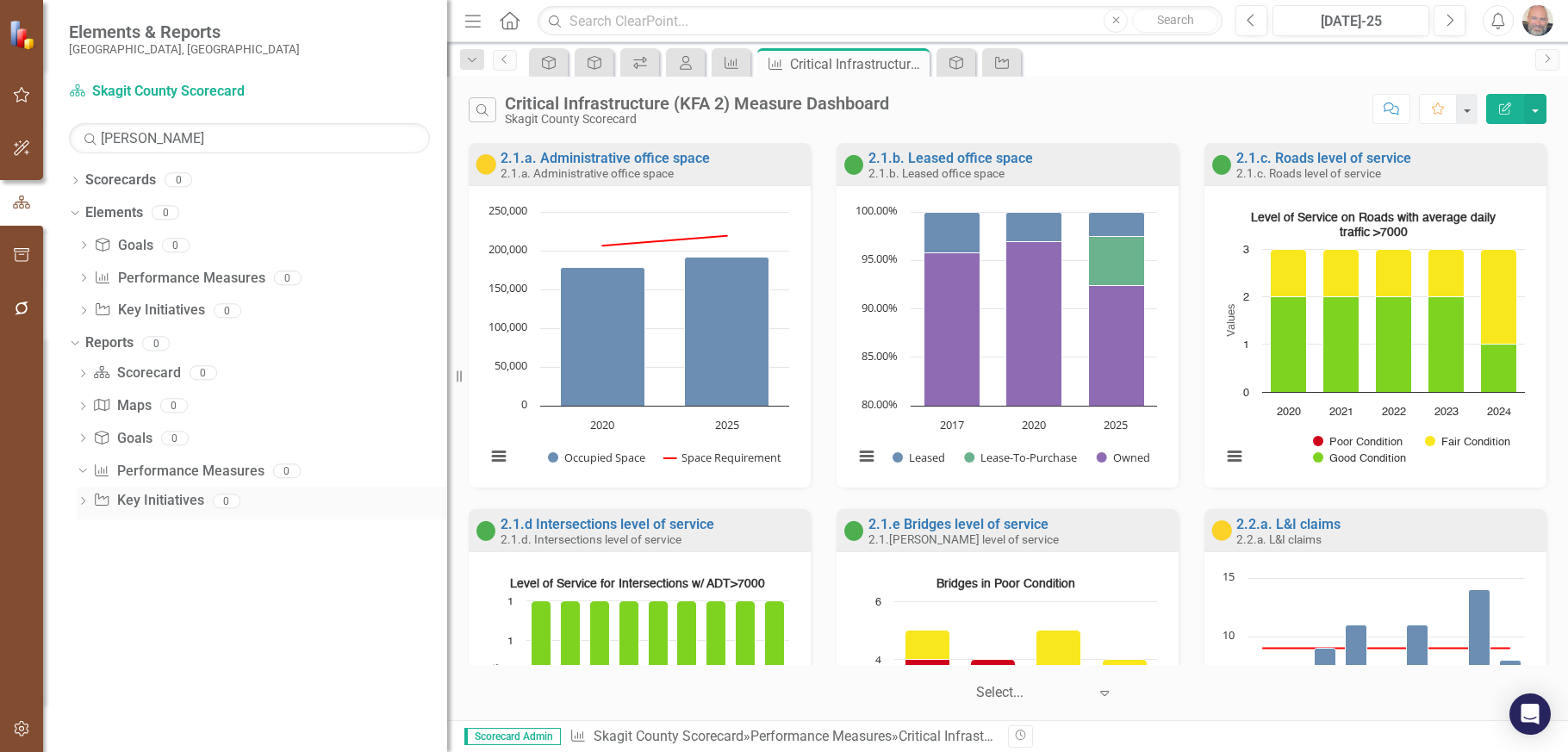
click at [80, 501] on icon "Dropdown" at bounding box center [82, 503] width 12 height 10
click at [160, 499] on link "Key Initiative Key Initiatives" at bounding box center [147, 503] width 110 height 20
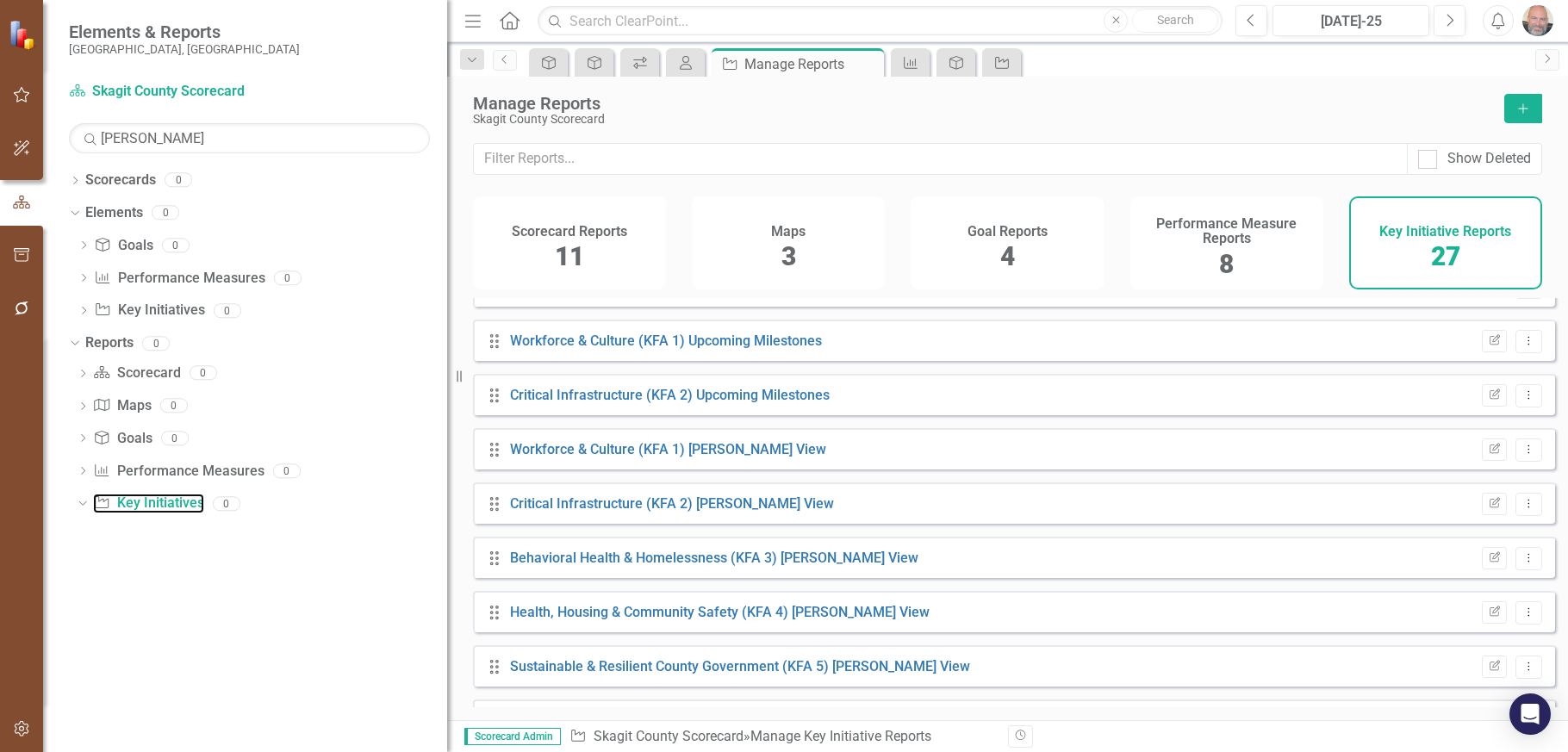
scroll to position [430, 0]
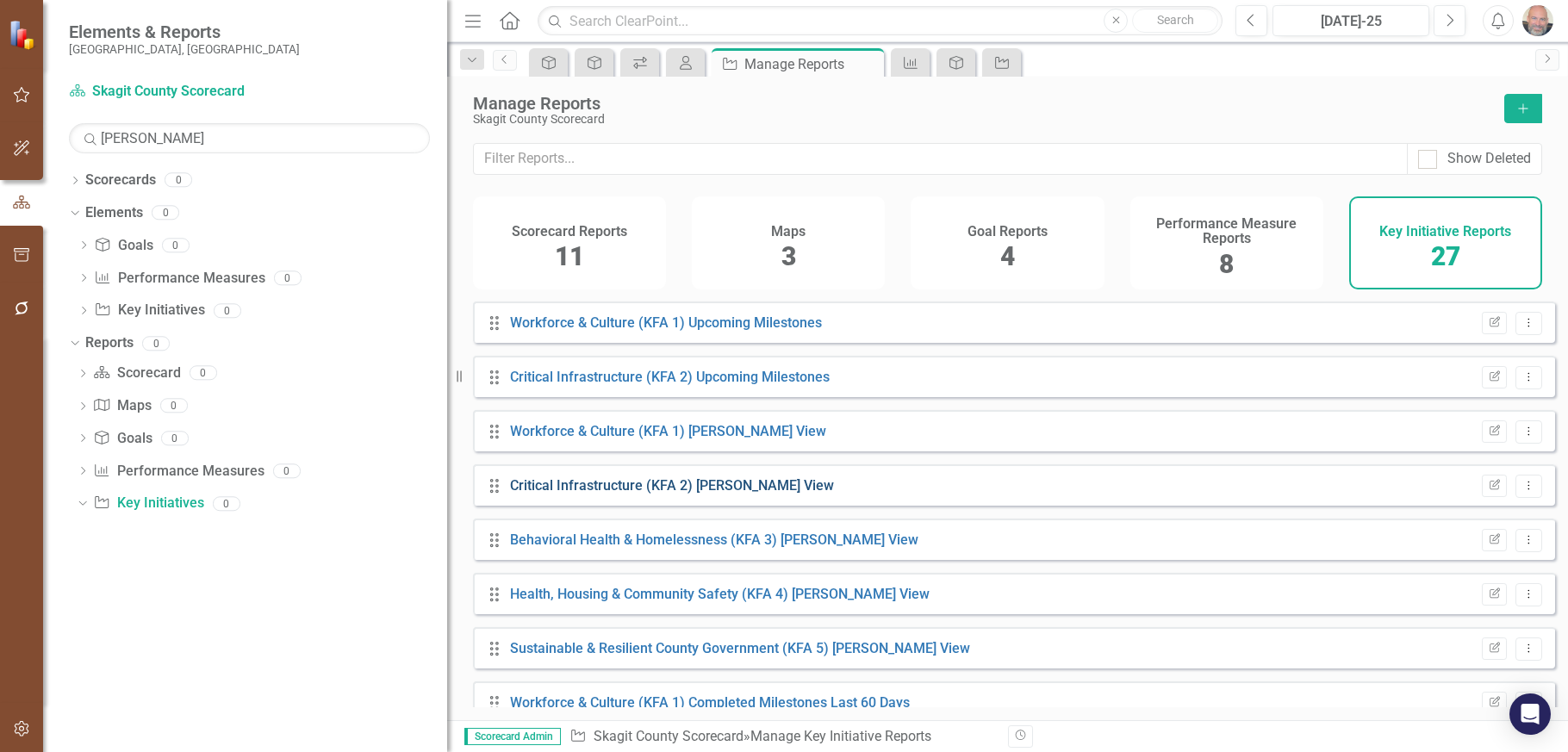
click at [603, 493] on link "Critical Infrastructure (KFA 2) [PERSON_NAME] View" at bounding box center [671, 485] width 324 height 16
